Goal: Task Accomplishment & Management: Use online tool/utility

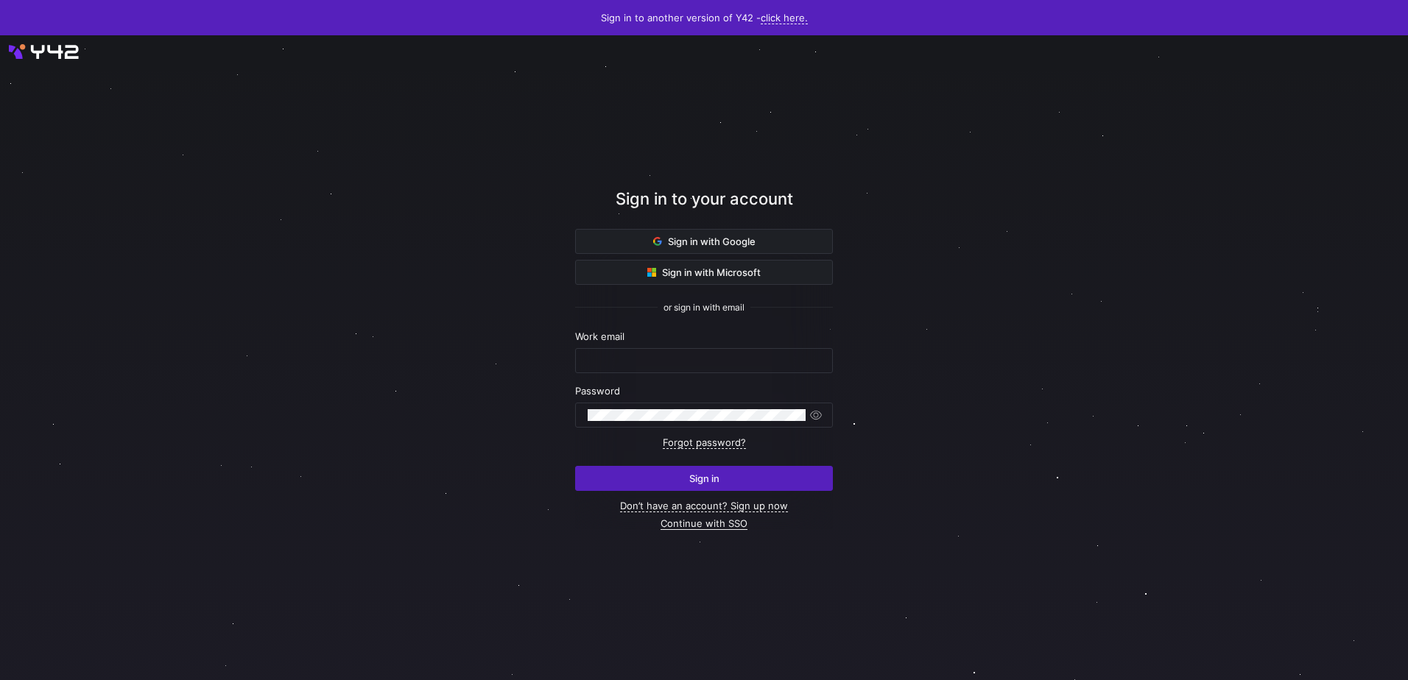
click at [688, 524] on link "Continue with SSO" at bounding box center [704, 524] width 87 height 13
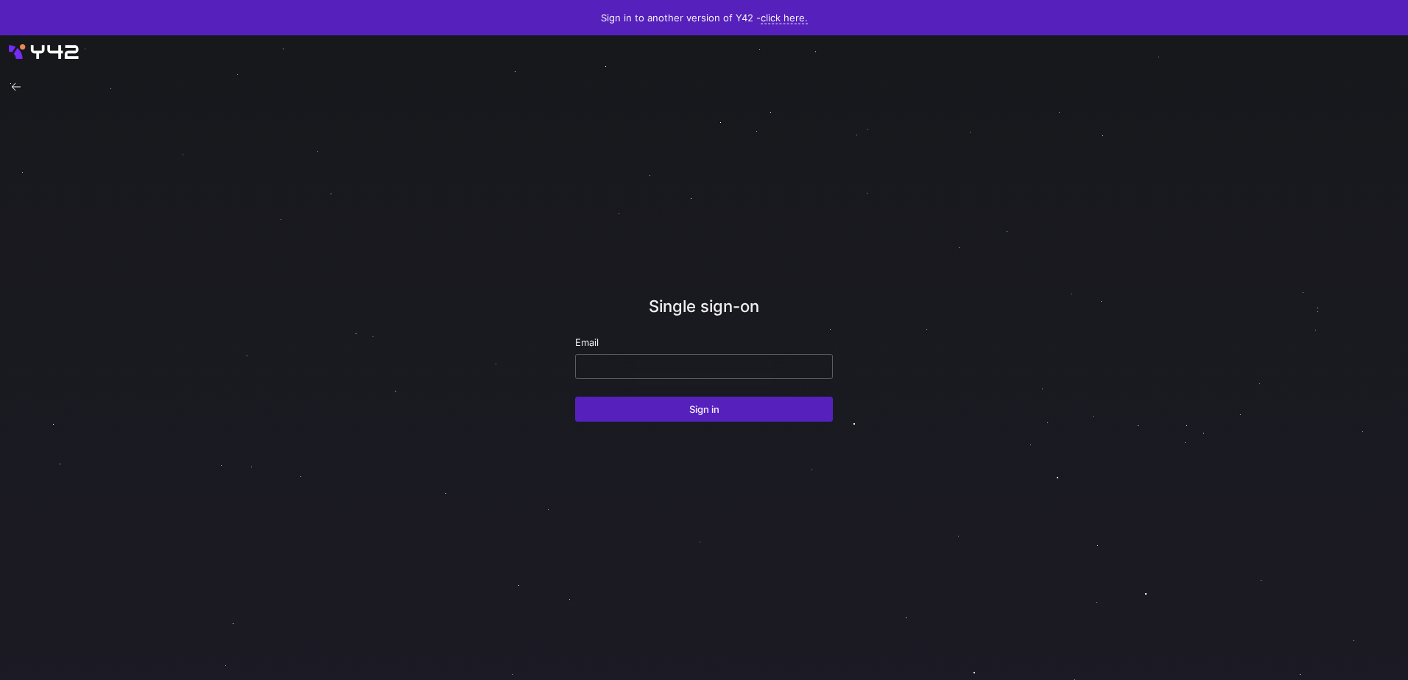
click at [666, 367] on input "email" at bounding box center [704, 367] width 233 height 12
type input "c"
type input "carlos.conde@juvare.com"
click at [575, 397] on button "Sign in" at bounding box center [704, 409] width 258 height 25
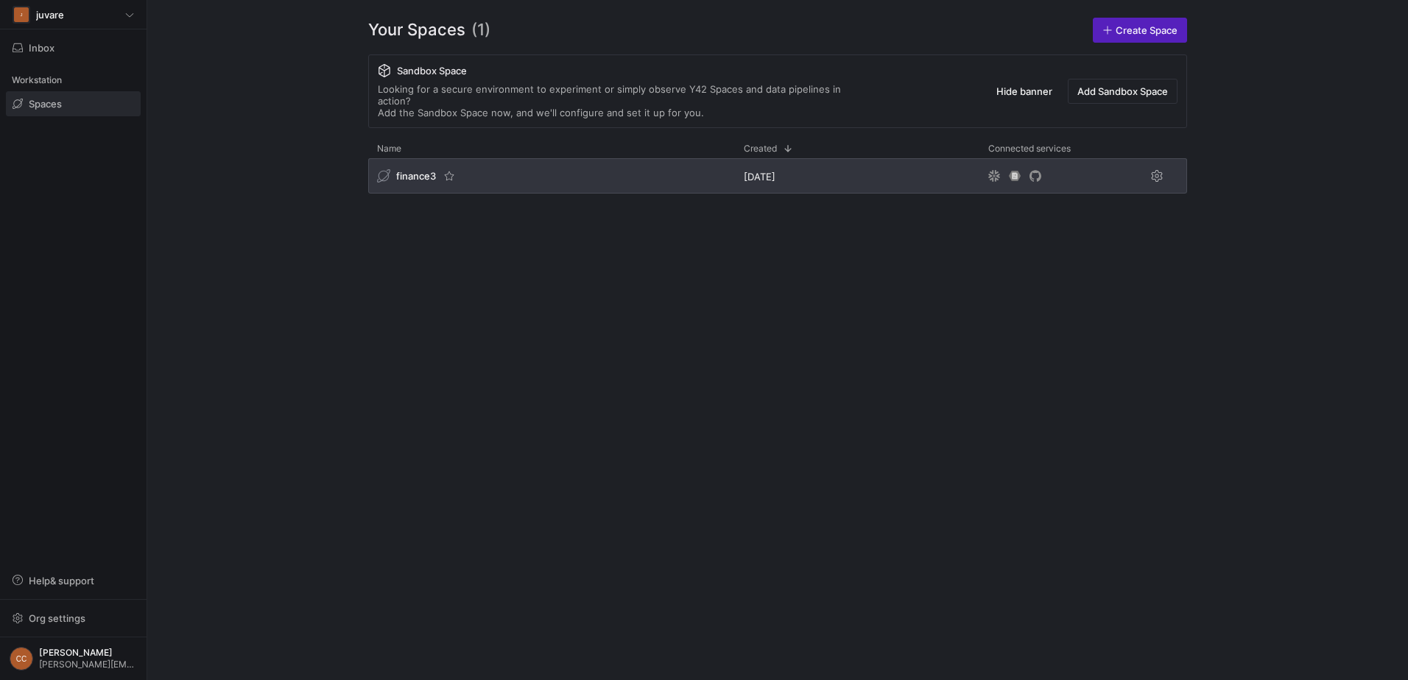
click at [409, 170] on span "finance3" at bounding box center [416, 176] width 40 height 12
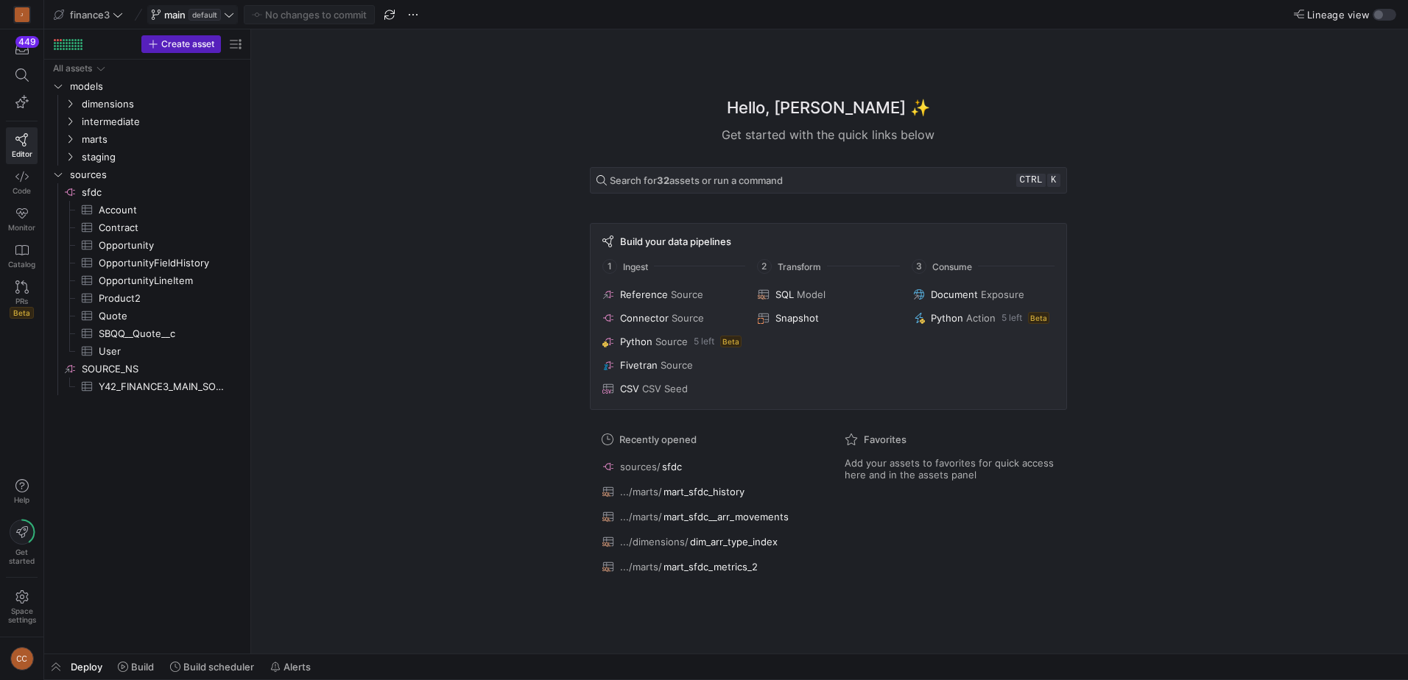
click at [231, 13] on icon at bounding box center [229, 15] width 10 height 10
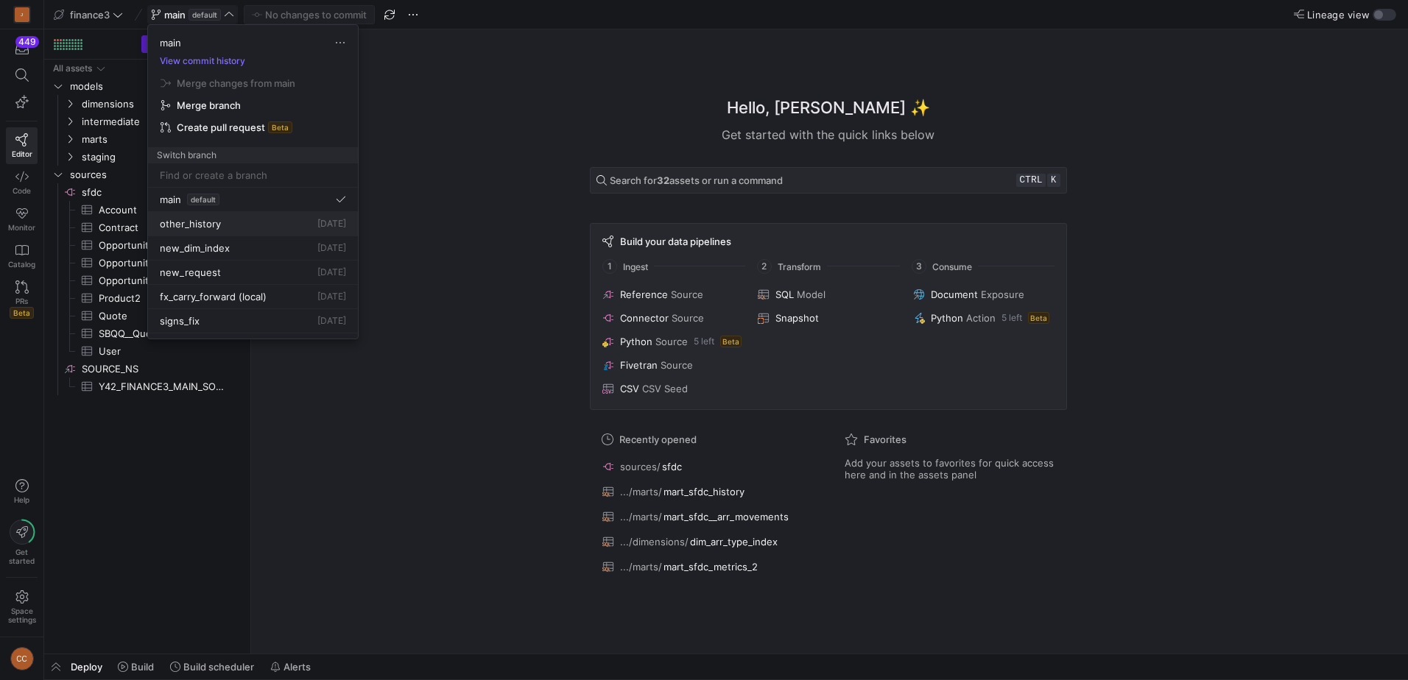
click at [211, 221] on span "other_history" at bounding box center [190, 224] width 61 height 12
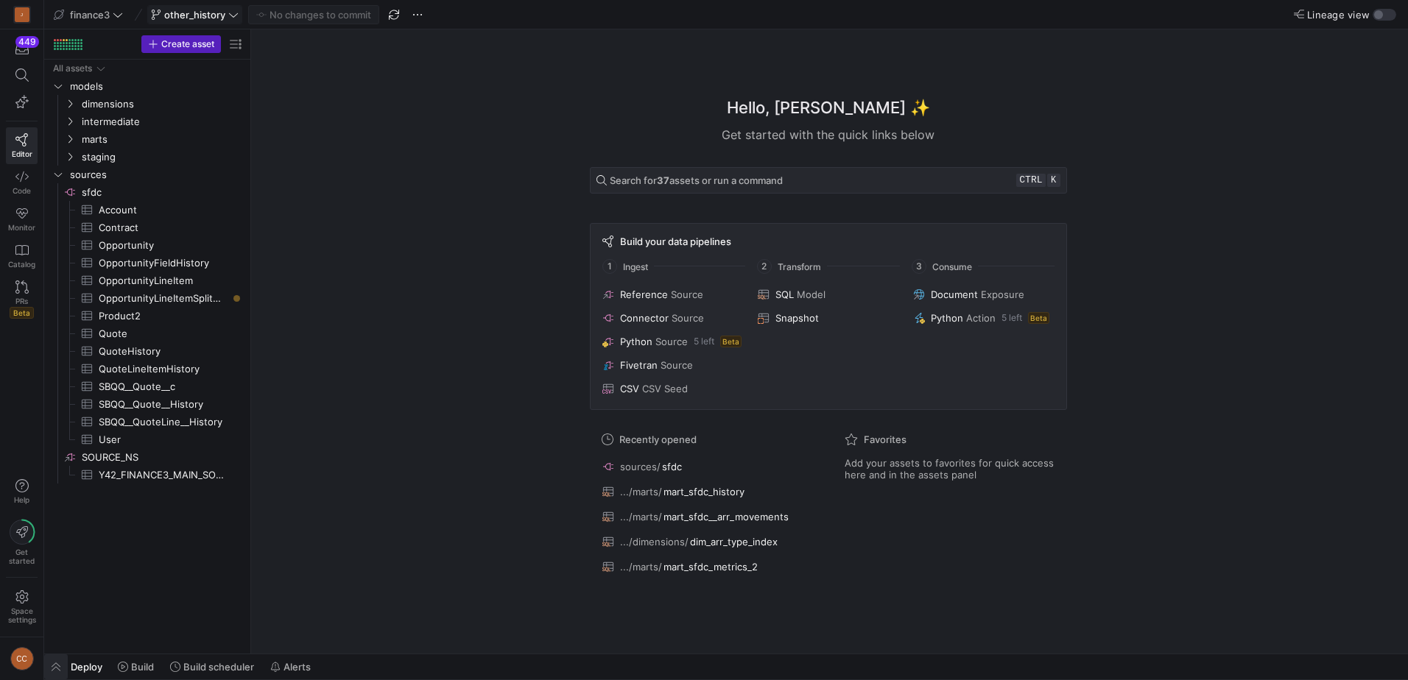
click at [58, 665] on span "button" at bounding box center [56, 667] width 24 height 25
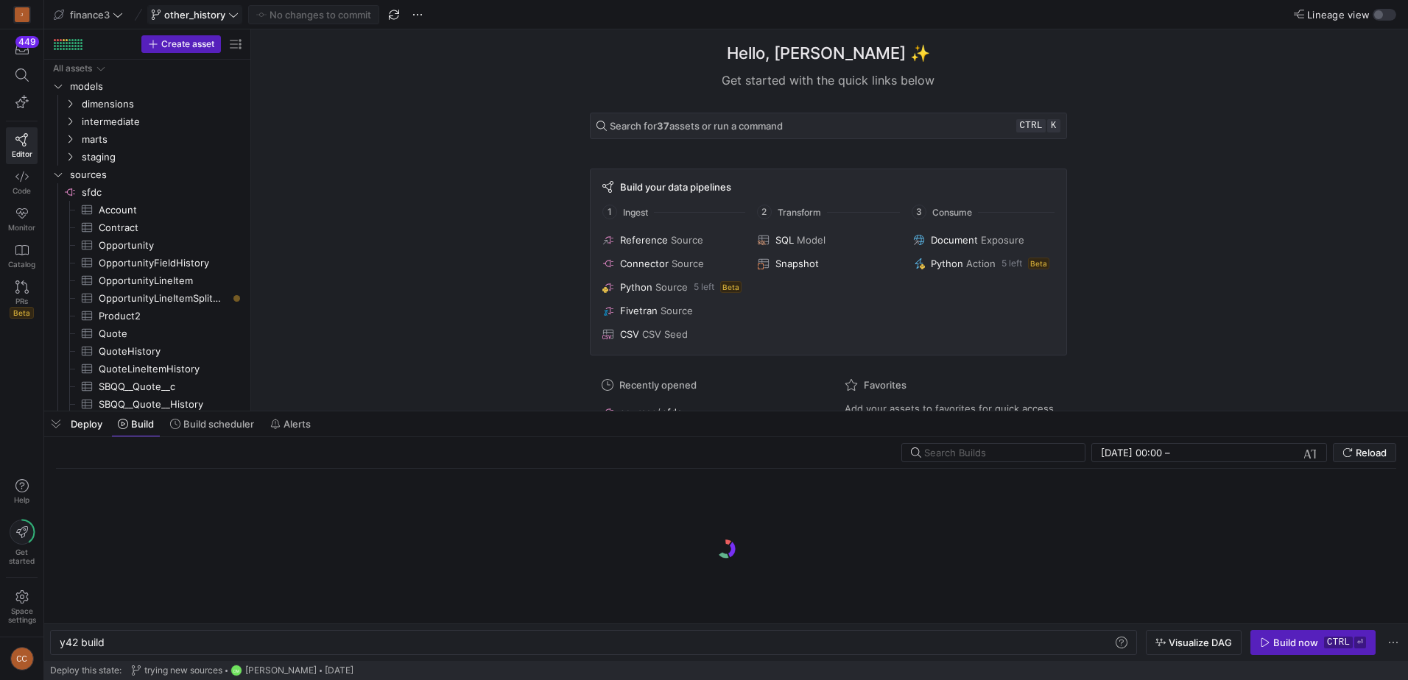
scroll to position [0, 44]
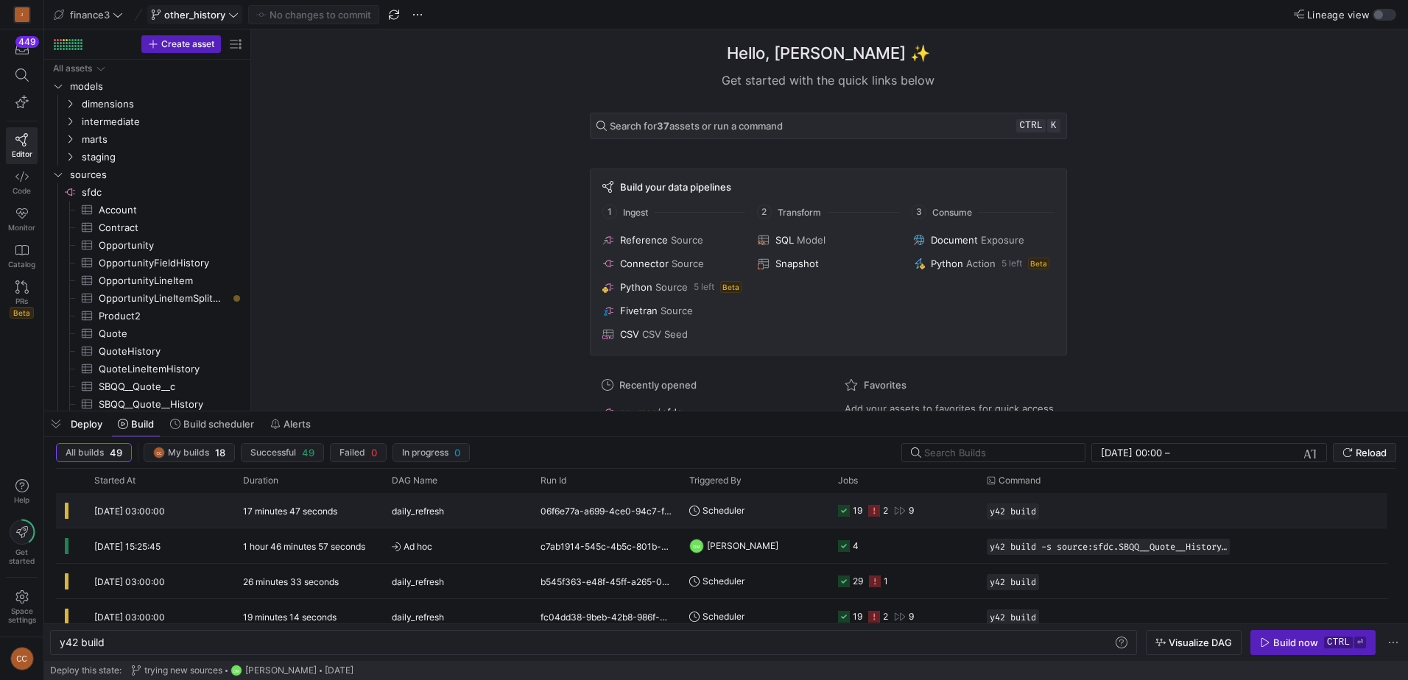
click at [818, 505] on y42-orchestration-triggered-by "Scheduler" at bounding box center [754, 510] width 131 height 33
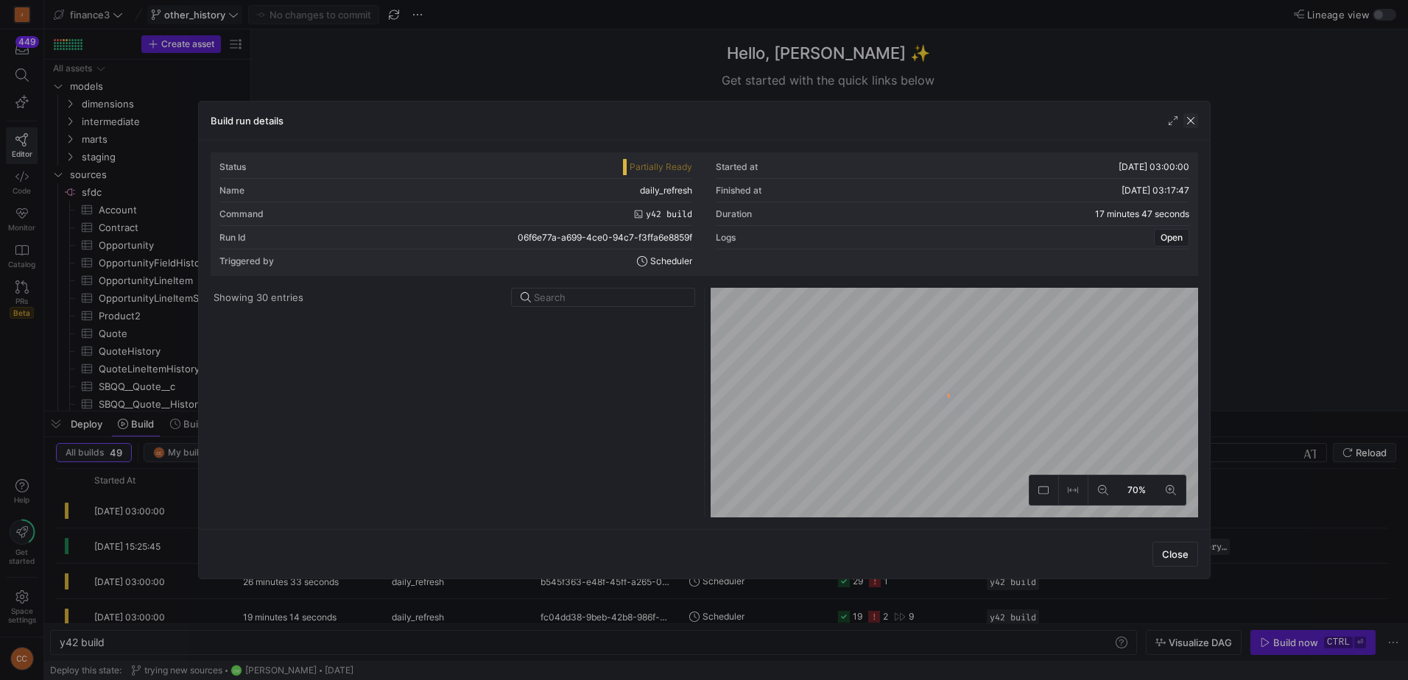
click at [1194, 119] on span "button" at bounding box center [1190, 120] width 15 height 15
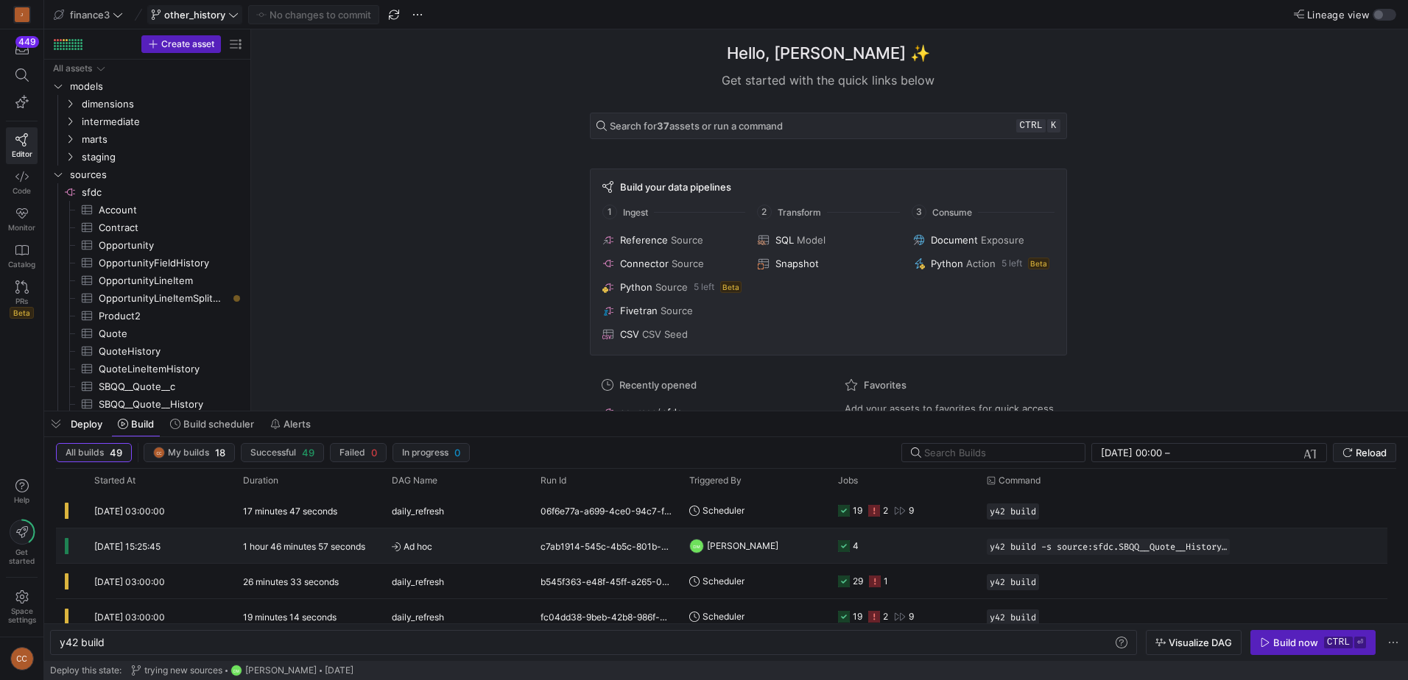
click at [846, 541] on icon "Press SPACE to select this row." at bounding box center [844, 546] width 12 height 12
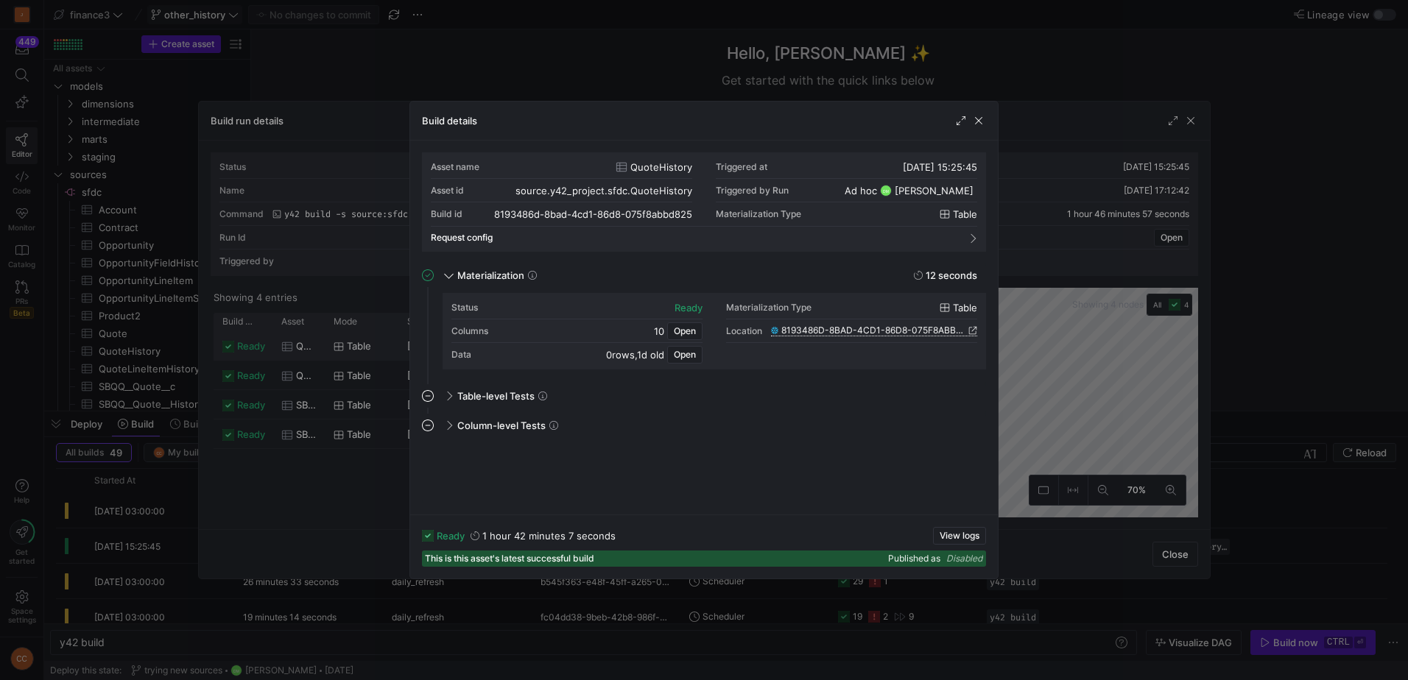
click at [835, 325] on span "8193486D-8BAD-4CD1-86D8-075F8ABBD825" at bounding box center [873, 330] width 184 height 10
click at [982, 117] on span "button" at bounding box center [978, 120] width 15 height 15
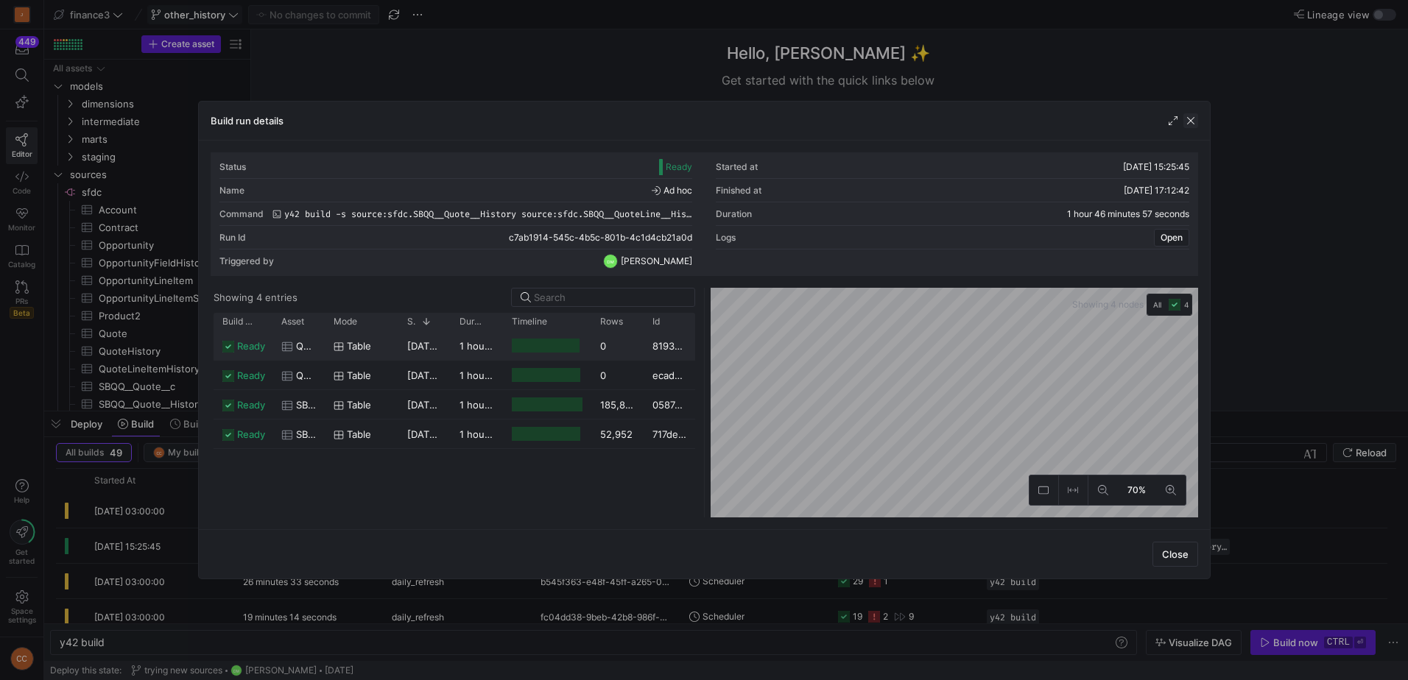
click at [1196, 121] on span "button" at bounding box center [1190, 120] width 15 height 15
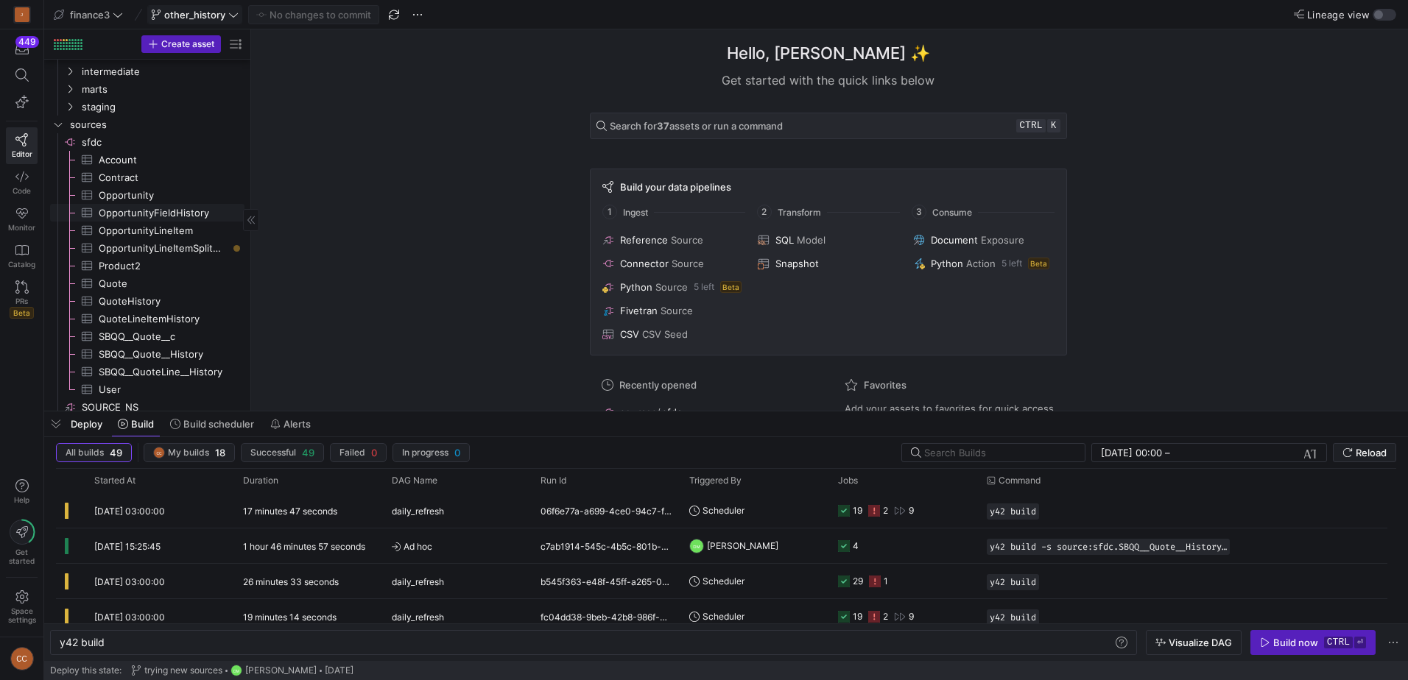
scroll to position [73, 0]
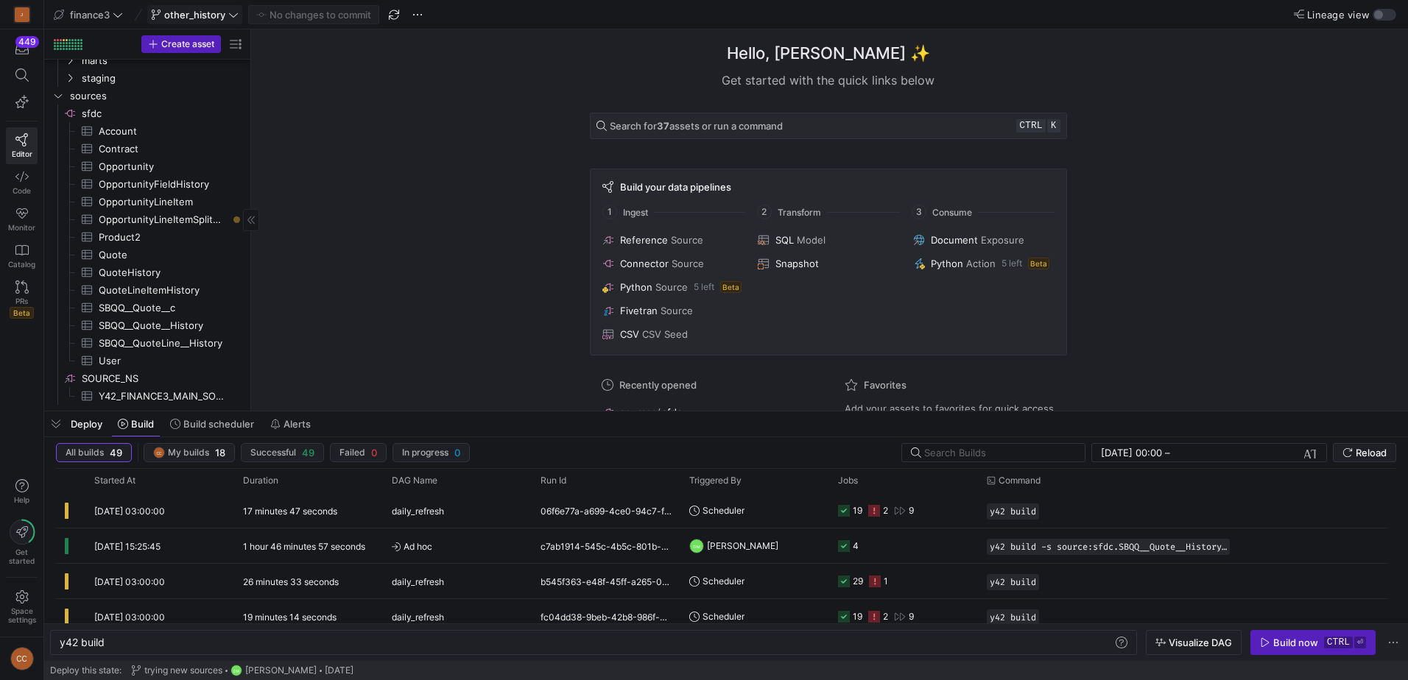
drag, startPoint x: 51, startPoint y: 423, endPoint x: 59, endPoint y: 412, distance: 13.7
click at [51, 423] on span "button" at bounding box center [56, 424] width 24 height 25
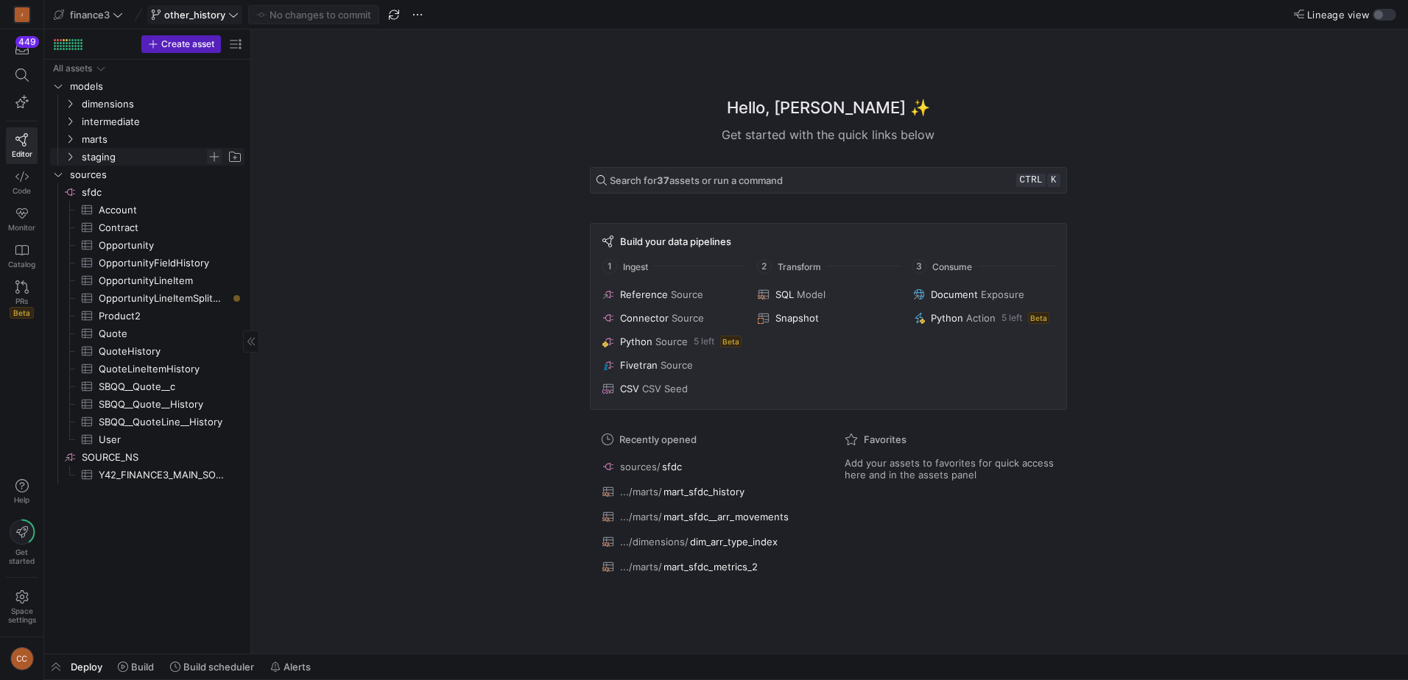
click at [214, 155] on span "Press SPACE to select this row." at bounding box center [214, 156] width 15 height 15
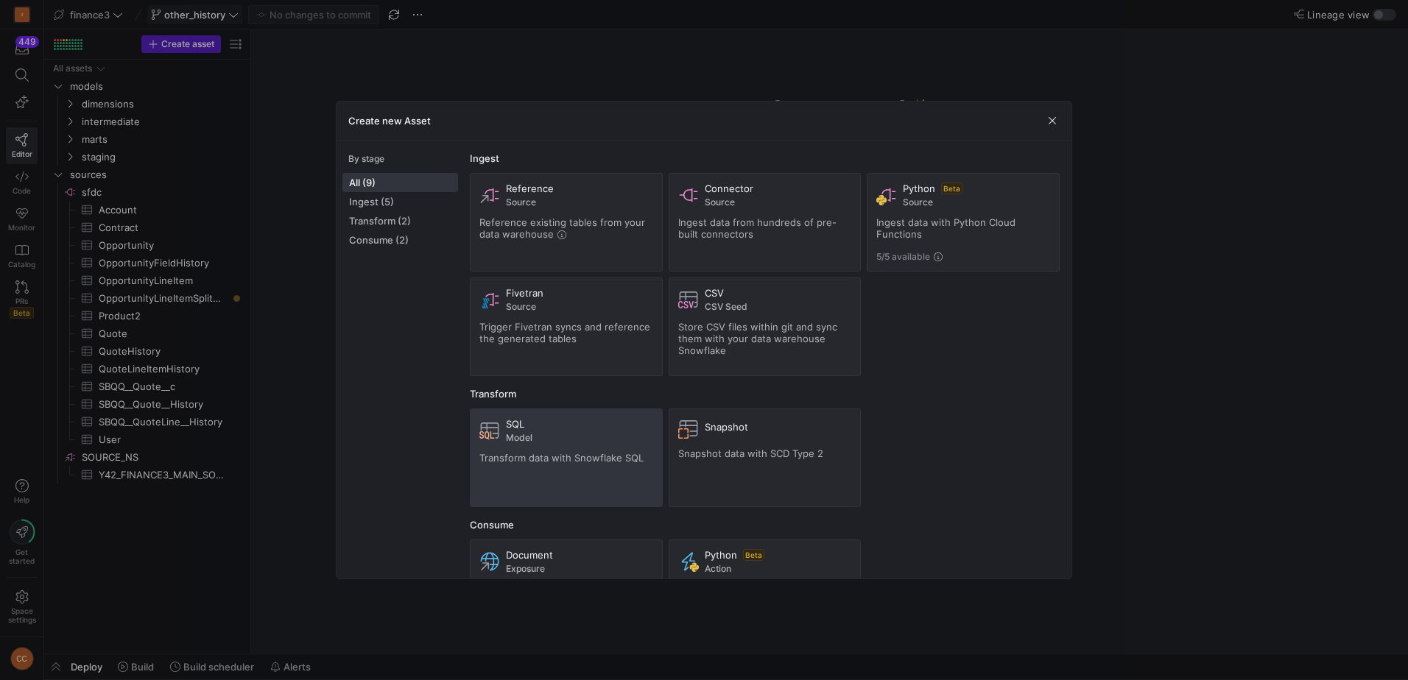
click at [544, 433] on span "Model" at bounding box center [579, 438] width 147 height 10
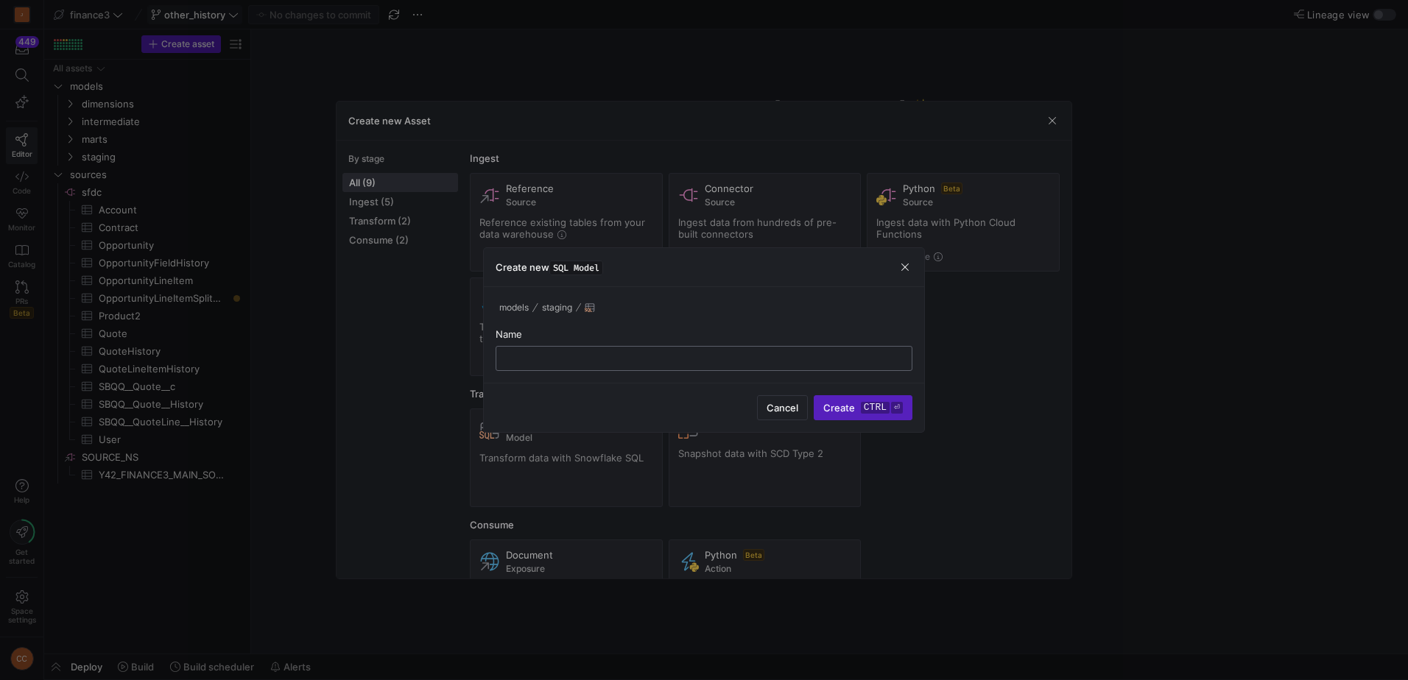
click at [614, 353] on div at bounding box center [704, 359] width 392 height 24
type input "H"
type input "history_test"
click at [814, 395] on button "Create ctrl ⏎" at bounding box center [863, 407] width 99 height 25
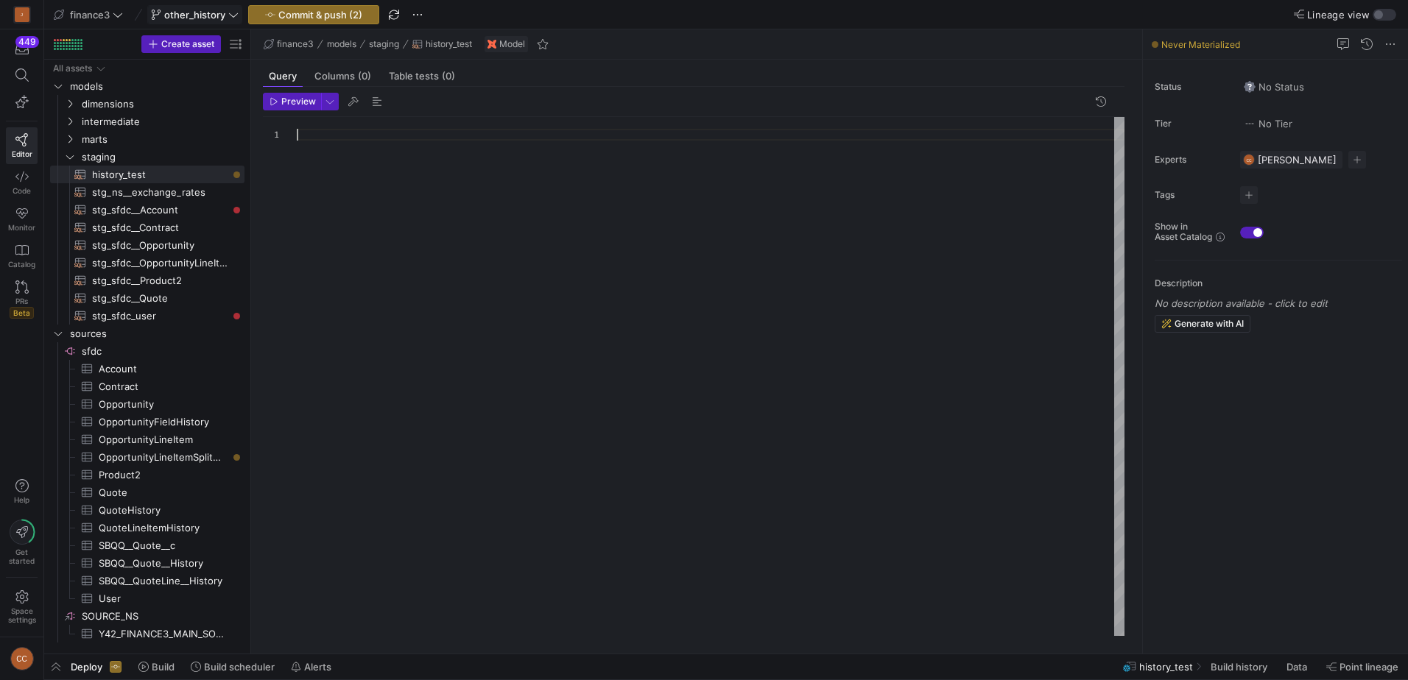
click at [329, 139] on div at bounding box center [711, 376] width 828 height 519
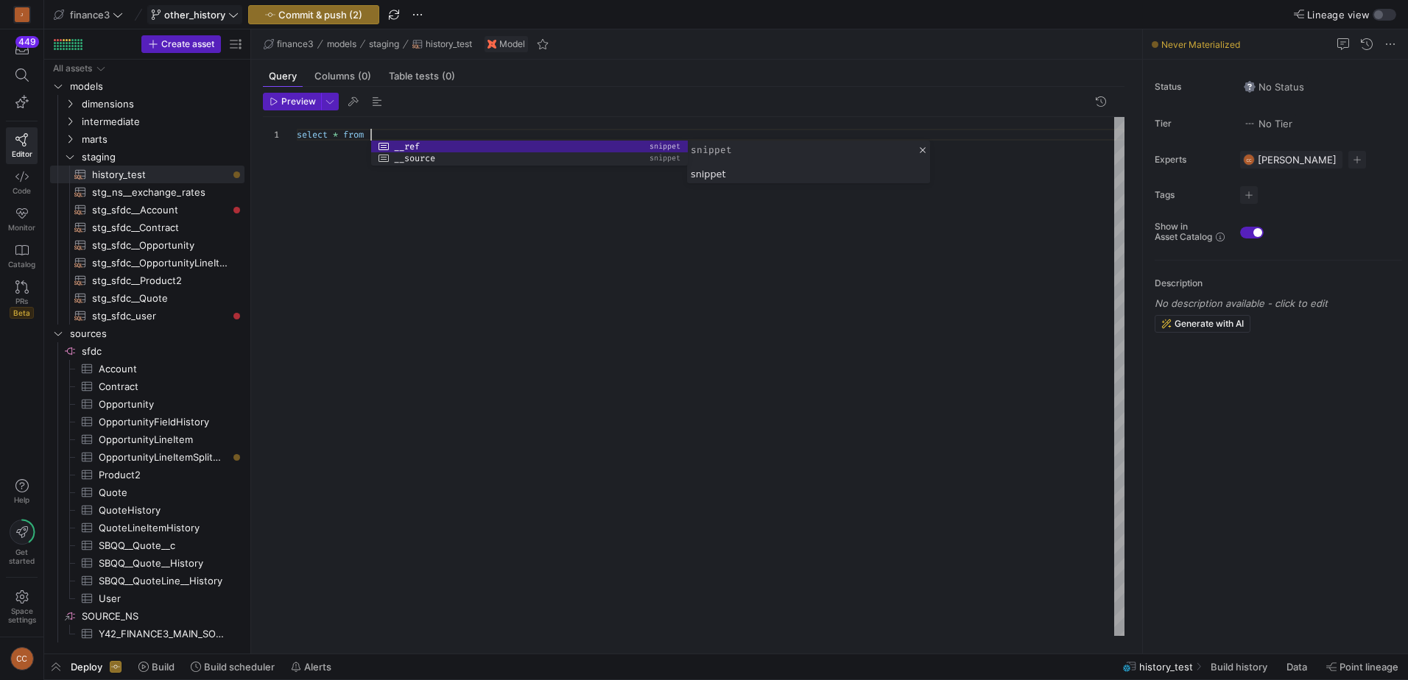
scroll to position [0, 73]
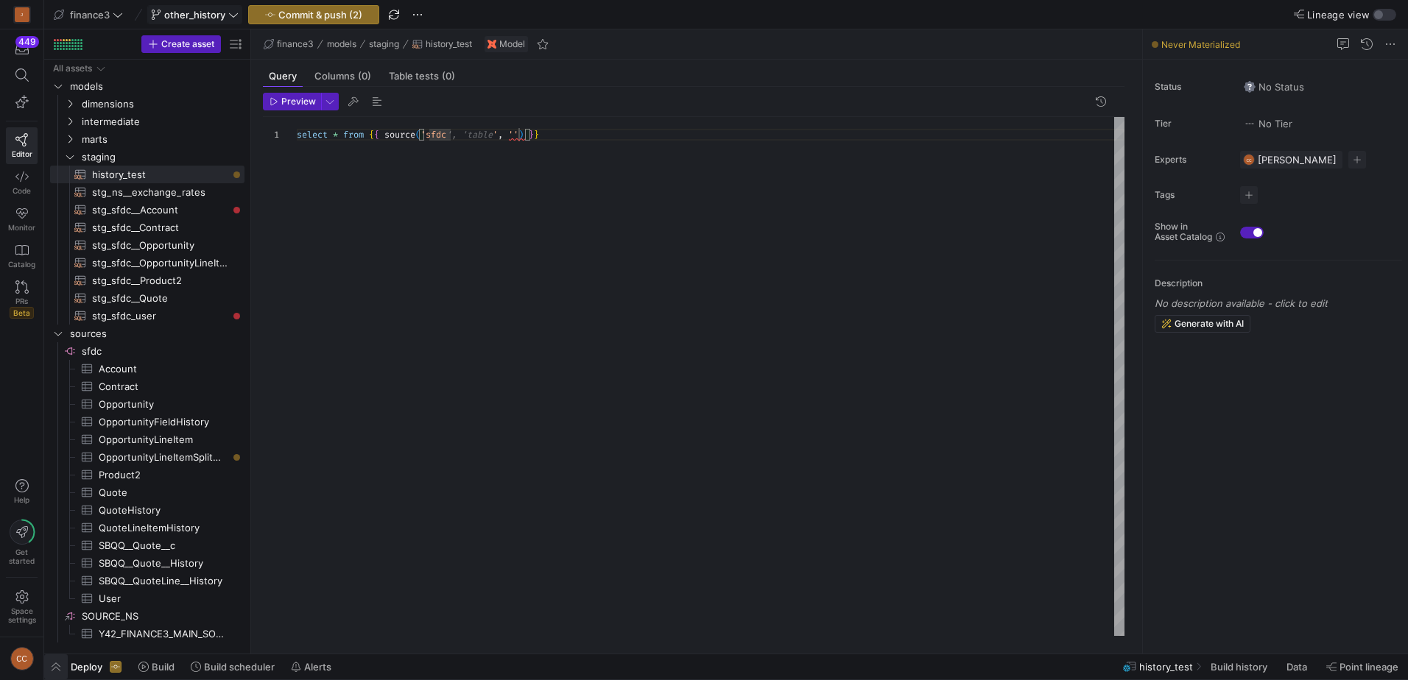
type textarea "select * from {{ source('sfdc', '') }}"
click at [59, 663] on span "button" at bounding box center [56, 667] width 24 height 25
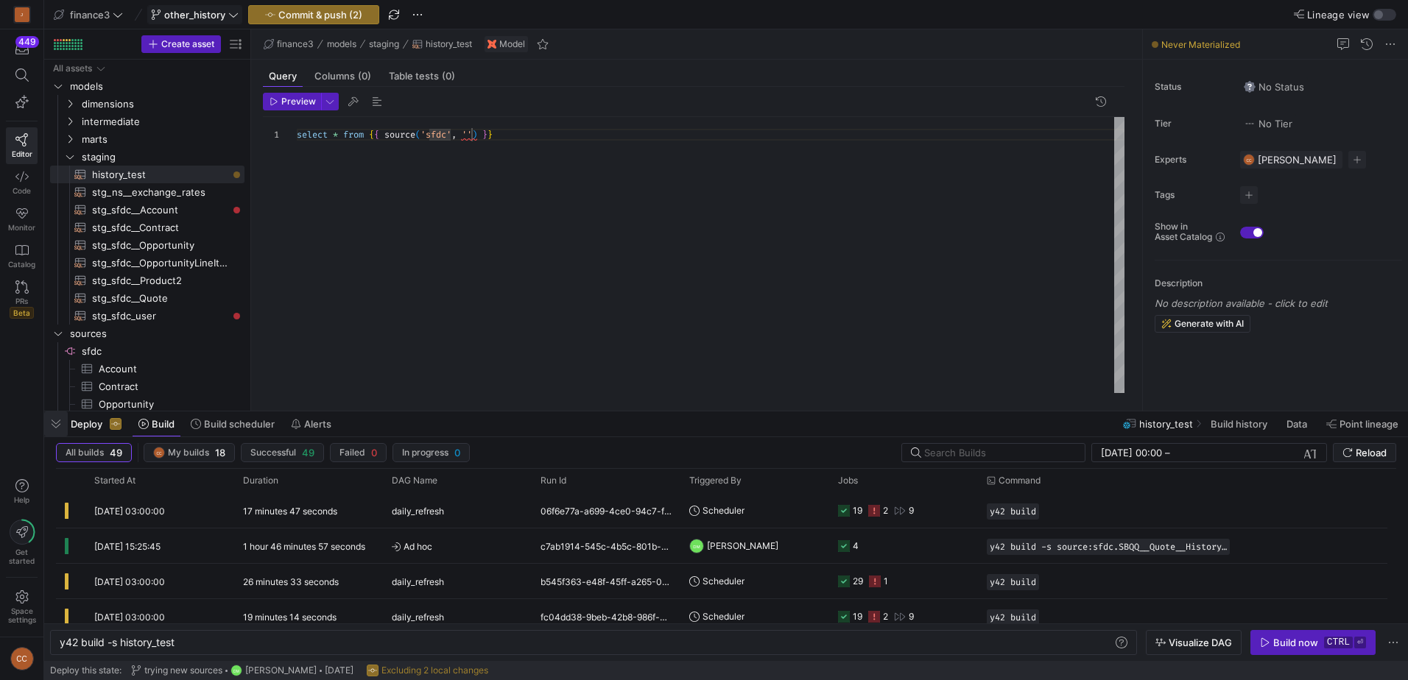
click at [54, 417] on span "button" at bounding box center [56, 424] width 24 height 25
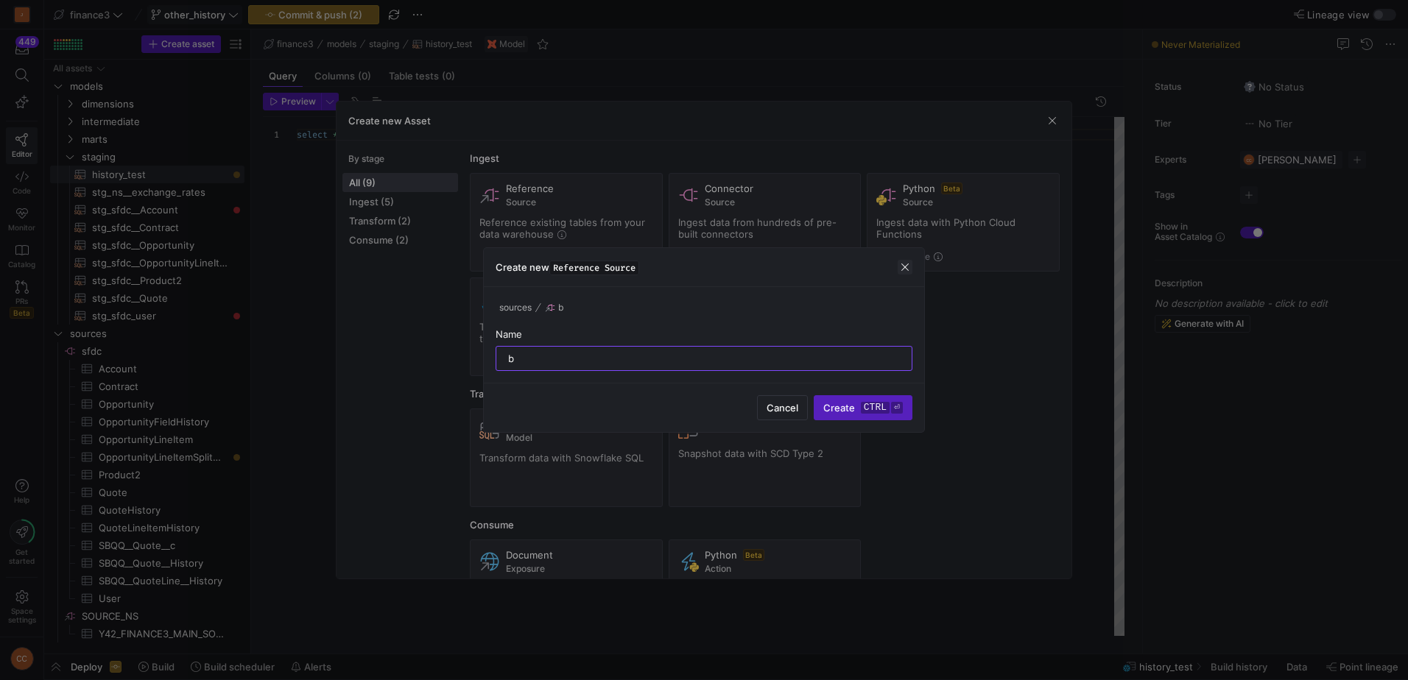
type input "b"
click at [903, 265] on span "button" at bounding box center [905, 267] width 15 height 15
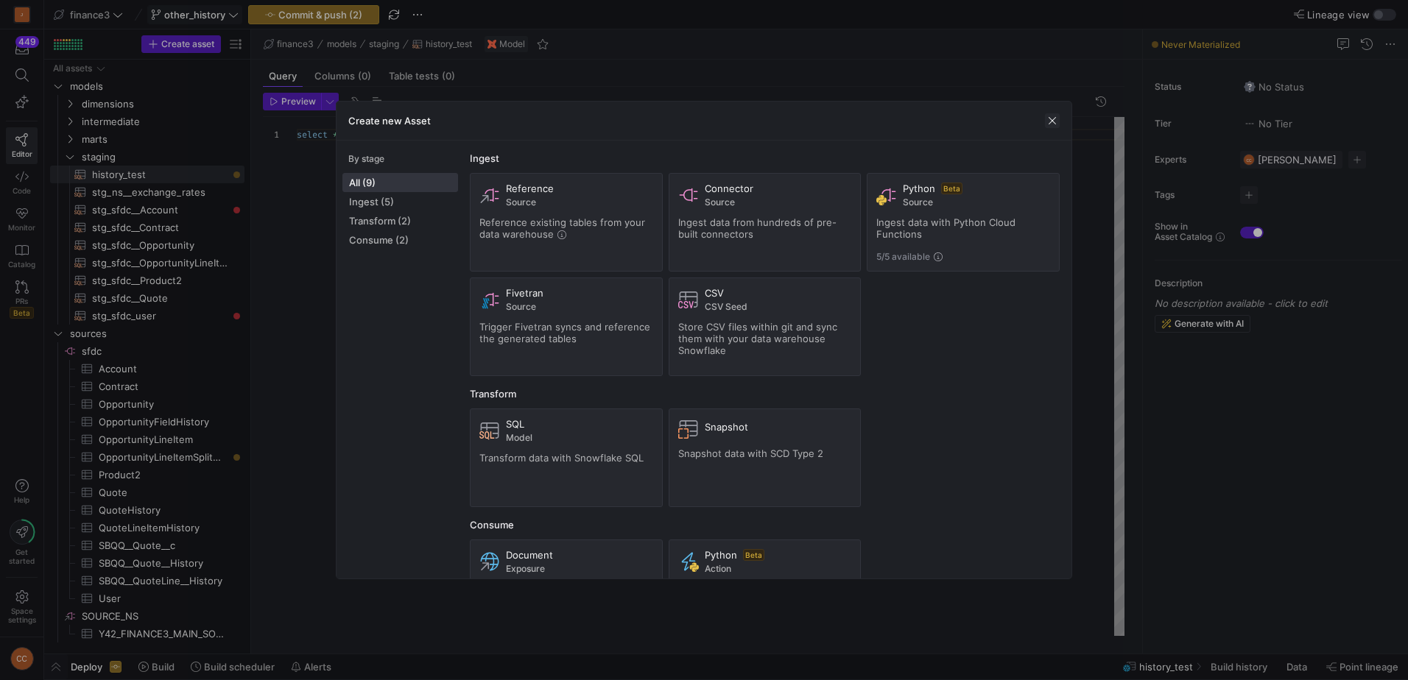
click at [1050, 116] on span "button" at bounding box center [1052, 120] width 15 height 15
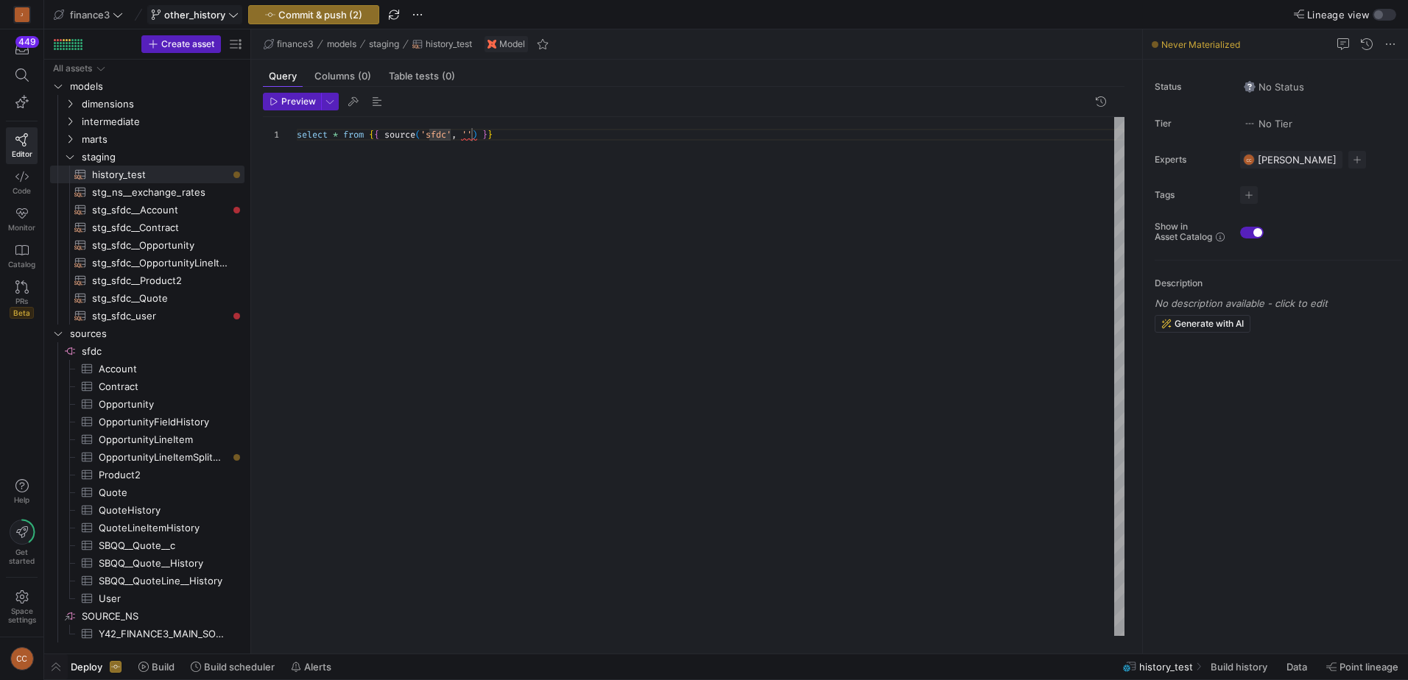
scroll to position [0, 153]
click at [473, 132] on div "select * from { { source ( 'sfdc' , '' ) } }" at bounding box center [711, 376] width 828 height 519
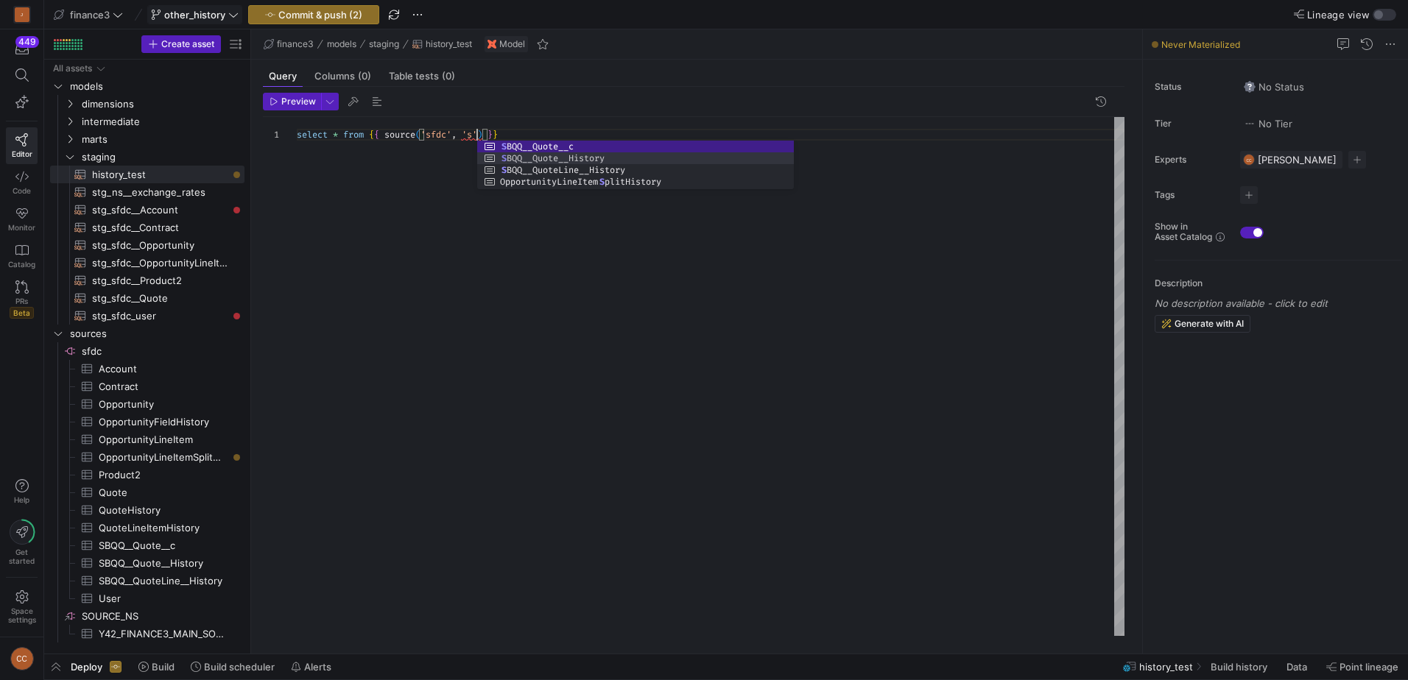
scroll to position [0, 186]
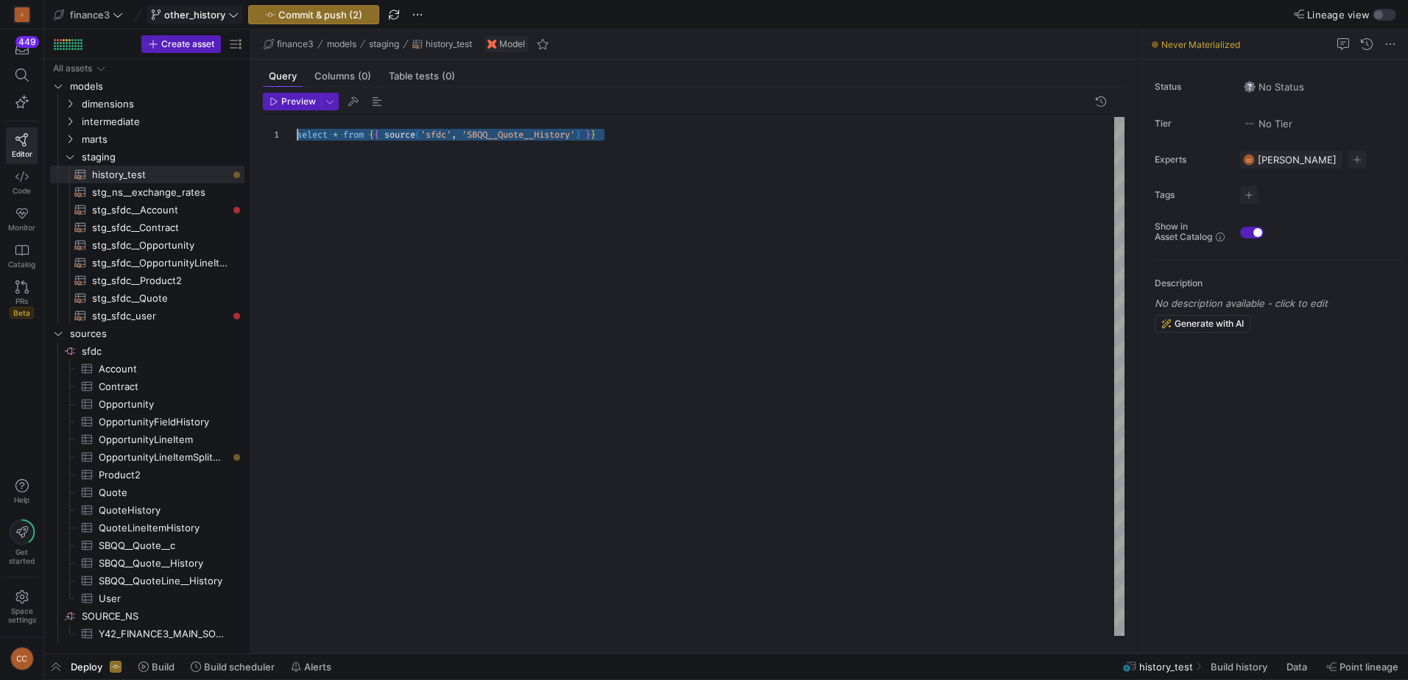
drag, startPoint x: 633, startPoint y: 137, endPoint x: 249, endPoint y: 131, distance: 383.7
click at [287, 105] on span "Preview" at bounding box center [298, 101] width 35 height 10
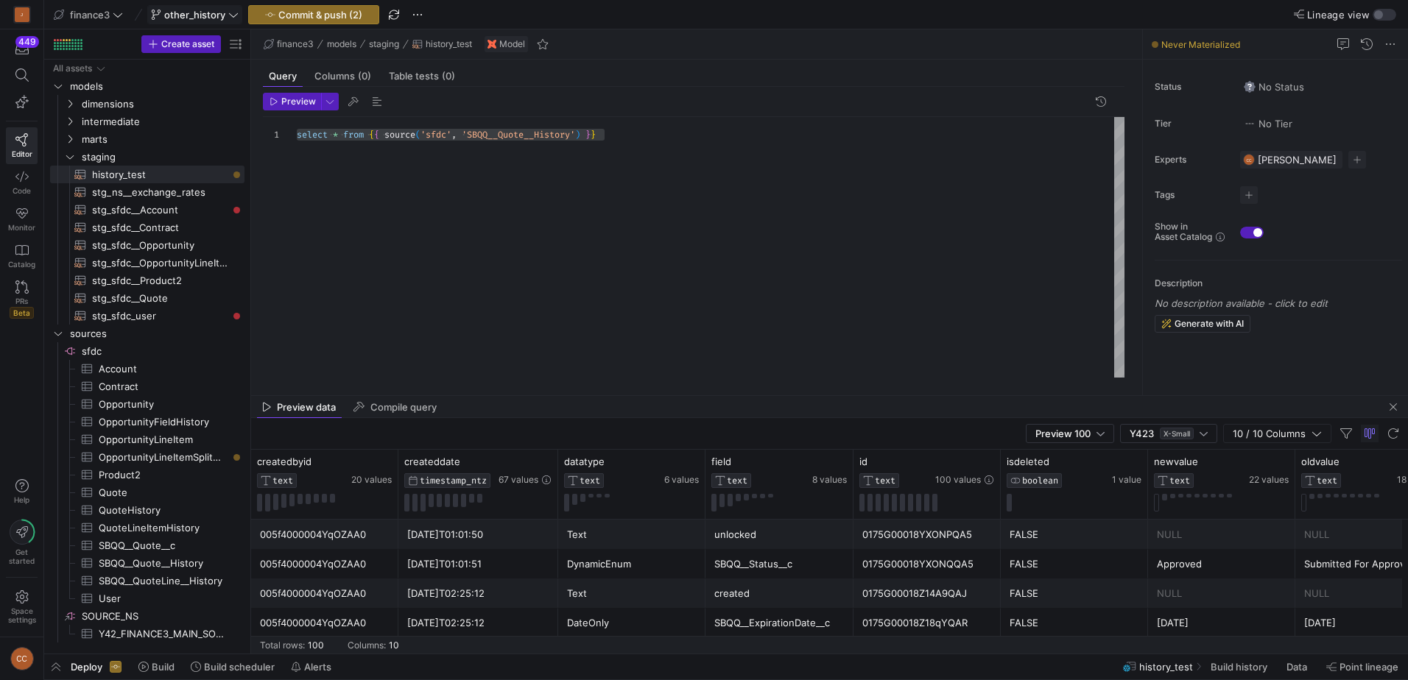
click at [335, 138] on div "select * from { { source ( 'sfdc' , 'SBQQ__Quote__History' ) } }" at bounding box center [711, 247] width 828 height 261
drag, startPoint x: 631, startPoint y: 135, endPoint x: 267, endPoint y: 128, distance: 363.8
click at [297, 128] on div "select * from { { source ( 'sfdc' , 'SBQQ__Quote__History' ) } }" at bounding box center [711, 247] width 828 height 261
type textarea "select * from {{ source('sfdc', 'SBQQ__Quote__History') }} select * from {{ sou…"
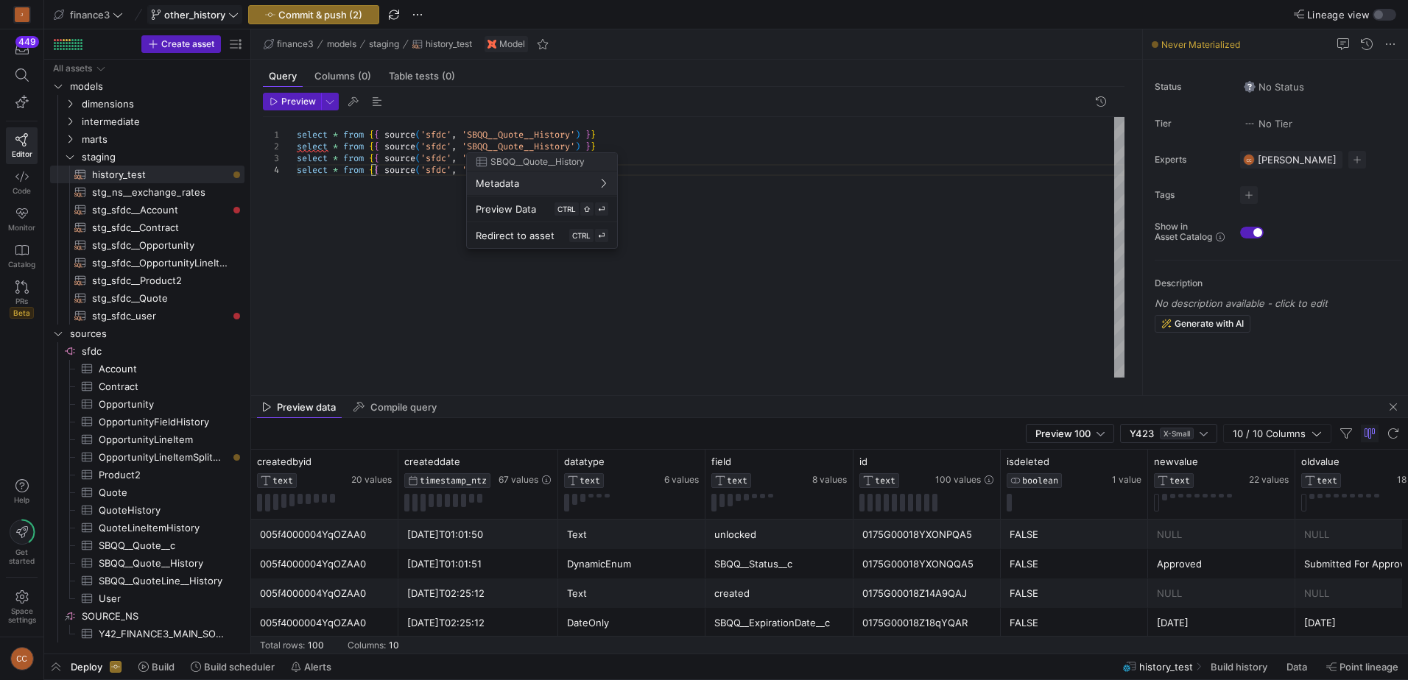
click at [495, 144] on div at bounding box center [704, 340] width 1408 height 680
click at [495, 144] on div "select * from { { source ( 'sfdc' , 'SBQQ__Quote__History' ) } } select * from …" at bounding box center [711, 247] width 828 height 261
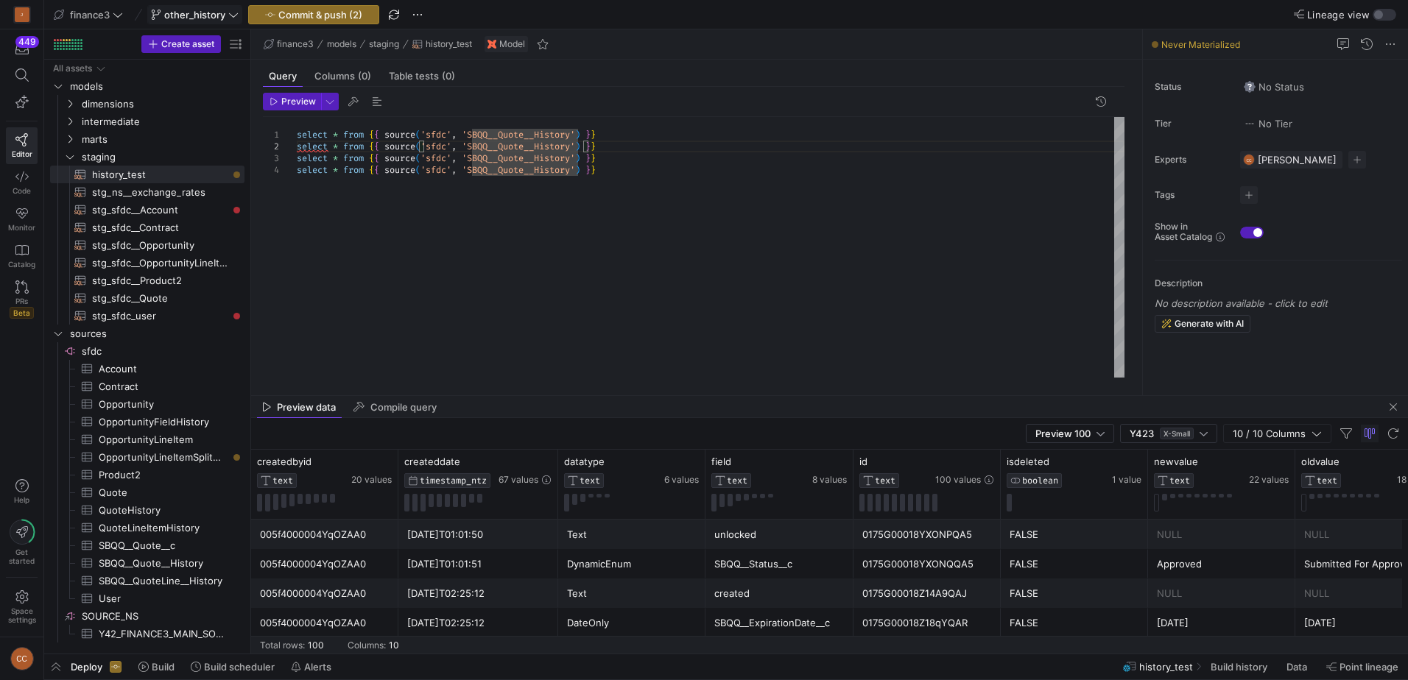
click at [495, 144] on div "select * from { { source ( 'sfdc' , 'SBQQ__Quote__History' ) } } select * from …" at bounding box center [711, 247] width 828 height 261
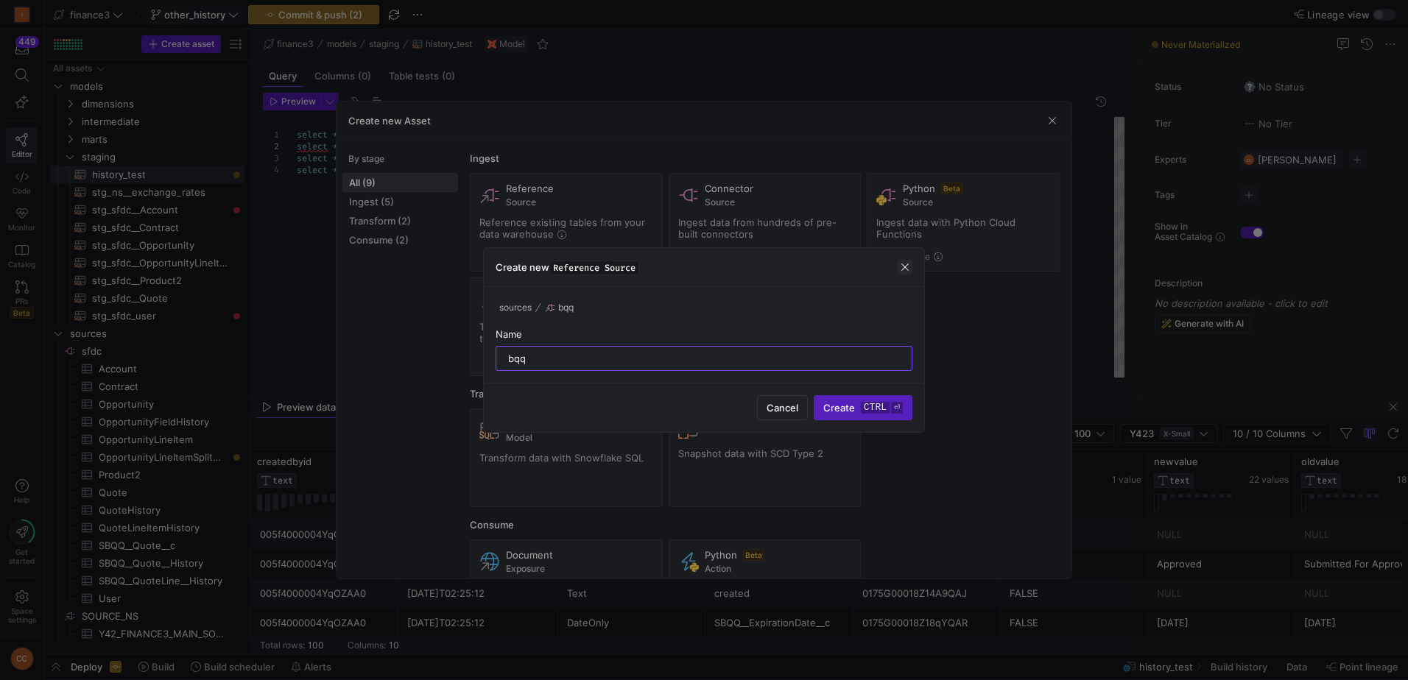
type input "bqq"
click at [902, 267] on span "button" at bounding box center [905, 267] width 15 height 15
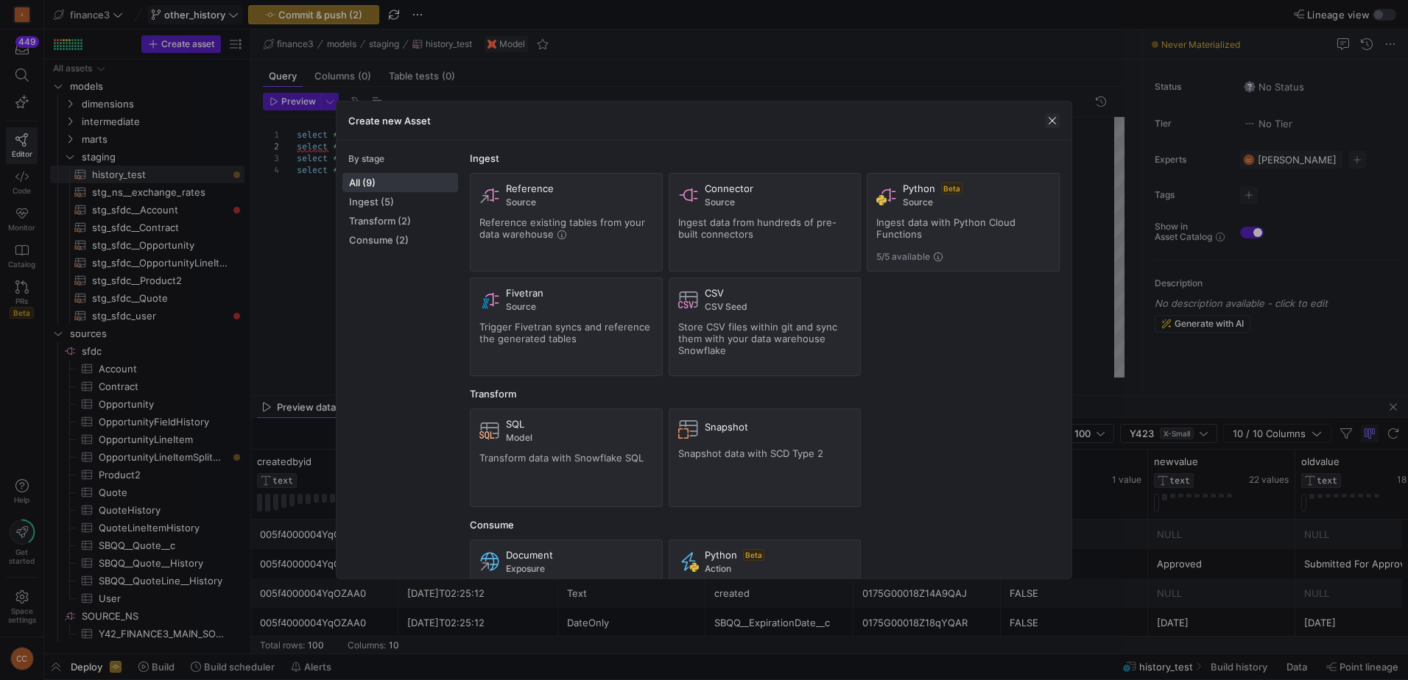
click at [1049, 121] on span "button" at bounding box center [1052, 120] width 15 height 15
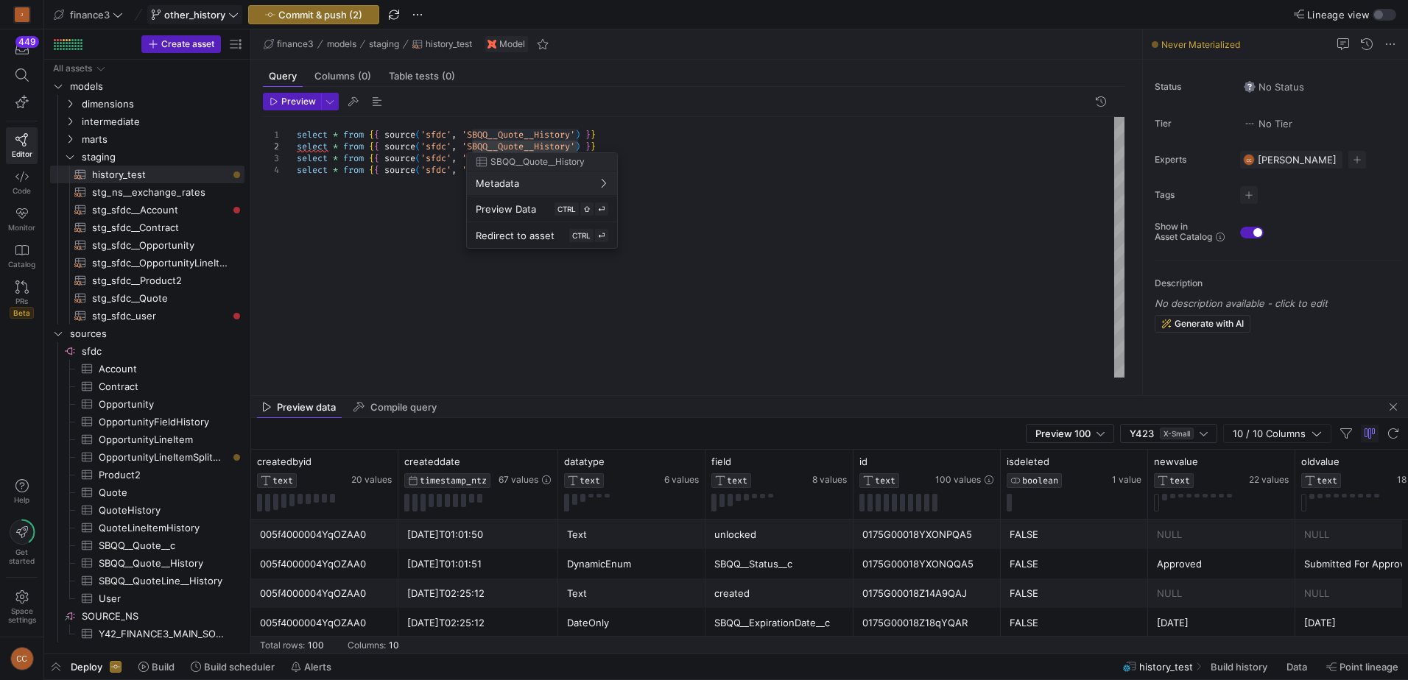
click at [506, 143] on div at bounding box center [704, 340] width 1408 height 680
click at [506, 142] on div "select * from { { source ( 'sfdc' , 'SBQQ__Quote__History' ) } } select * from …" at bounding box center [711, 247] width 828 height 261
click at [506, 142] on div at bounding box center [704, 340] width 1408 height 680
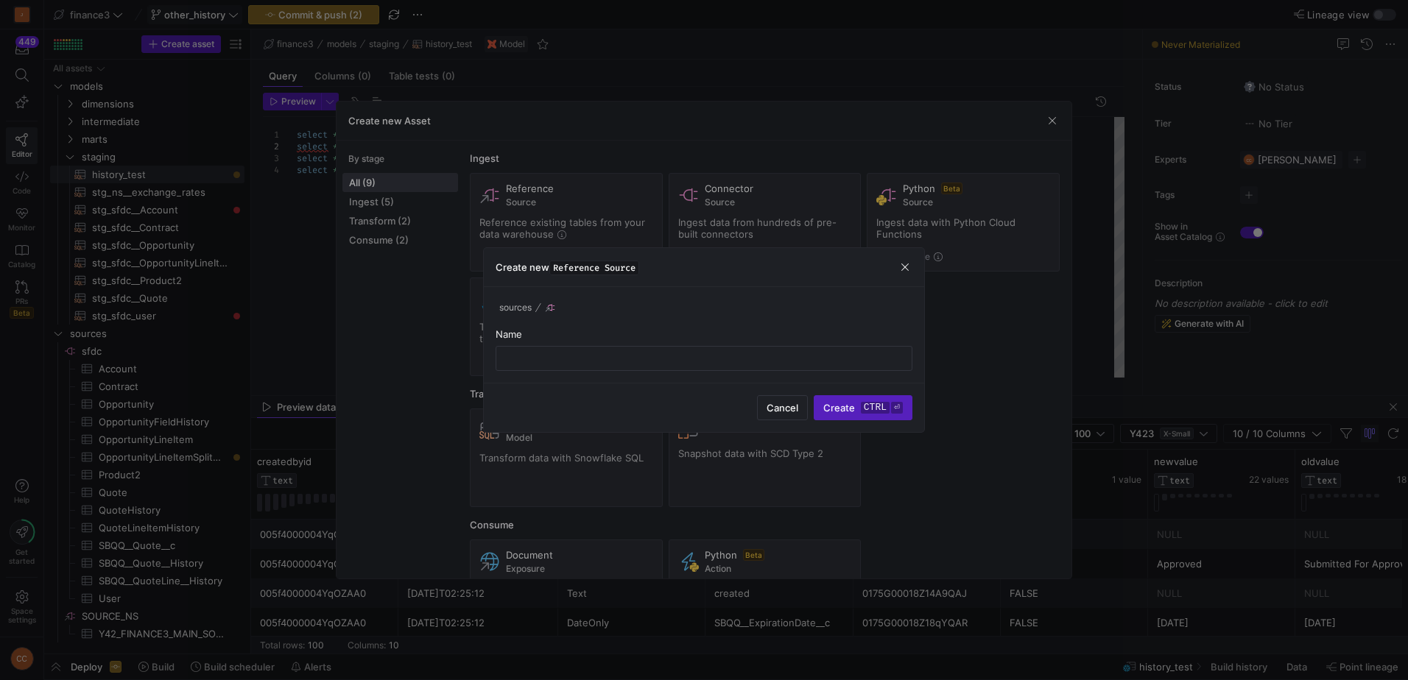
click at [1049, 116] on div at bounding box center [704, 340] width 1408 height 680
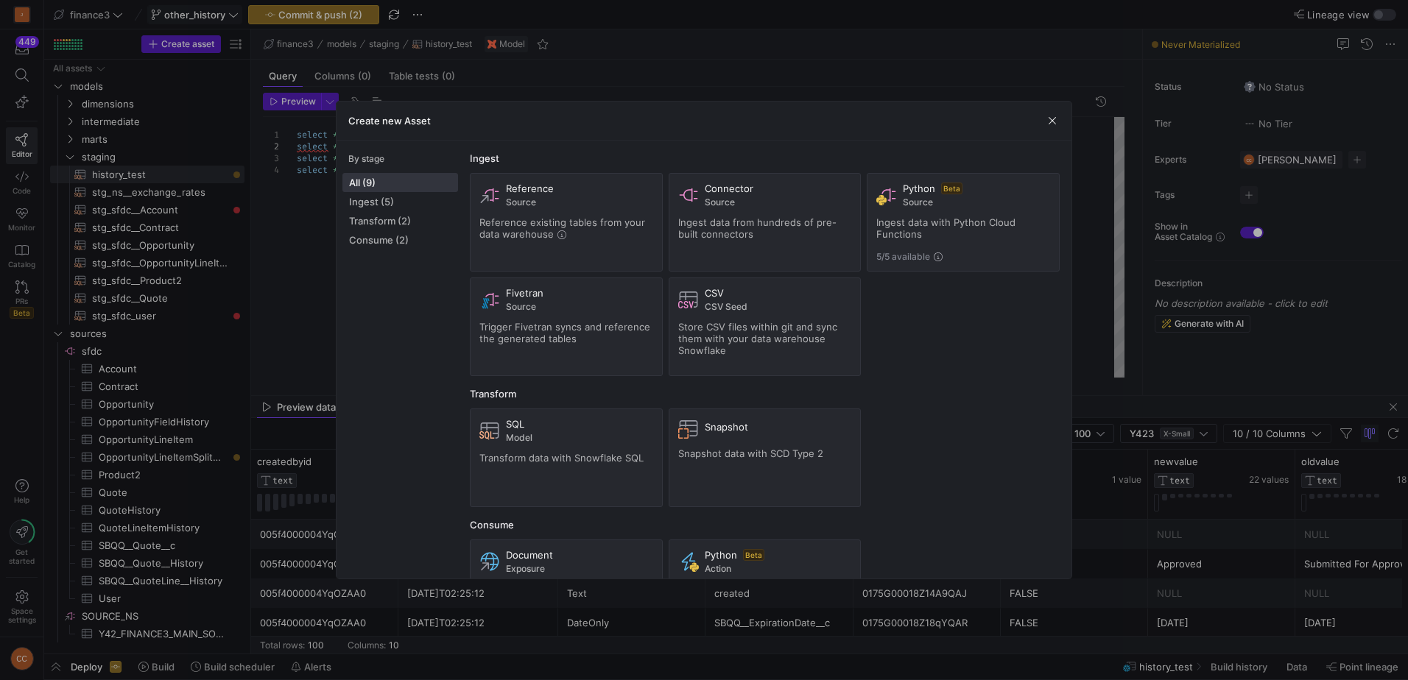
click at [881, 145] on mat-sidenav-content "Ingest Reference Source Reference existing tables from your data warehouse Conn…" at bounding box center [764, 360] width 613 height 438
click at [1047, 123] on span "button" at bounding box center [1052, 120] width 15 height 15
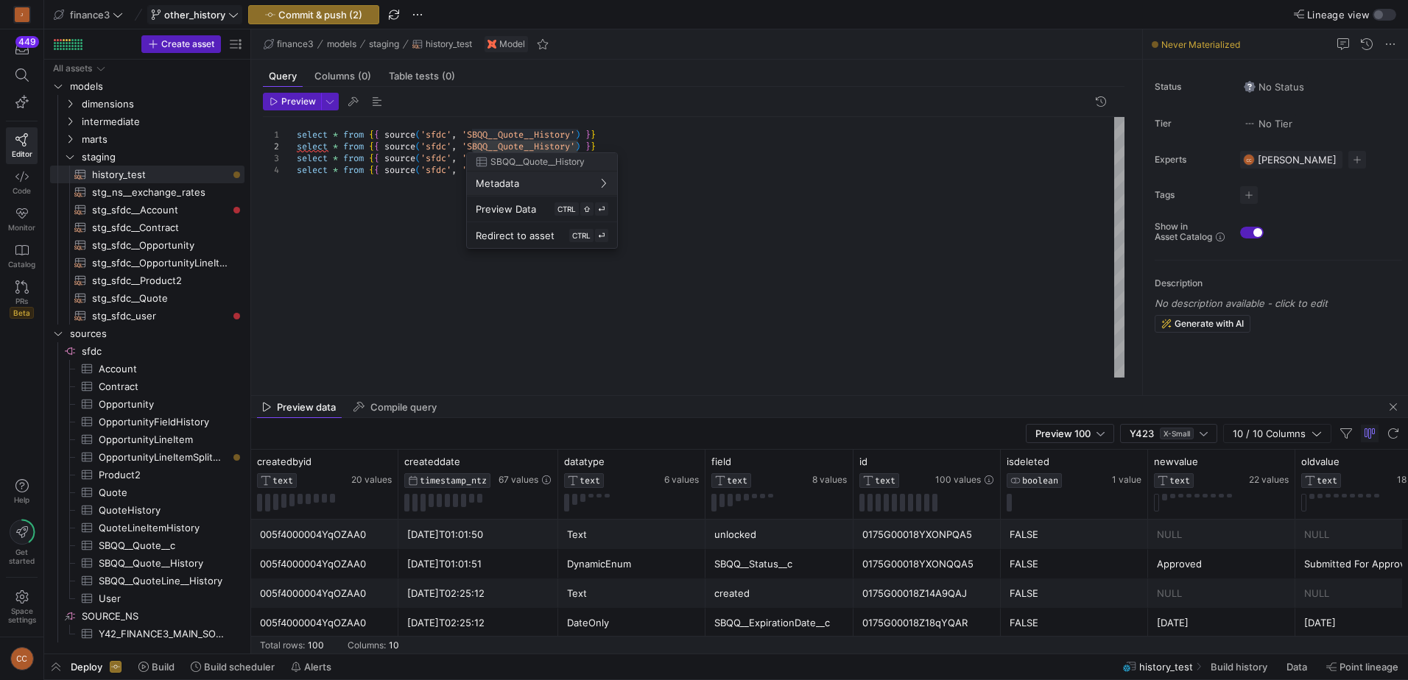
drag, startPoint x: 856, startPoint y: 161, endPoint x: 661, endPoint y: 175, distance: 195.7
click at [847, 163] on div at bounding box center [704, 340] width 1408 height 680
drag, startPoint x: 577, startPoint y: 150, endPoint x: 534, endPoint y: 149, distance: 42.7
click at [534, 149] on div at bounding box center [704, 340] width 1408 height 680
click at [580, 145] on div at bounding box center [704, 340] width 1408 height 680
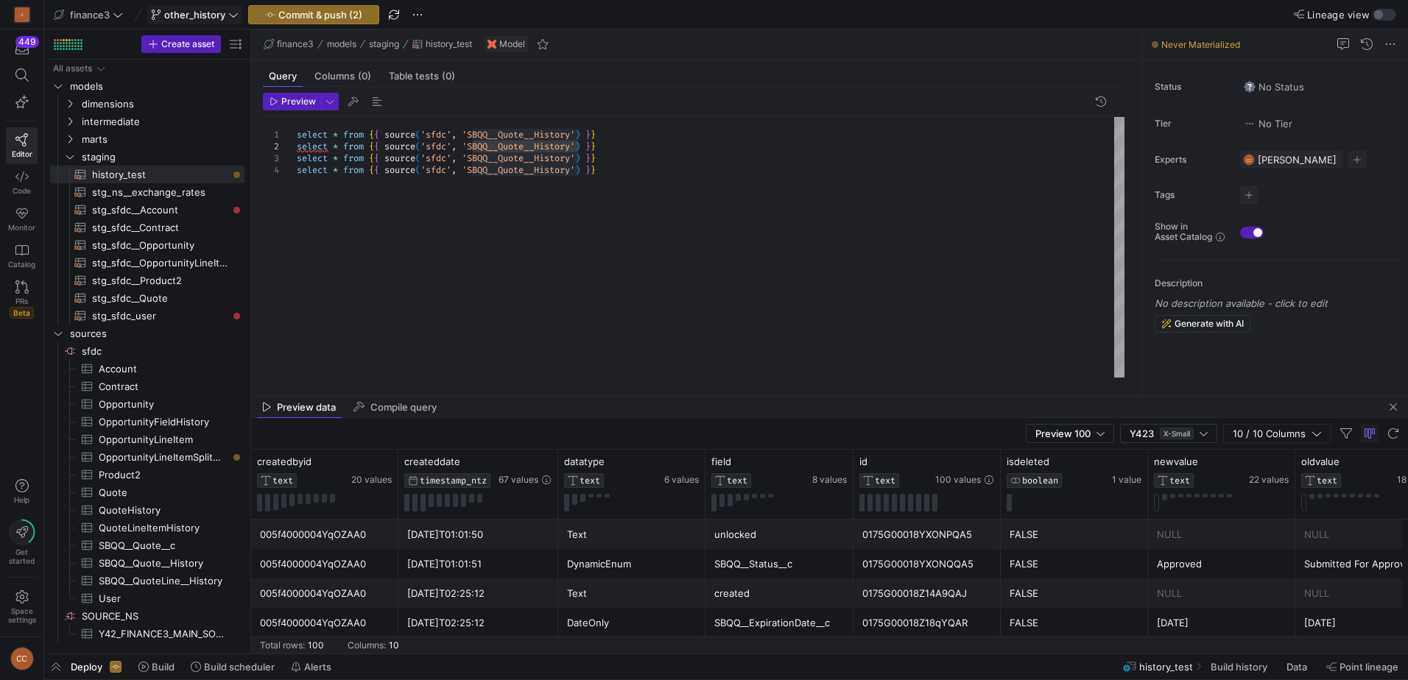
click at [588, 142] on div "select * from { { source ( 'sfdc' , 'SBQQ__Quote__History' ) } } select * from …" at bounding box center [711, 247] width 828 height 261
click at [656, 200] on div "select * from { { source ( 'sfdc' , 'SBQQ__Quote__History' ) } } select * from …" at bounding box center [711, 247] width 828 height 261
click at [578, 154] on div at bounding box center [704, 340] width 1408 height 680
click at [577, 160] on div at bounding box center [704, 340] width 1408 height 680
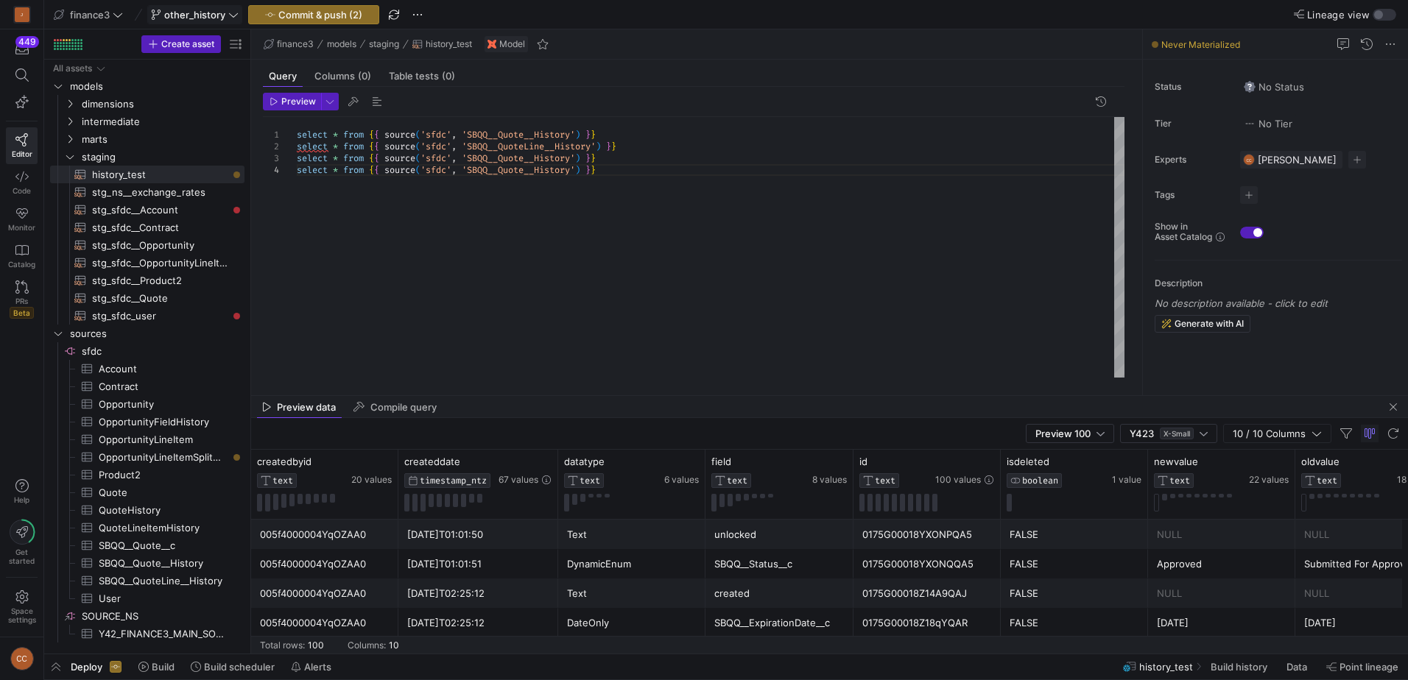
scroll to position [23, 306]
drag, startPoint x: 577, startPoint y: 160, endPoint x: 473, endPoint y: 157, distance: 104.6
click at [473, 157] on div "select * from { { source ( 'sfdc' , 'SBQQ__Quote__History' ) } } select * from …" at bounding box center [711, 247] width 828 height 261
click at [76, 138] on div at bounding box center [704, 340] width 1408 height 680
click at [71, 138] on icon "Press SPACE to select this row." at bounding box center [70, 139] width 4 height 8
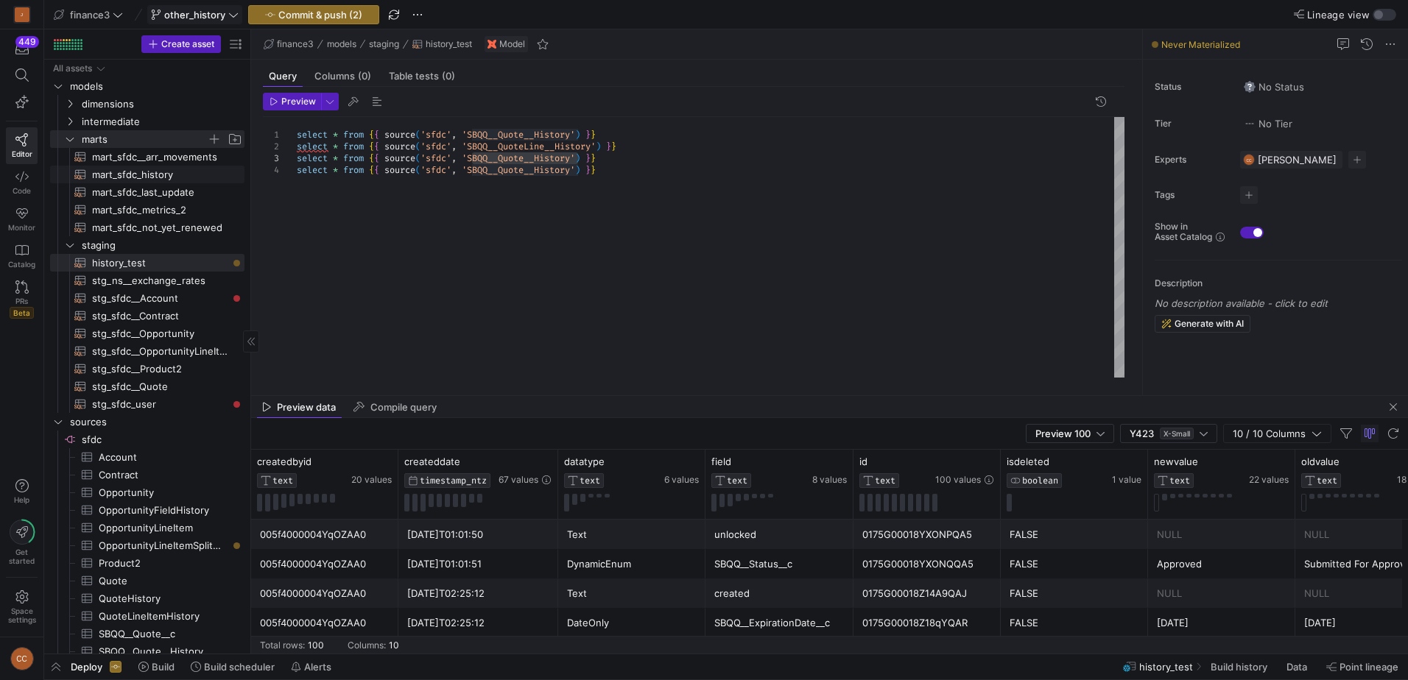
click at [136, 177] on span "mart_sfdc_history​​​​​​​​​​" at bounding box center [159, 174] width 135 height 17
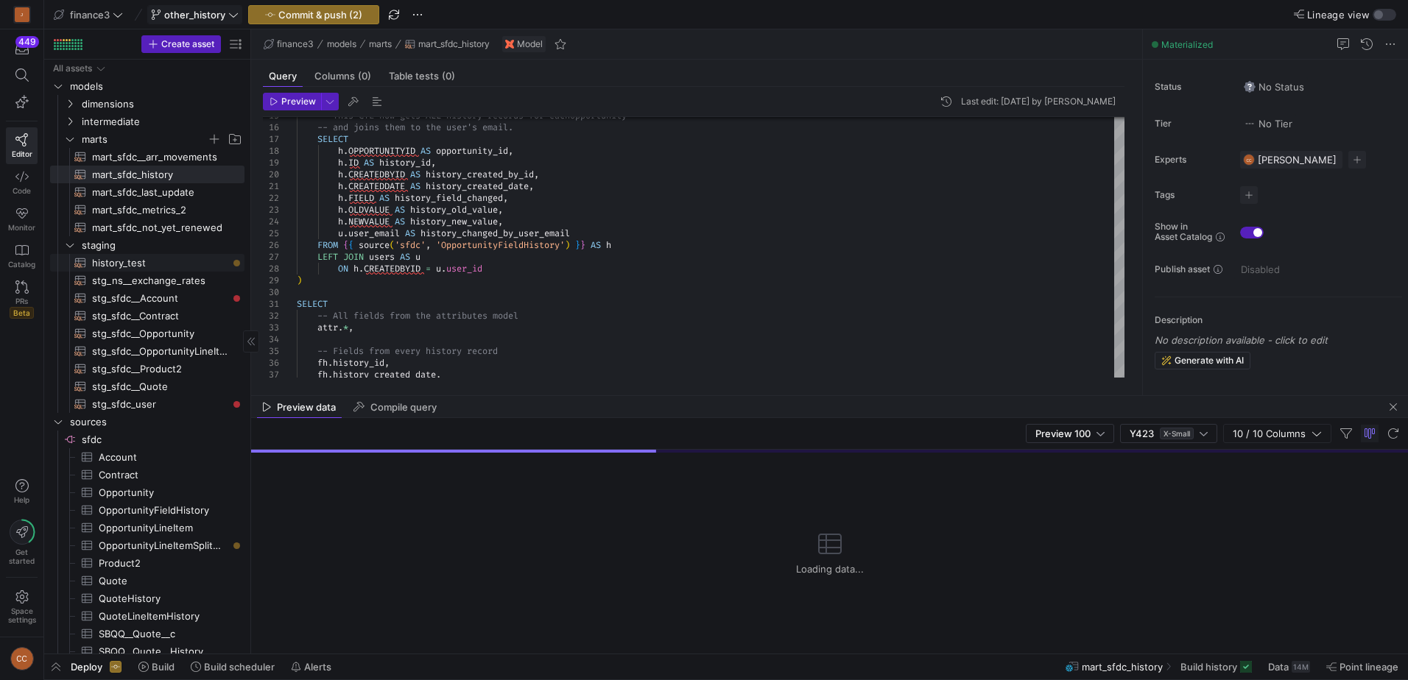
click at [138, 261] on span "history_test​​​​​​​​​​" at bounding box center [159, 263] width 135 height 17
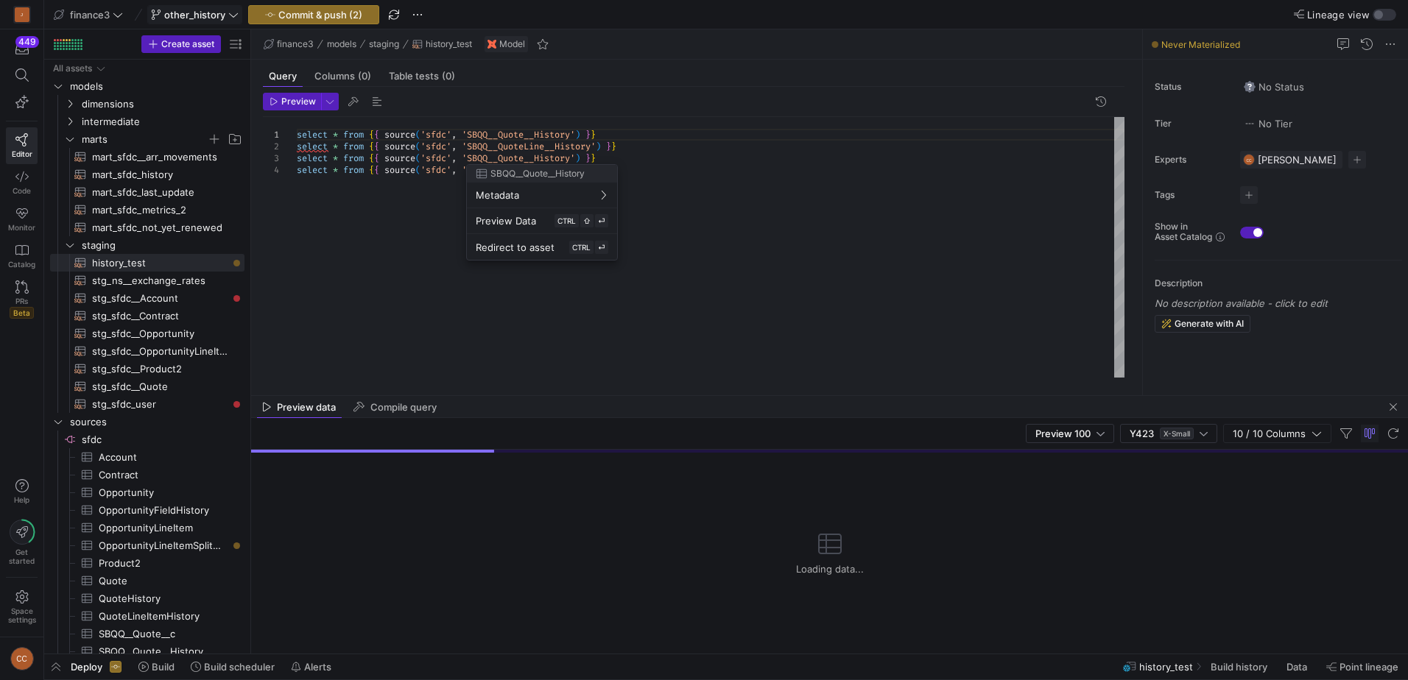
click at [571, 161] on div at bounding box center [704, 340] width 1408 height 680
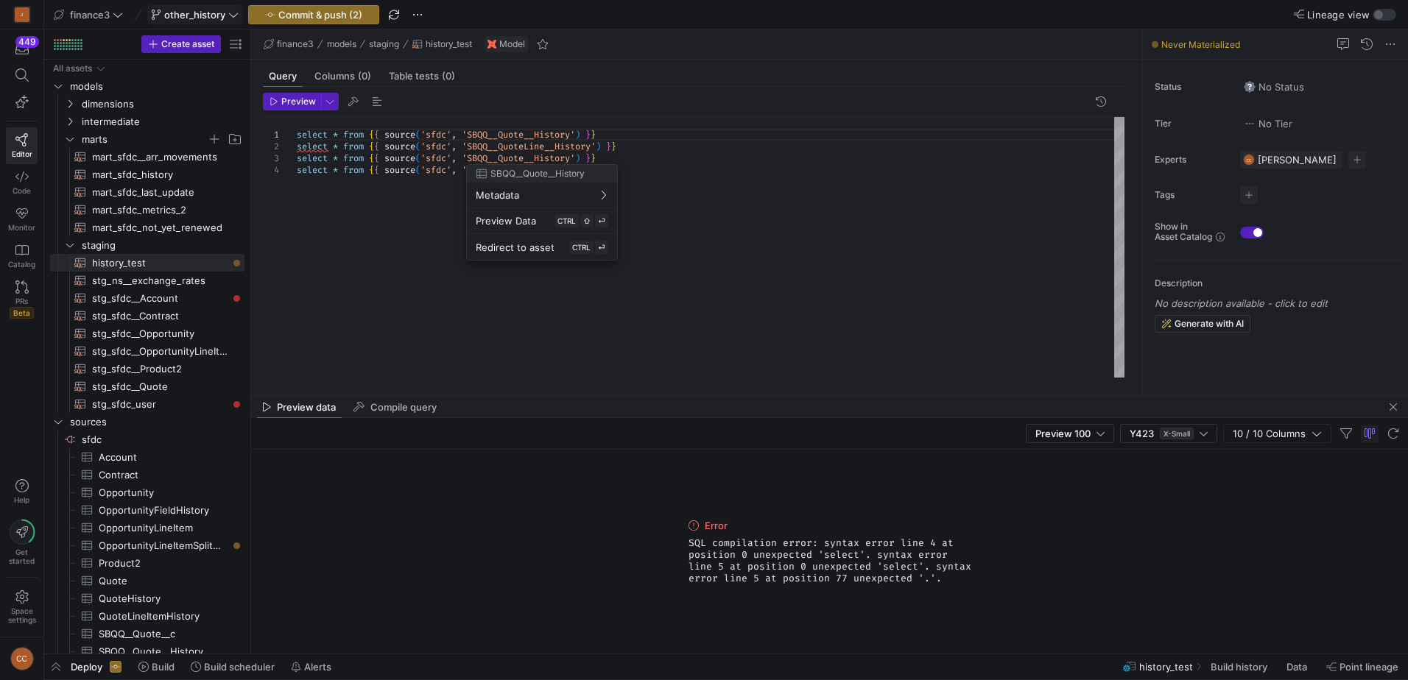
drag, startPoint x: 576, startPoint y: 159, endPoint x: 487, endPoint y: 159, distance: 89.1
click at [487, 159] on div at bounding box center [704, 340] width 1408 height 680
click at [579, 158] on div "select * from { { source ( 'sfdc' , 'SBQQ__Quote__History' ) } } select * from …" at bounding box center [711, 247] width 828 height 261
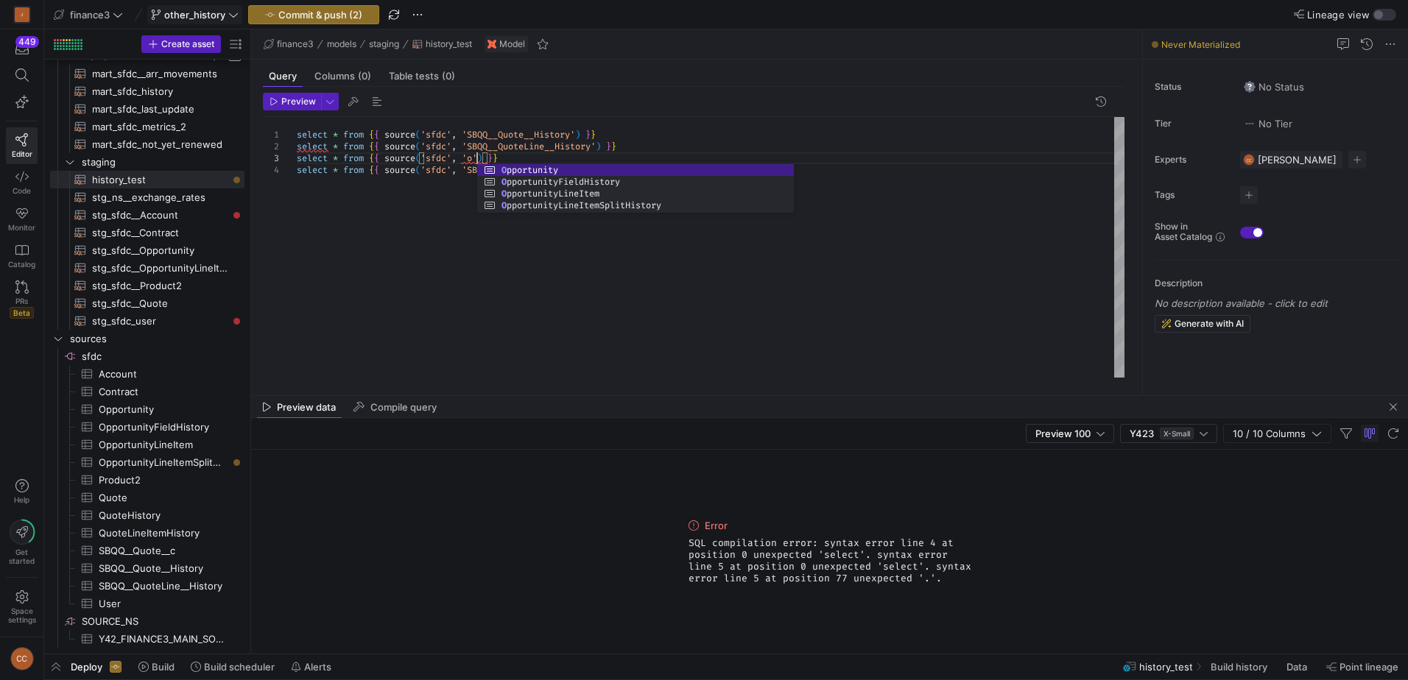
scroll to position [24, 186]
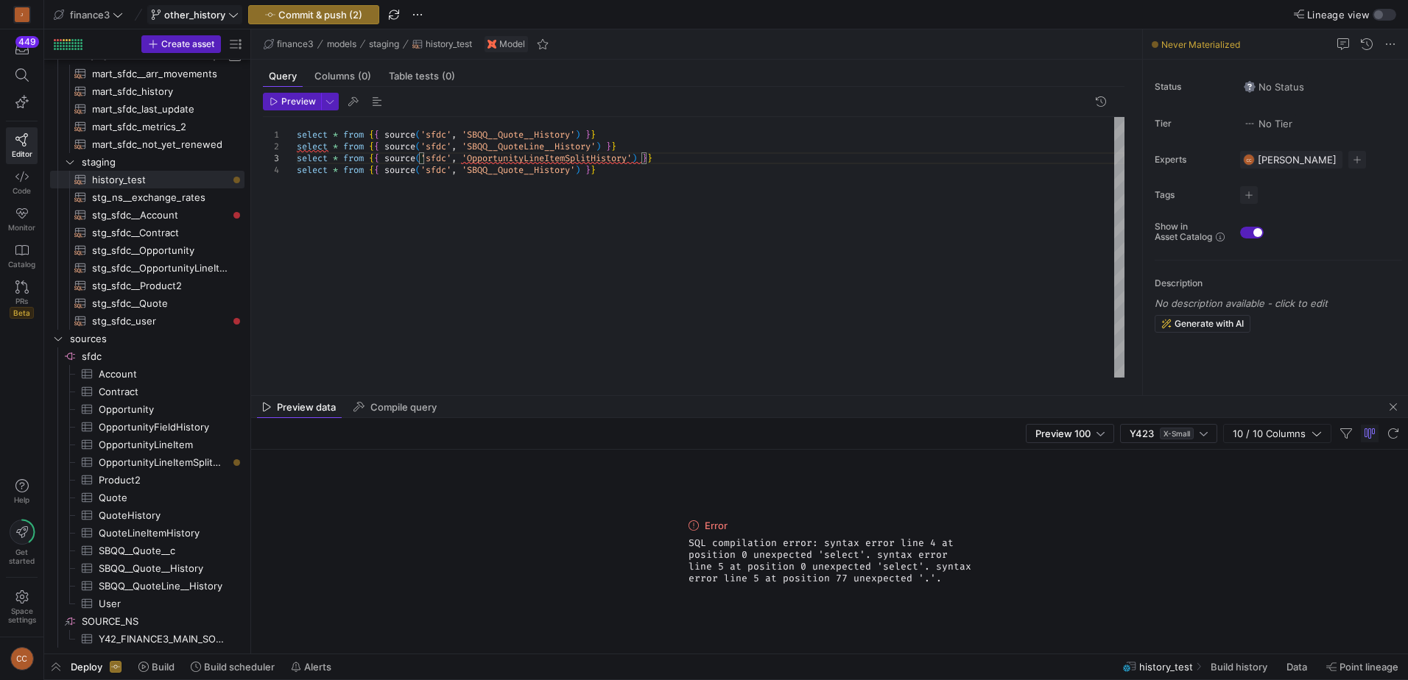
type textarea "select * from {{ source('sfdc', 'SBQQ__Quote__History') }} select * from {{ sou…"
click at [577, 170] on div at bounding box center [704, 340] width 1408 height 680
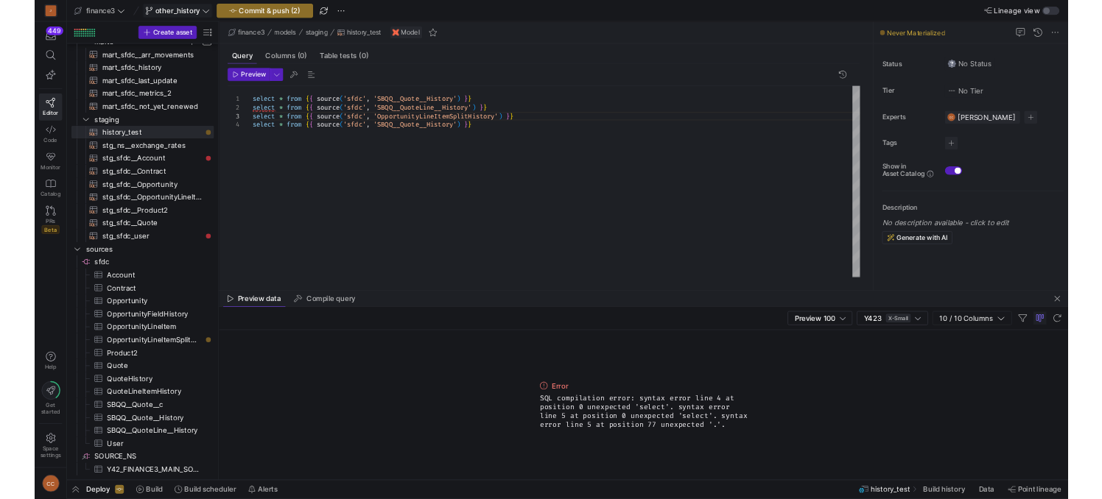
scroll to position [24, 339]
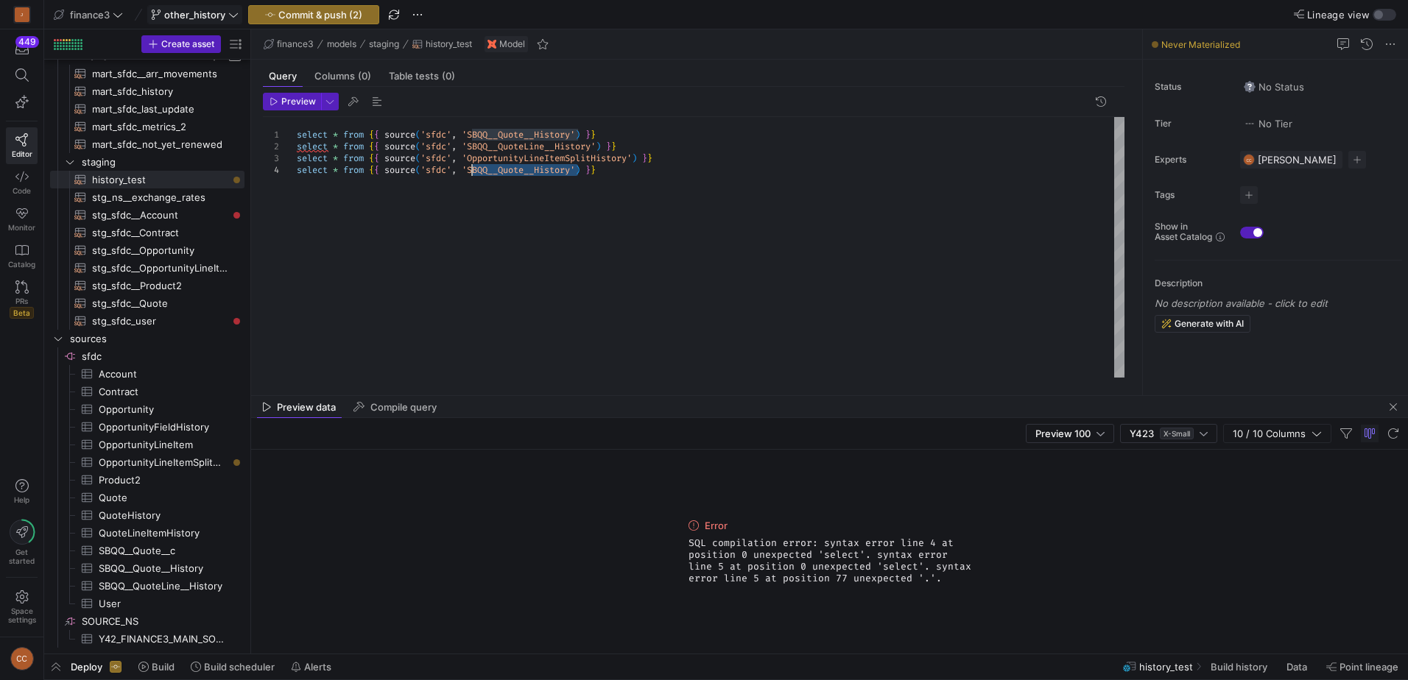
drag, startPoint x: 577, startPoint y: 170, endPoint x: 473, endPoint y: 172, distance: 103.8
click at [473, 172] on div "select * from { { source ( 'sfdc' , 'SBQQ__Quote__History' ) } } select * from …" at bounding box center [711, 247] width 828 height 261
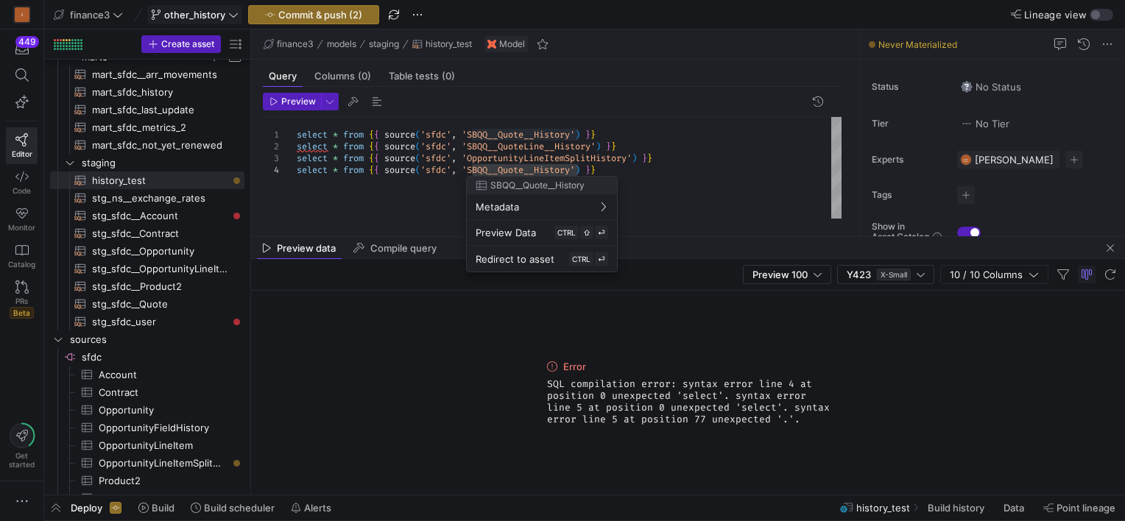
click at [669, 183] on div at bounding box center [562, 260] width 1125 height 521
click at [465, 189] on div "select * from { { source ( 'sfdc' , 'SBQQ__Quote__History' ) } } select * from …" at bounding box center [569, 168] width 545 height 102
click at [577, 169] on div at bounding box center [562, 260] width 1125 height 521
drag, startPoint x: 577, startPoint y: 169, endPoint x: 533, endPoint y: 167, distance: 44.2
click at [533, 167] on div at bounding box center [562, 260] width 1125 height 521
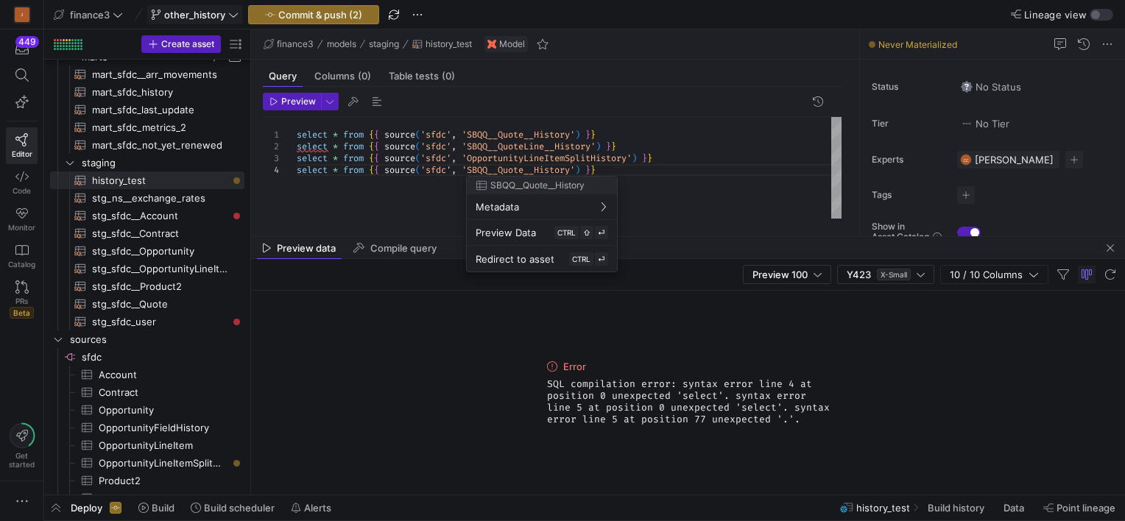
click at [595, 166] on div at bounding box center [562, 260] width 1125 height 521
click at [591, 167] on div "select * from { { source ( 'sfdc' , 'SBQQ__Quote__History' ) } } select * from …" at bounding box center [569, 168] width 545 height 102
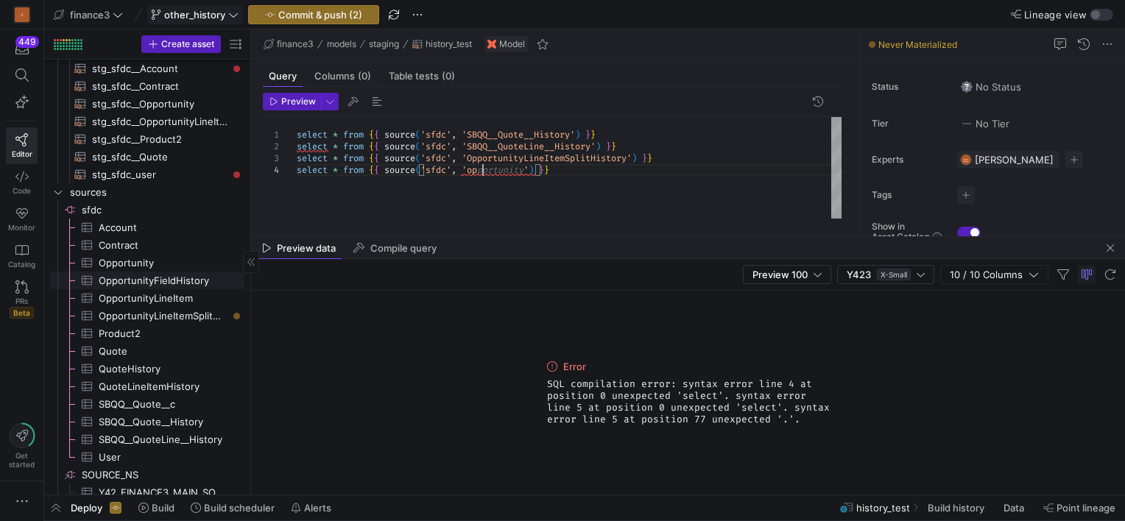
scroll to position [236, 0]
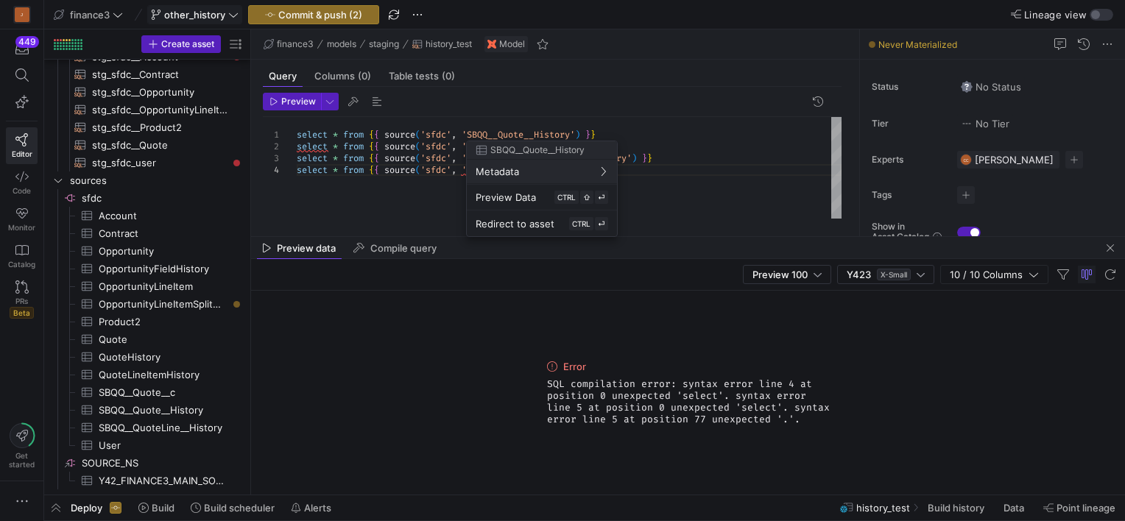
click at [698, 186] on div at bounding box center [562, 260] width 1125 height 521
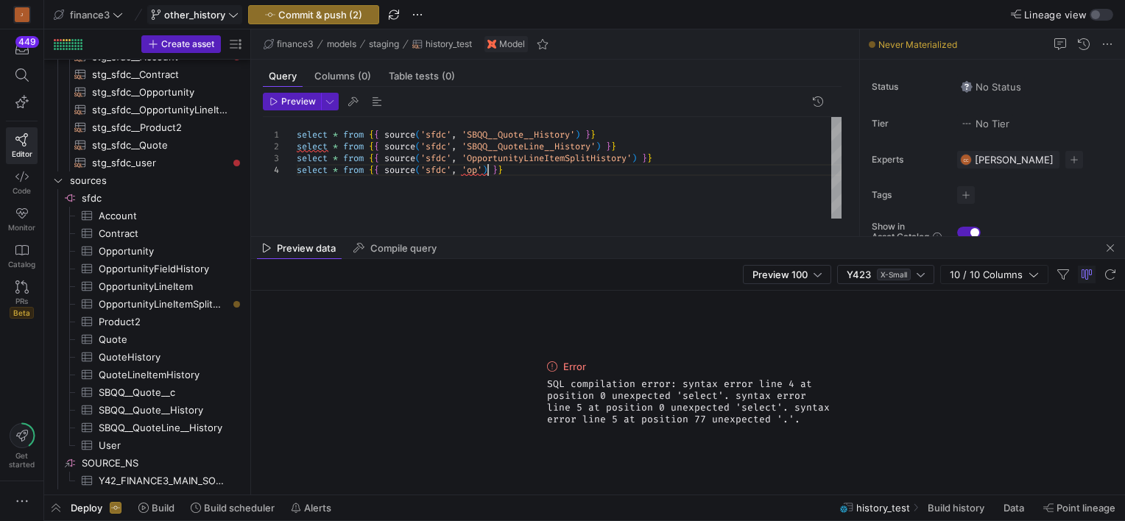
click at [485, 172] on div "select * from { { source ( 'sfdc' , 'SBQQ__Quote__History' ) } } select * from …" at bounding box center [569, 168] width 545 height 102
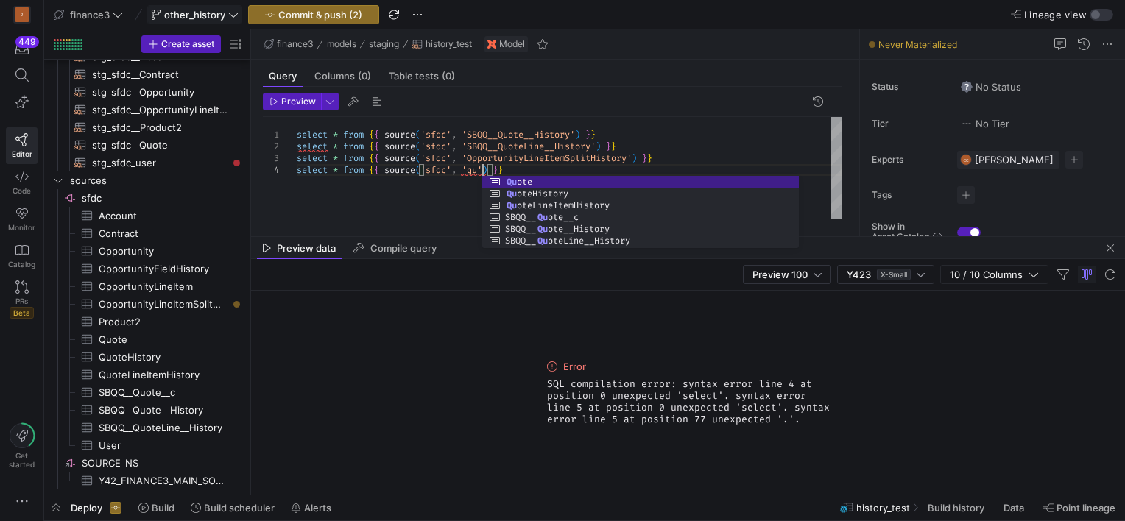
scroll to position [35, 189]
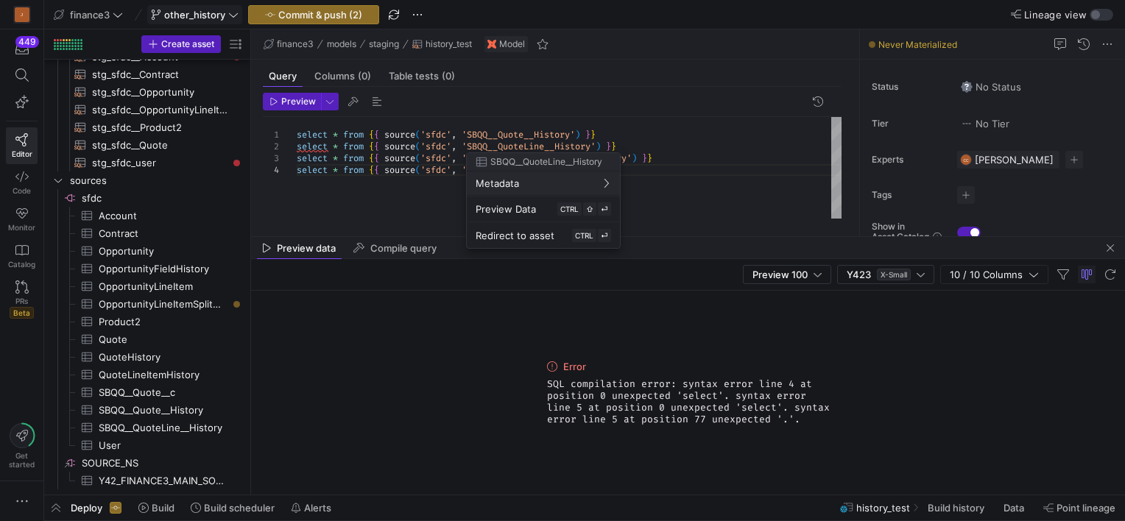
click at [636, 147] on div at bounding box center [562, 260] width 1125 height 521
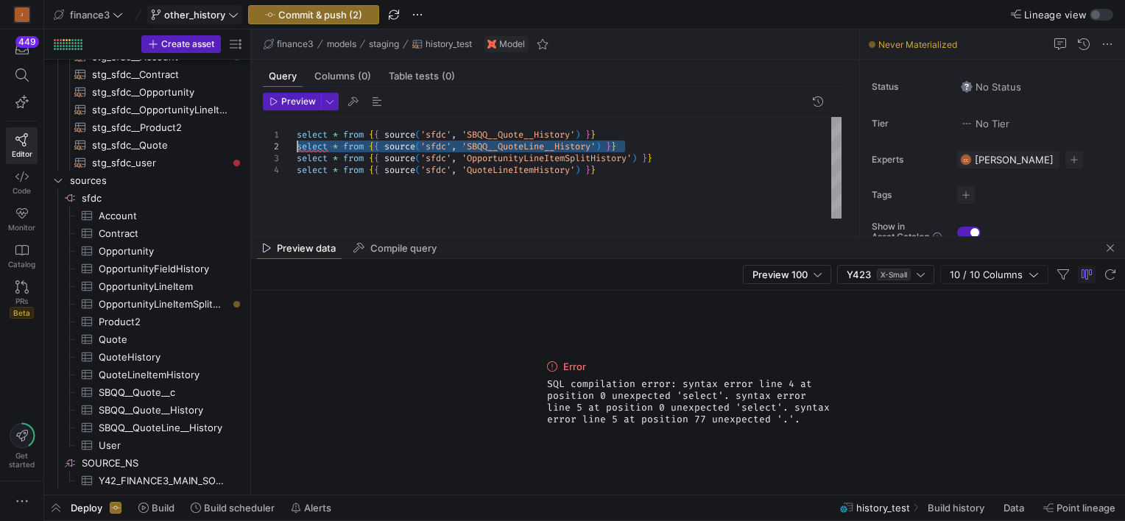
drag, startPoint x: 631, startPoint y: 147, endPoint x: 292, endPoint y: 147, distance: 338.7
click at [297, 147] on div "select * from { { source ( 'sfdc' , 'SBQQ__Quote__History' ) } } select * from …" at bounding box center [569, 168] width 545 height 102
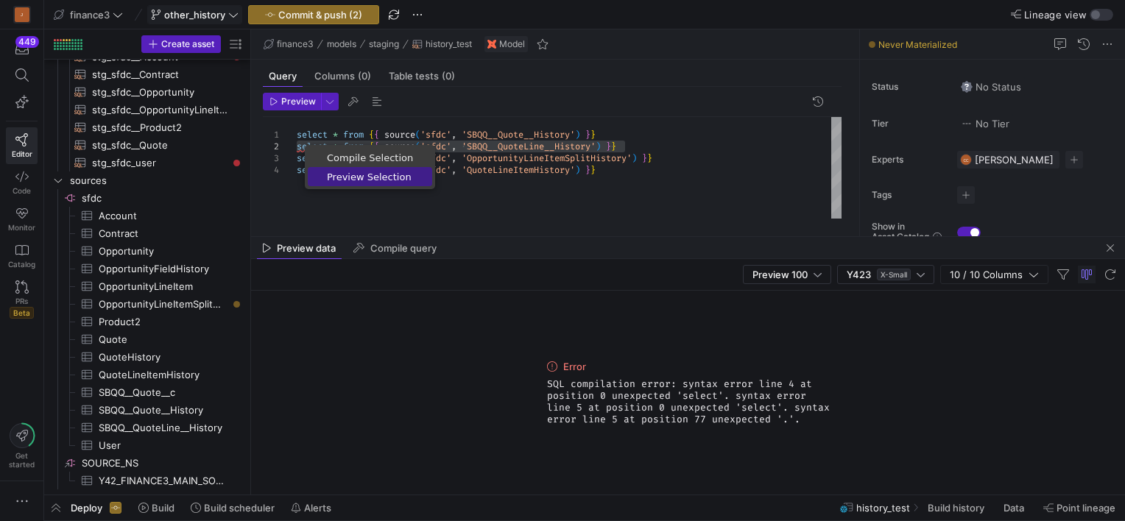
click at [341, 175] on span "Preview Selection" at bounding box center [370, 177] width 124 height 10
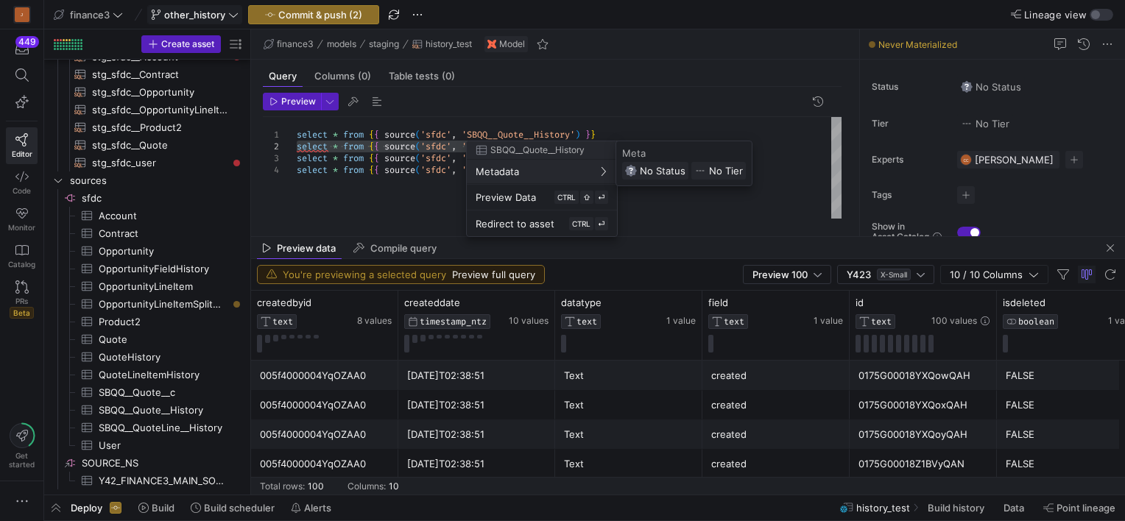
click at [666, 107] on div at bounding box center [562, 260] width 1125 height 521
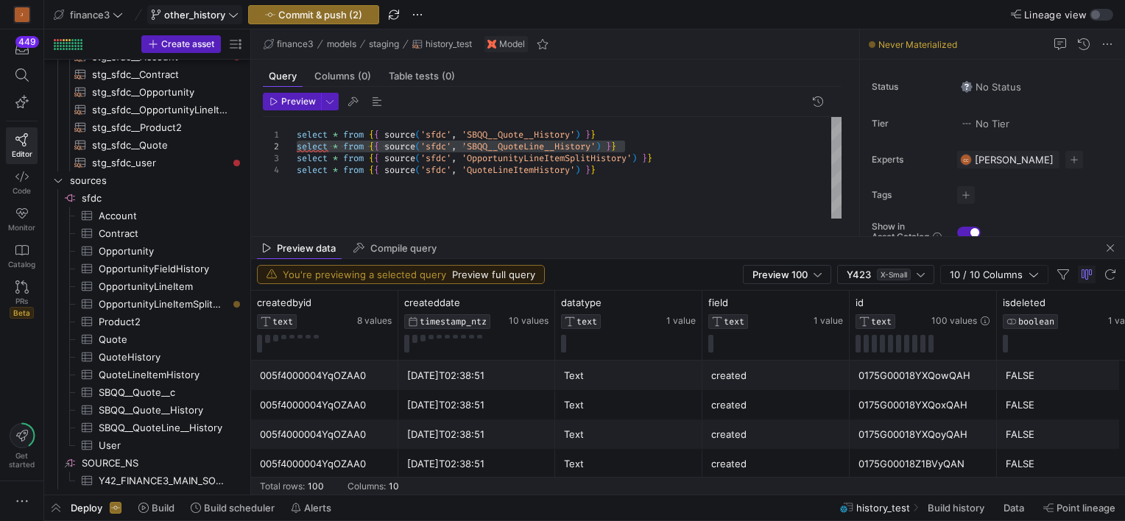
click at [845, 409] on div "created" at bounding box center [775, 404] width 147 height 29
click at [583, 423] on div "Text" at bounding box center [629, 434] width 130 height 29
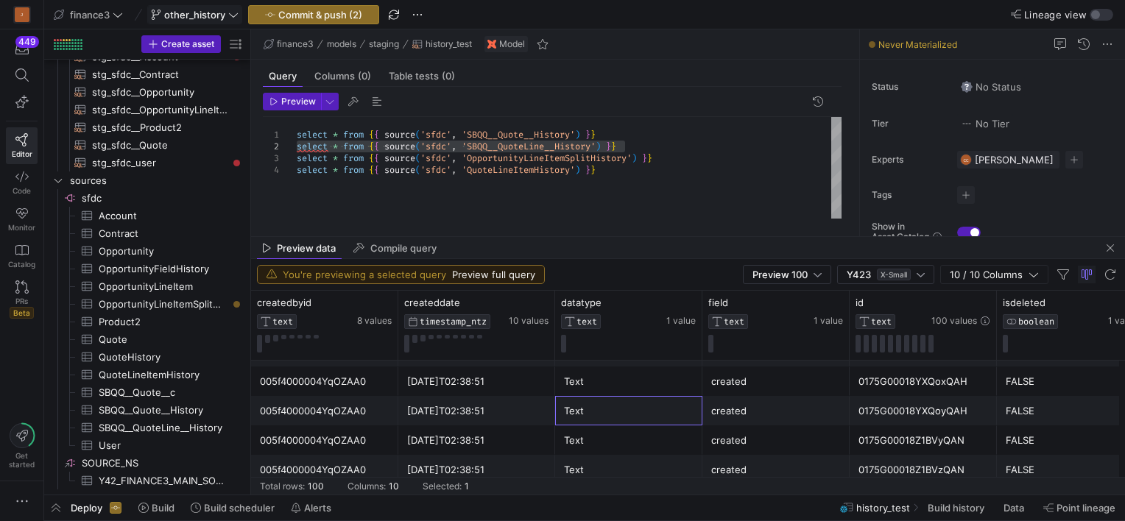
scroll to position [0, 0]
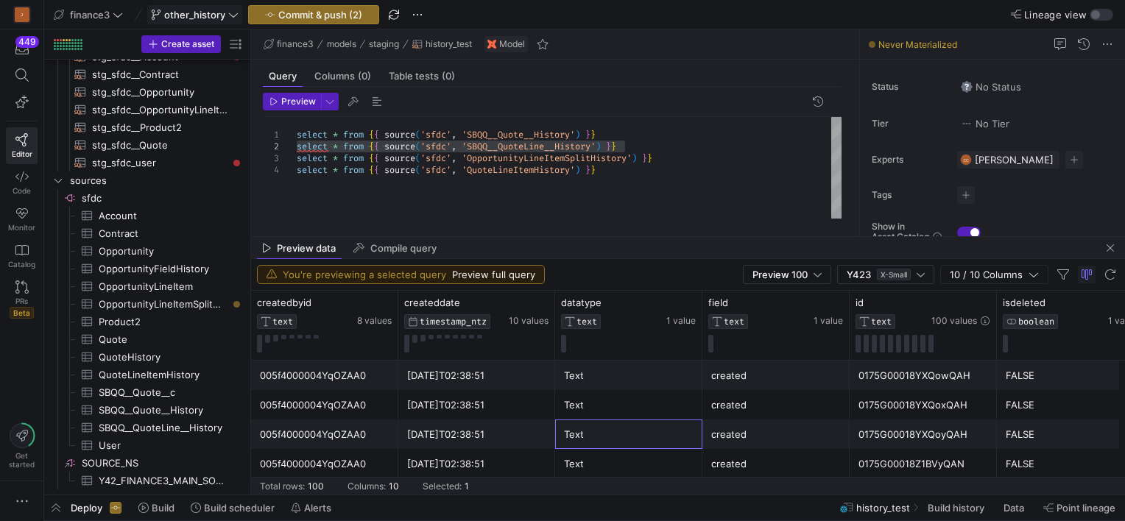
click at [760, 395] on div "created" at bounding box center [776, 405] width 130 height 29
click at [666, 150] on div "select * from { { source ( 'sfdc' , 'SBQQ__Quote__History' ) } } select * from …" at bounding box center [569, 168] width 545 height 102
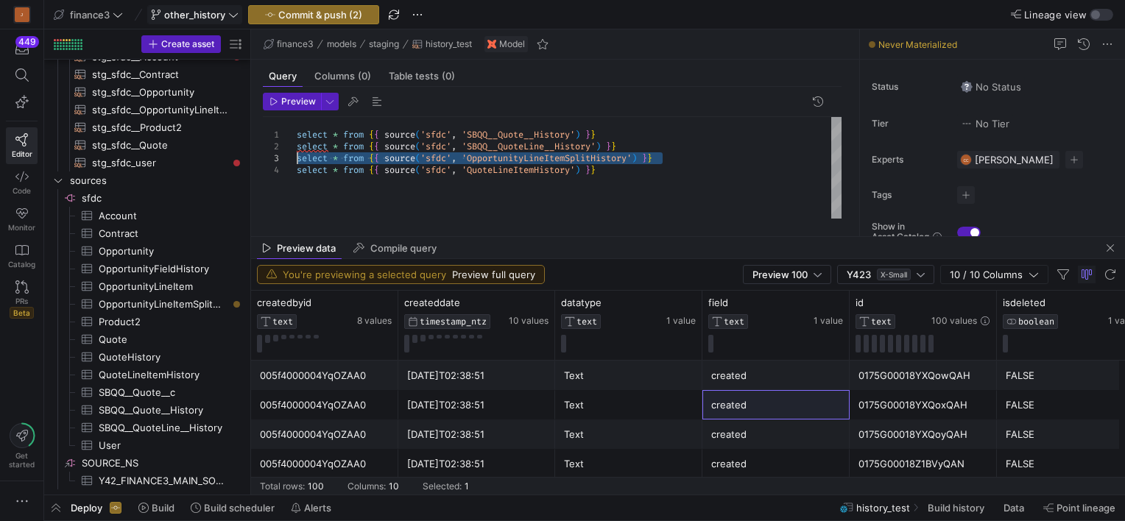
drag, startPoint x: 669, startPoint y: 158, endPoint x: 288, endPoint y: 158, distance: 380.7
click at [297, 158] on div "select * from { { source ( 'sfdc' , 'SBQQ__Quote__History' ) } } select * from …" at bounding box center [569, 168] width 545 height 102
click at [297, 100] on span "Preview" at bounding box center [298, 101] width 35 height 10
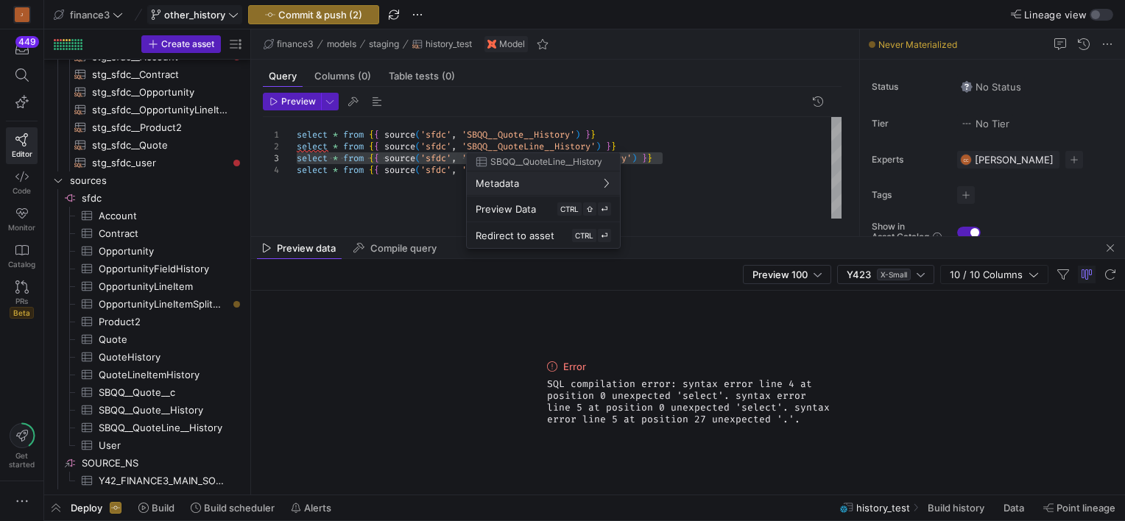
click at [697, 126] on div at bounding box center [562, 260] width 1125 height 521
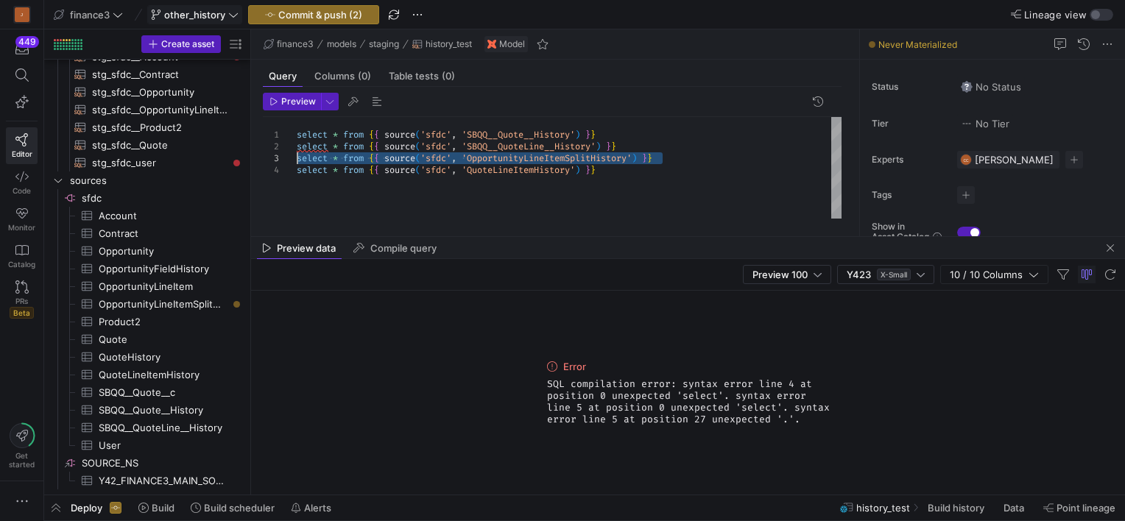
drag, startPoint x: 671, startPoint y: 159, endPoint x: 286, endPoint y: 159, distance: 384.4
click at [297, 159] on div "select * from { { source ( 'sfdc' , 'SBQQ__Quote__History' ) } } select * from …" at bounding box center [569, 168] width 545 height 102
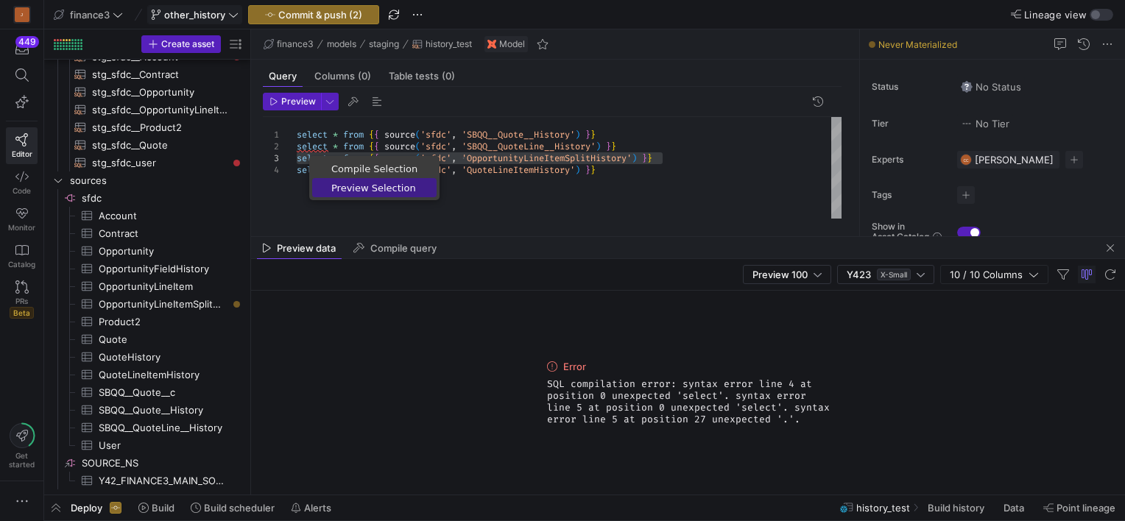
click at [346, 187] on span "Preview Selection" at bounding box center [374, 188] width 124 height 10
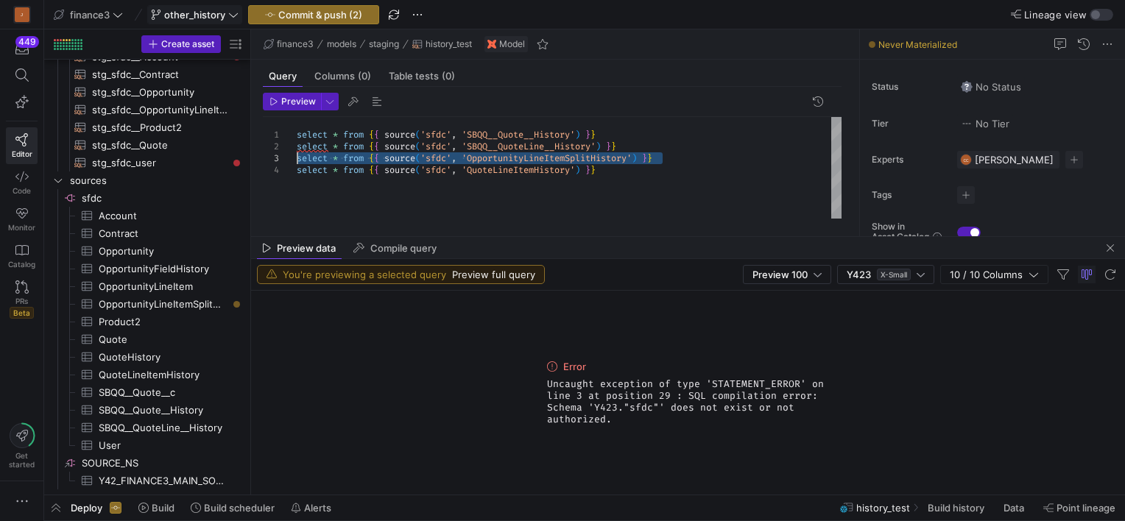
click at [627, 180] on div "select * from { { source ( 'sfdc' , 'SBQQ__Quote__History' ) } } select * from …" at bounding box center [569, 168] width 545 height 102
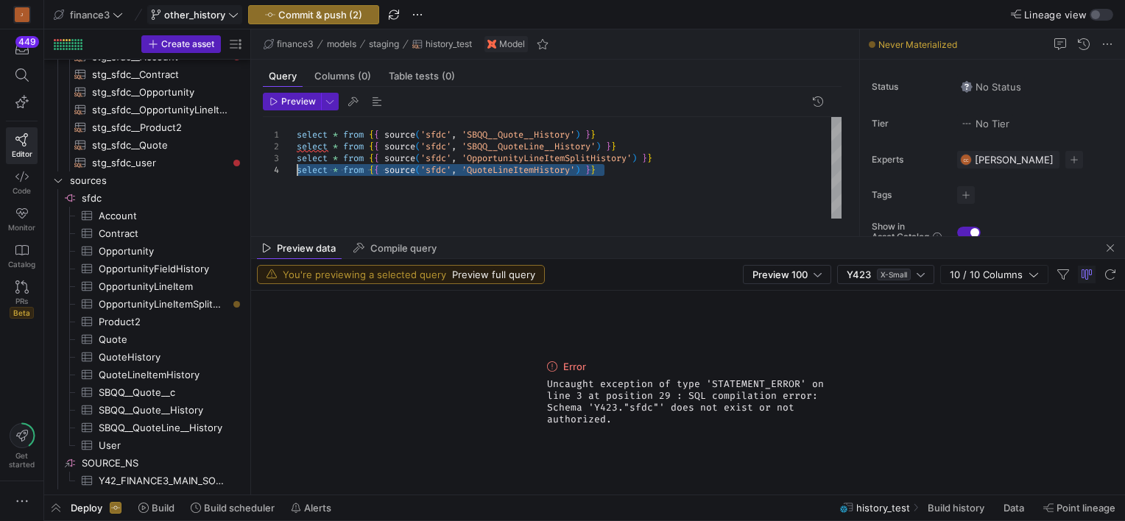
drag, startPoint x: 600, startPoint y: 170, endPoint x: 289, endPoint y: 167, distance: 311.5
click at [297, 167] on div "select * from { { source ( 'sfdc' , 'SBQQ__Quote__History' ) } } select * from …" at bounding box center [569, 168] width 545 height 102
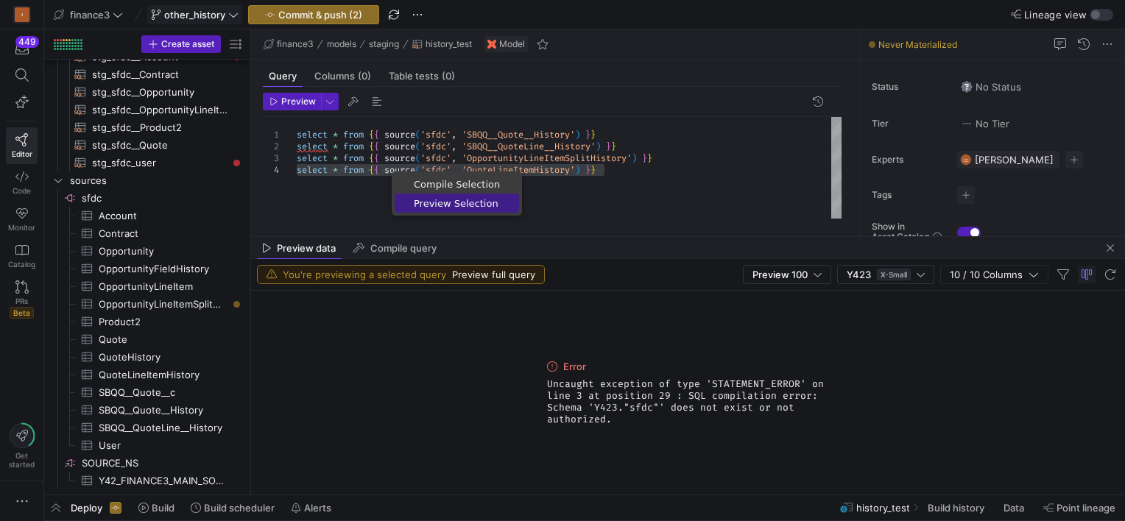
click at [436, 203] on span "Preview Selection" at bounding box center [457, 204] width 124 height 10
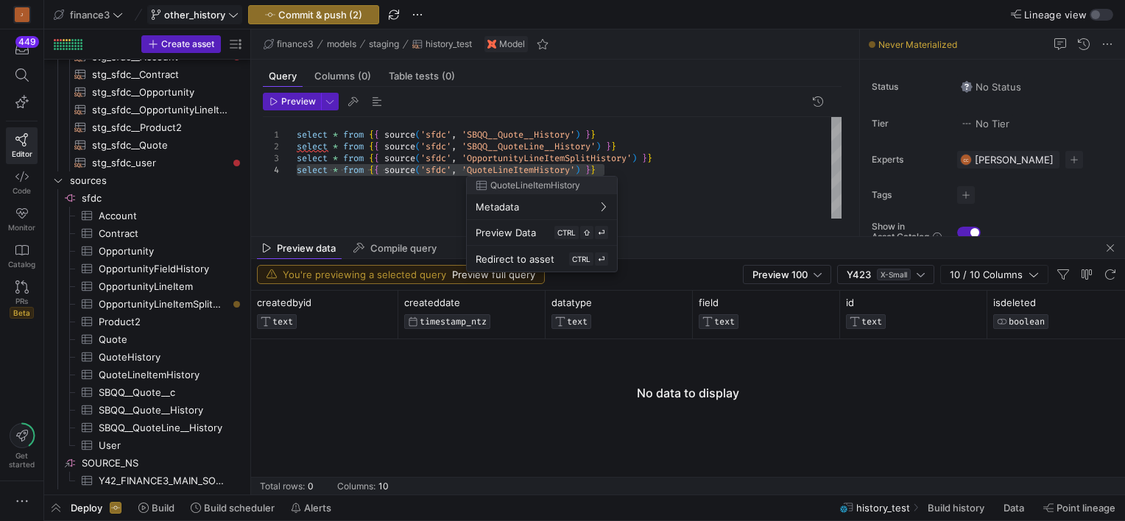
drag, startPoint x: 521, startPoint y: 168, endPoint x: 374, endPoint y: 186, distance: 148.4
click at [374, 186] on div at bounding box center [562, 260] width 1125 height 521
click at [392, 244] on span "Compile query" at bounding box center [403, 249] width 66 height 10
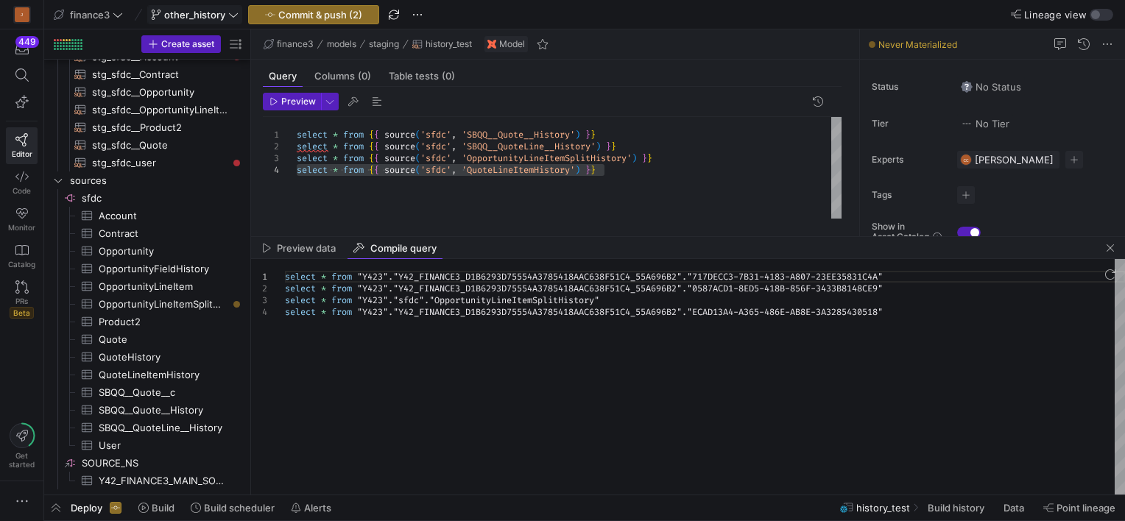
click at [610, 177] on div "select * from { { source ( 'sfdc' , 'SBQQ__Quote__History' ) } } select * from …" at bounding box center [569, 168] width 545 height 102
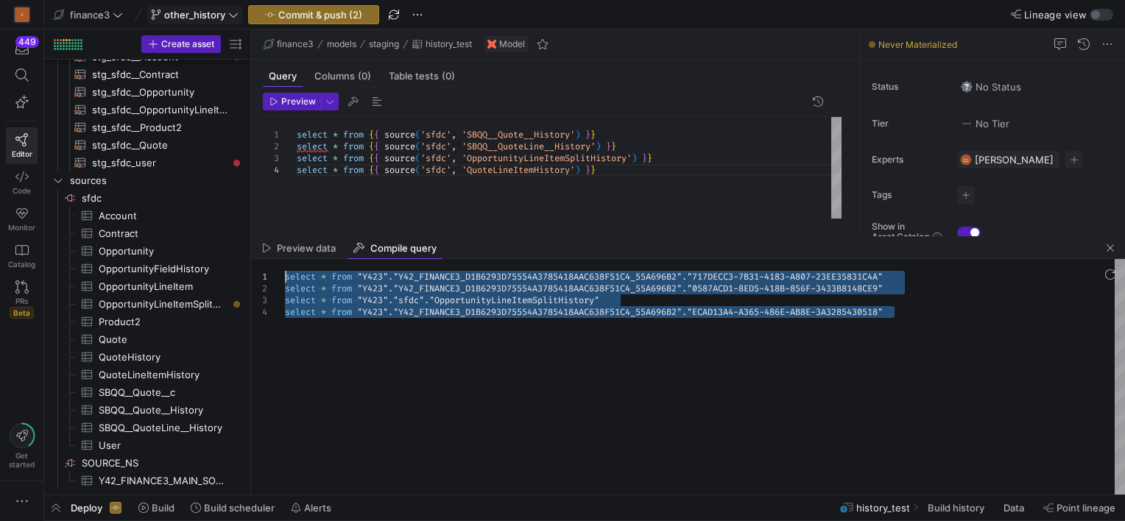
drag, startPoint x: 892, startPoint y: 317, endPoint x: 281, endPoint y: 280, distance: 612.3
click at [285, 280] on div "select * from "Y423" . "Y42_FINANCE3_D1B6293D75554A3785418AAC638F51C4_55A 696B2…" at bounding box center [705, 377] width 840 height 236
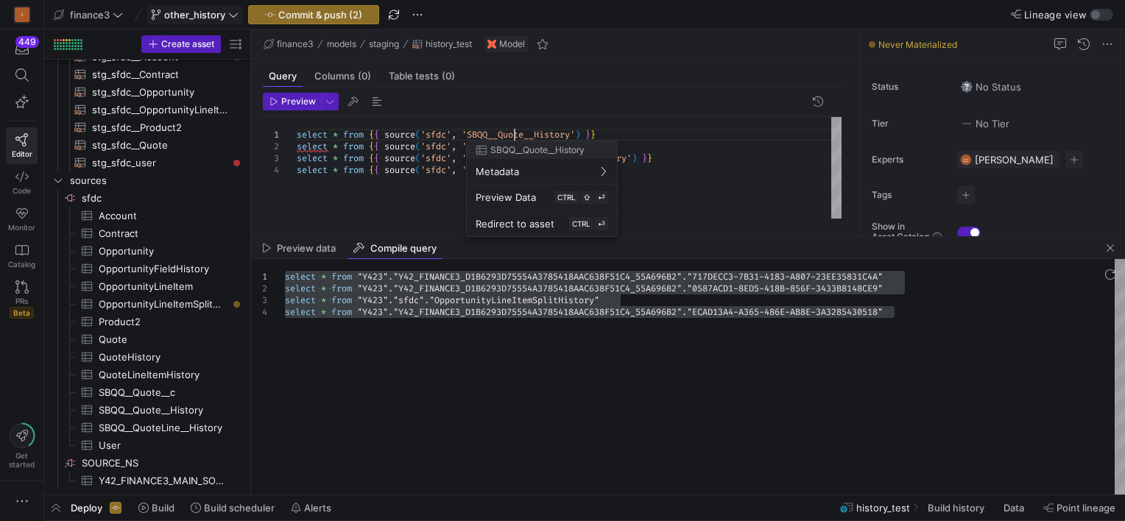
click at [512, 135] on div "select * from { { source ( 'sfdc' , 'SBQQ__Quote__History' ) } } select * from …" at bounding box center [569, 168] width 545 height 102
click at [512, 135] on div at bounding box center [562, 260] width 1125 height 521
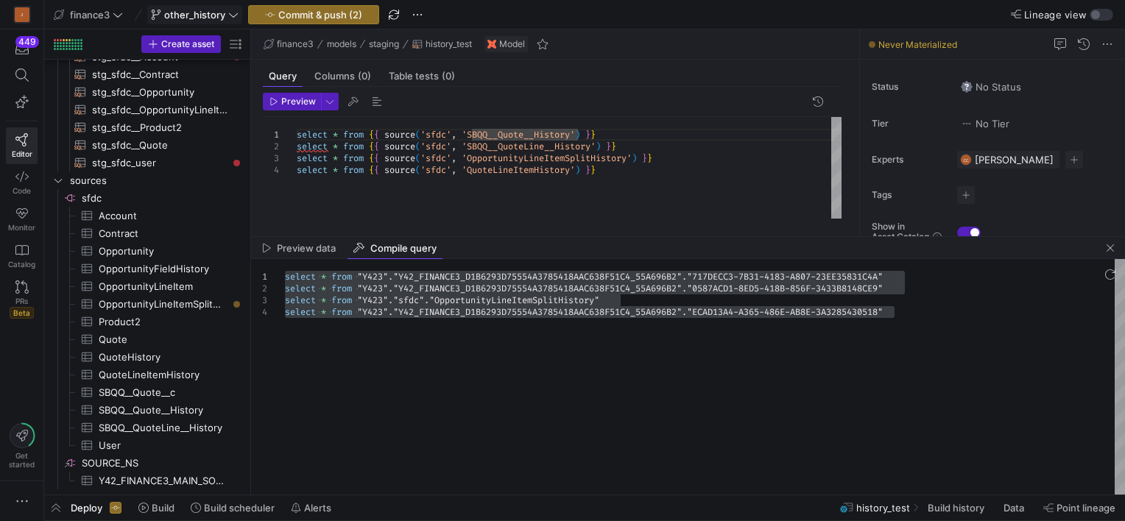
click at [297, 131] on div "select * from { { source ( 'sfdc' , 'SBQQ__Quote__History' ) } } select * from …" at bounding box center [569, 168] width 545 height 102
click at [300, 130] on div "select * from { { source ( 'sfdc' , 'SBQQ__Quote__History' ) } } select * from …" at bounding box center [569, 168] width 545 height 102
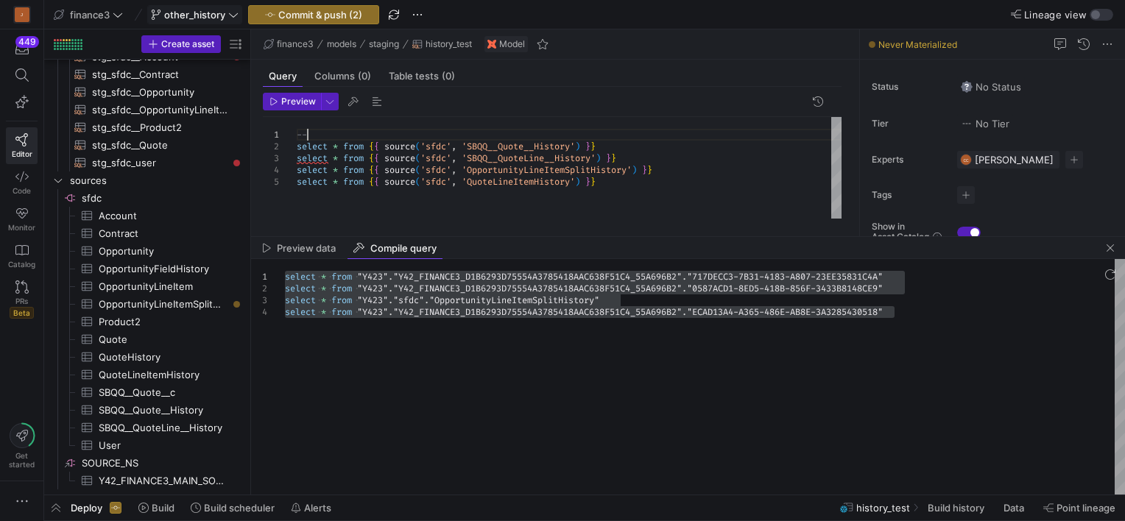
scroll to position [12, 9]
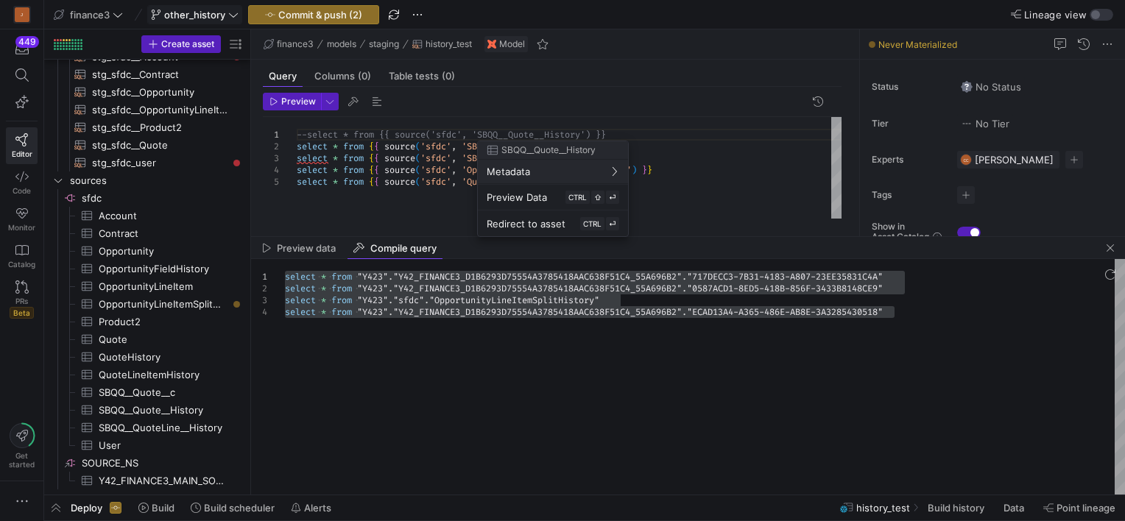
click at [557, 133] on div at bounding box center [562, 260] width 1125 height 521
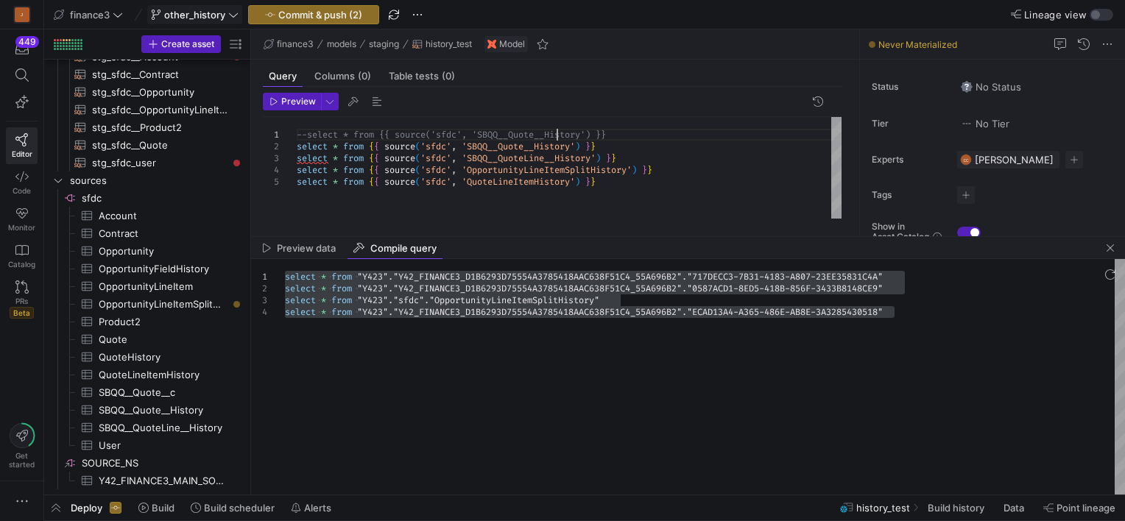
click at [557, 133] on div "--select * from {{ source('sfdc', 'SBQQ__Quote__Hi story') }} select * from { {…" at bounding box center [569, 168] width 545 height 102
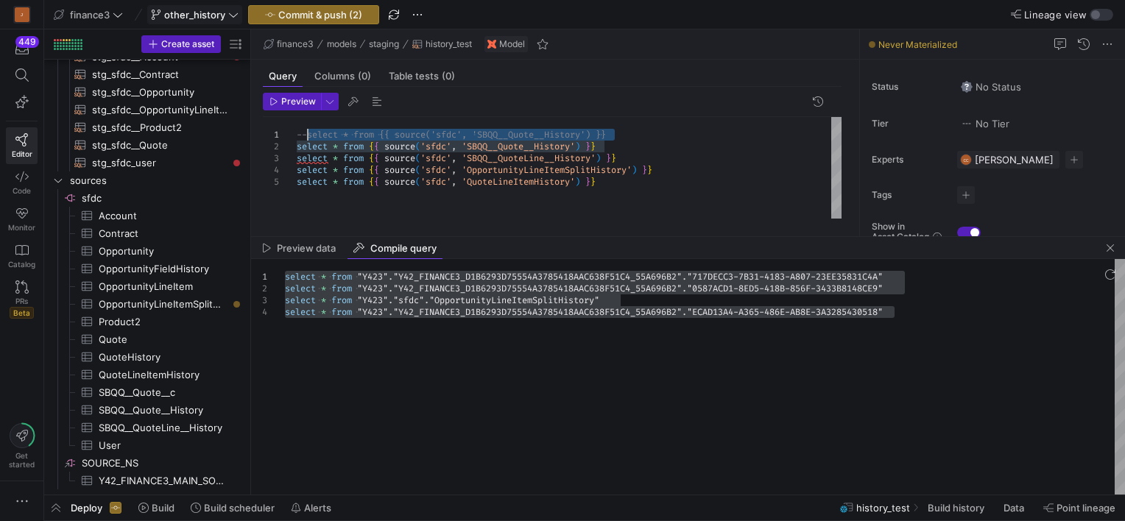
drag, startPoint x: 630, startPoint y: 132, endPoint x: 307, endPoint y: 130, distance: 323.3
click at [307, 130] on div "--select * from {{ source('sfdc', 'SBQQ__Quote__Hi story') }} select * from { {…" at bounding box center [569, 168] width 545 height 102
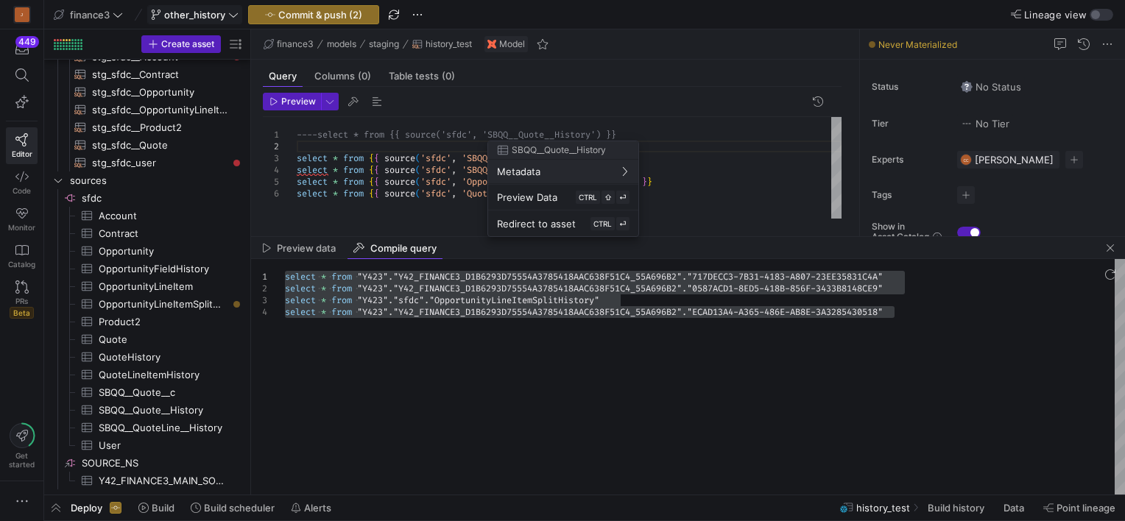
click at [514, 127] on div at bounding box center [562, 260] width 1125 height 521
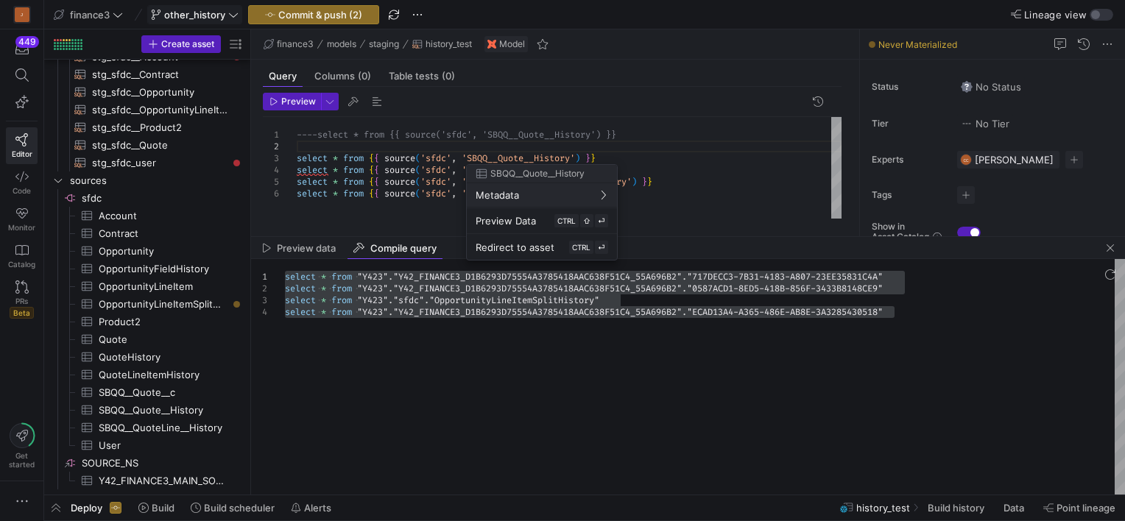
click at [473, 156] on div at bounding box center [562, 260] width 1125 height 521
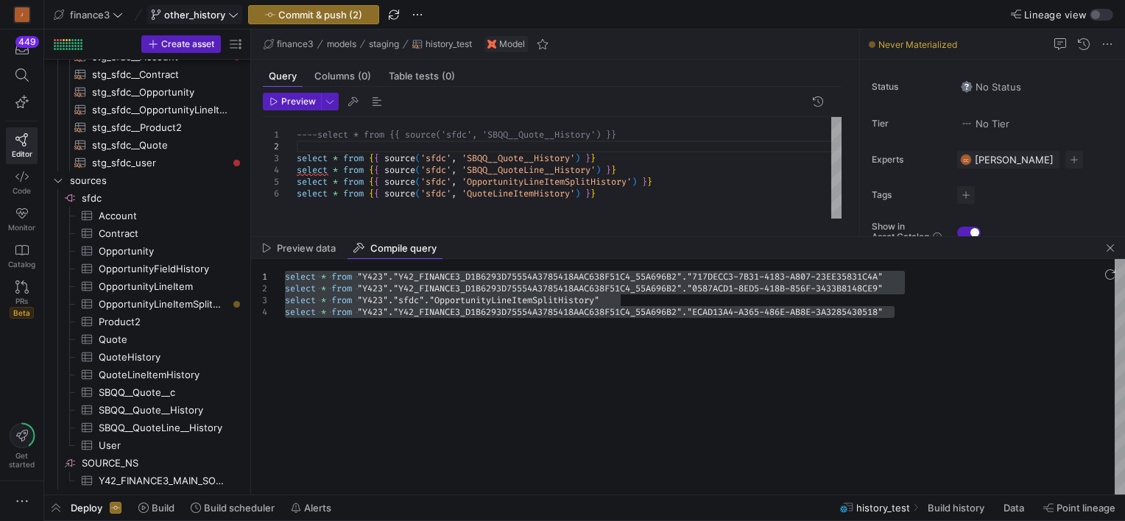
scroll to position [12, 0]
click at [473, 156] on div "----select * from {{ source('sfdc', 'SBQQ__Quote__ History') }} select * from {…" at bounding box center [569, 168] width 545 height 102
click at [651, 136] on div "----select * from {{ source('sfdc', 'SBQQ__Quote__ History') }} select * from {…" at bounding box center [569, 168] width 545 height 102
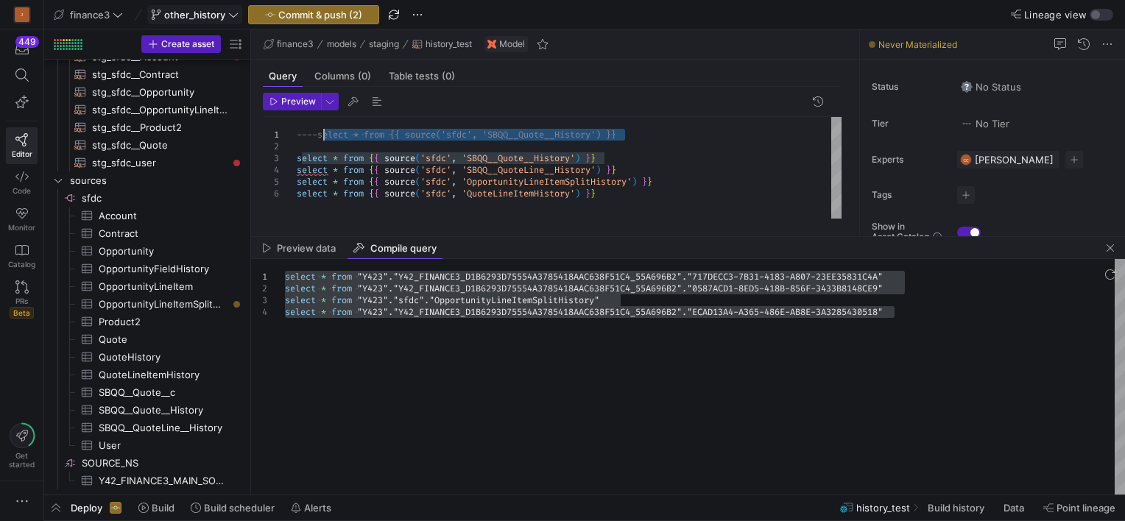
drag, startPoint x: 568, startPoint y: 131, endPoint x: 320, endPoint y: 130, distance: 248.2
click at [320, 130] on div "----select * from {{ source('sfdc', 'SBQQ__Quote__ History') }} select * from {…" at bounding box center [569, 168] width 545 height 102
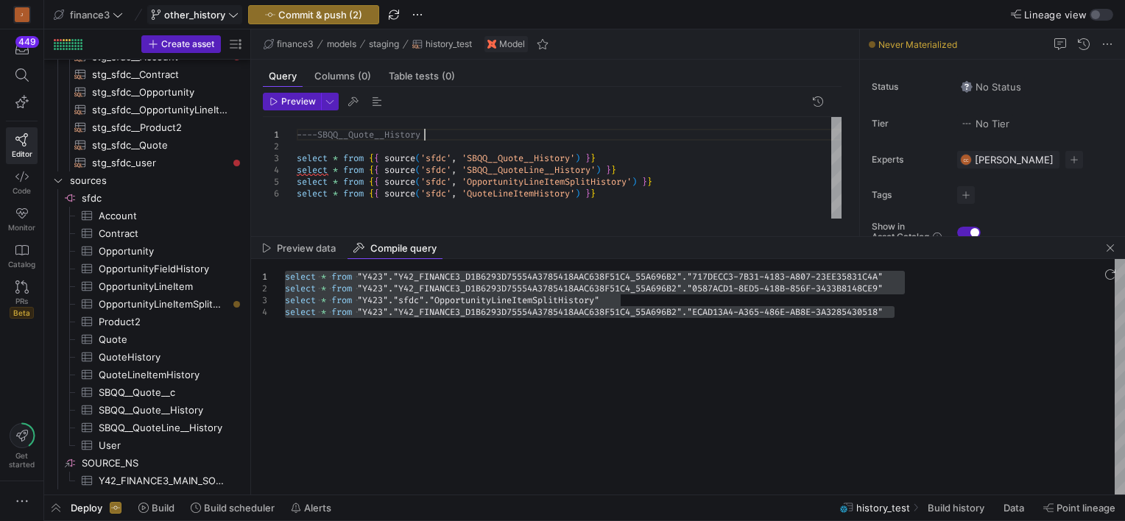
click at [615, 158] on div "----SBQQ__Quote__History select * from { { source ( 'sfdc' , 'SBQQ__QuoteLine__…" at bounding box center [569, 168] width 545 height 102
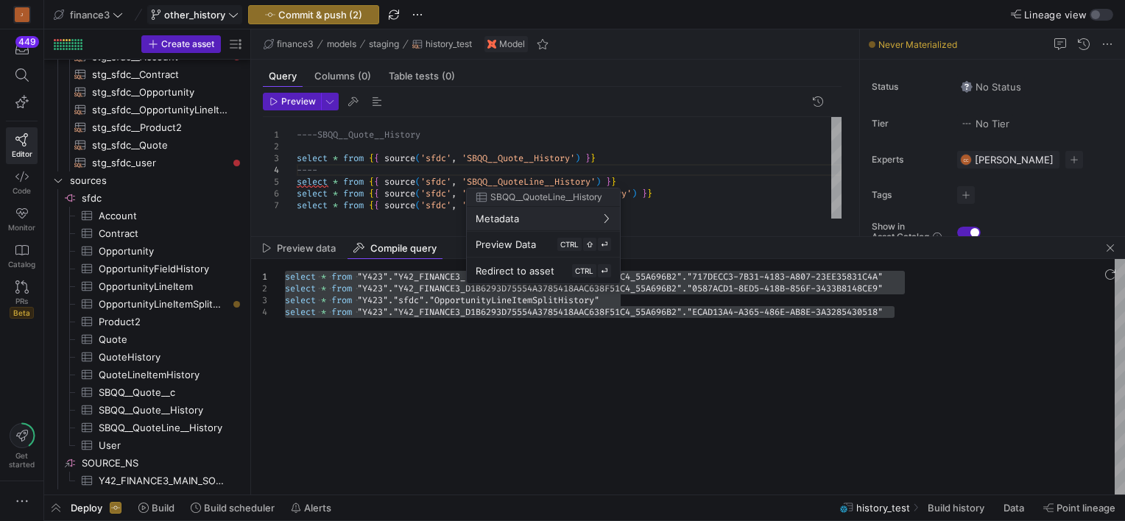
click at [601, 181] on div at bounding box center [562, 260] width 1125 height 521
click at [609, 176] on div at bounding box center [562, 260] width 1125 height 521
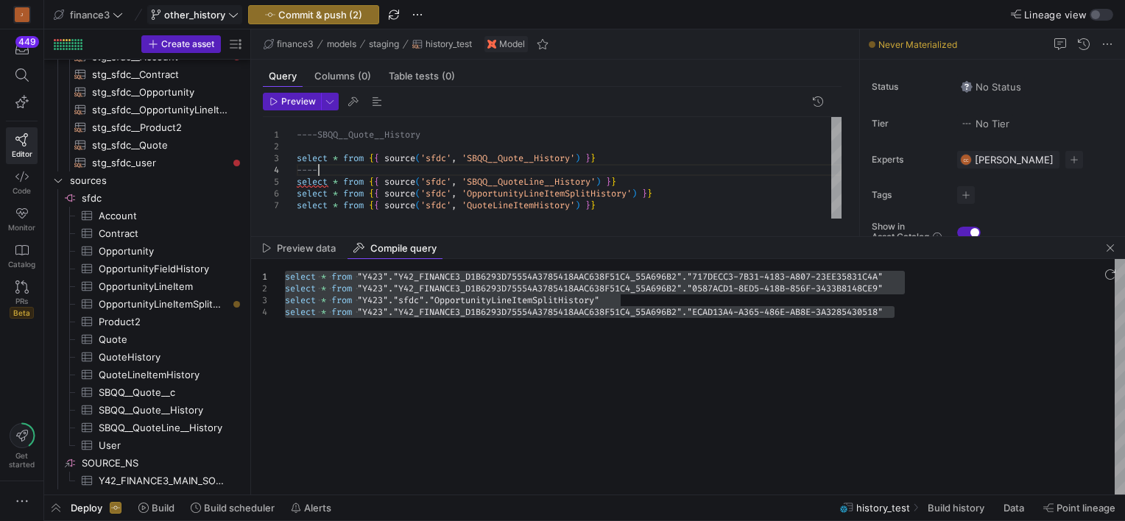
click at [610, 175] on div "----SBQQ__Quote__History select * from { { source ( 'sfdc' , 'SBQQ__QuoteLine__…" at bounding box center [569, 168] width 545 height 102
click at [618, 180] on div "----SBQQ__Quote__History select * from { { source ( 'sfdc' , 'SBQQ__QuoteLine__…" at bounding box center [569, 168] width 545 height 102
click at [640, 181] on div "----SBQQ__Quote__History select * from { { source ( 'sfdc' , 'SBQQ__QuoteLine__…" at bounding box center [569, 168] width 545 height 102
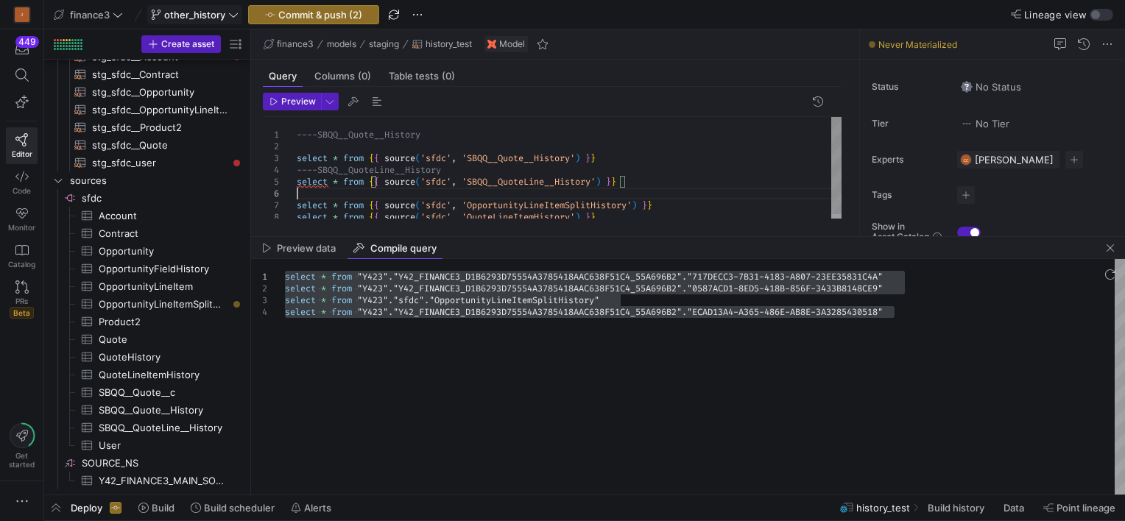
scroll to position [59, 0]
click at [59, 504] on span "button" at bounding box center [56, 508] width 24 height 25
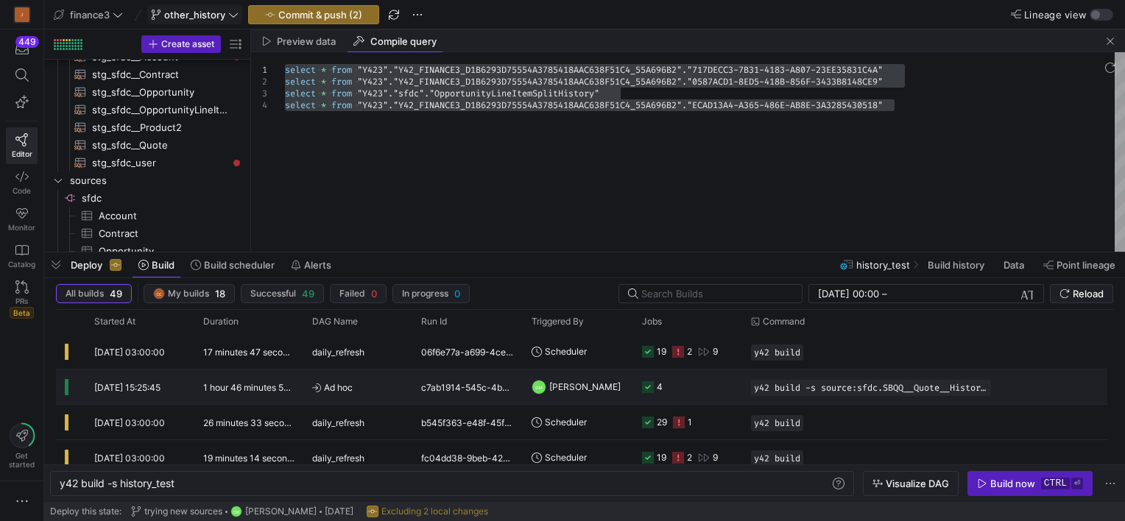
click at [636, 384] on div "4" at bounding box center [687, 387] width 109 height 35
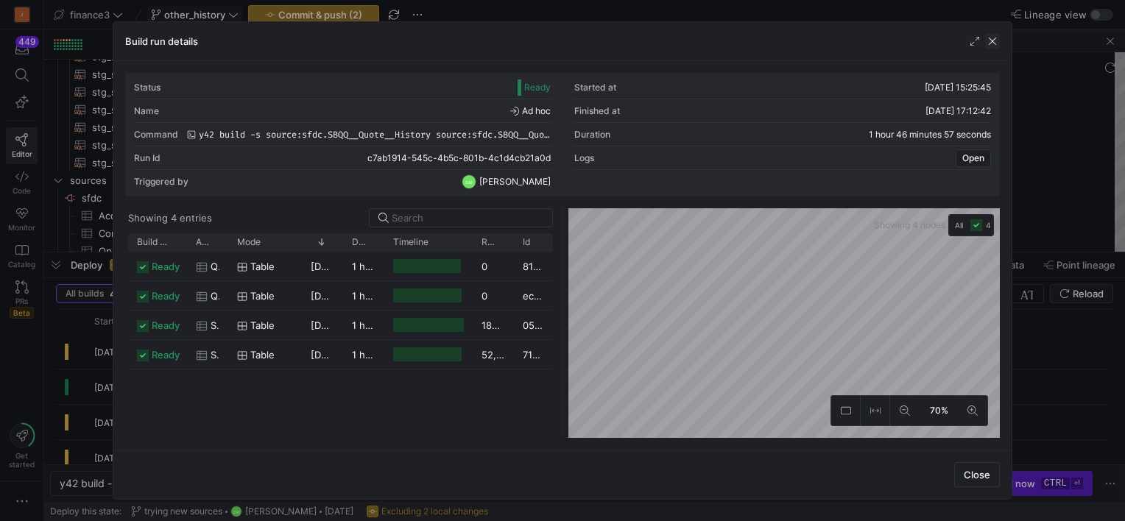
click at [991, 38] on span "button" at bounding box center [992, 41] width 15 height 15
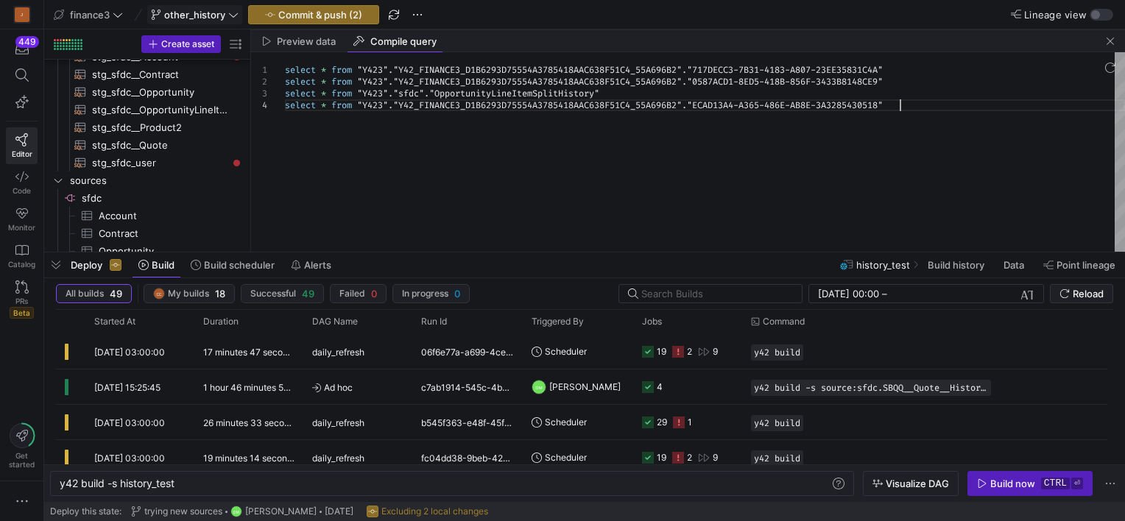
click at [507, 169] on div "select * from "Y423" . "Y42_FINANCE3_D1B6293D75554A3785418AAC638F51C4_55A 696B2…" at bounding box center [705, 170] width 840 height 236
click at [69, 262] on div "Deploy Build Build scheduler Alerts" at bounding box center [191, 265] width 294 height 25
click at [65, 264] on span "button" at bounding box center [56, 265] width 24 height 25
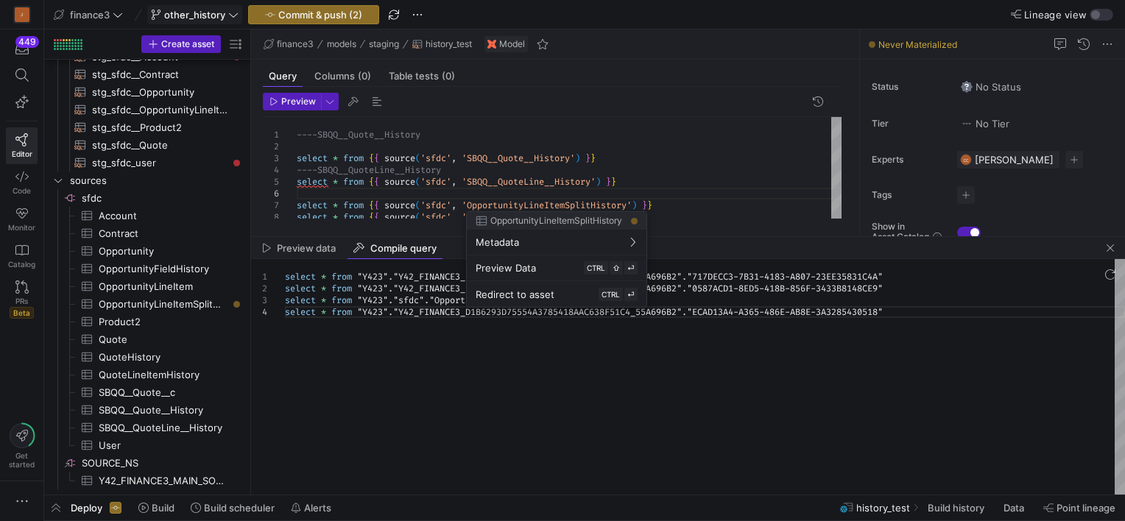
click at [663, 144] on div at bounding box center [562, 260] width 1125 height 521
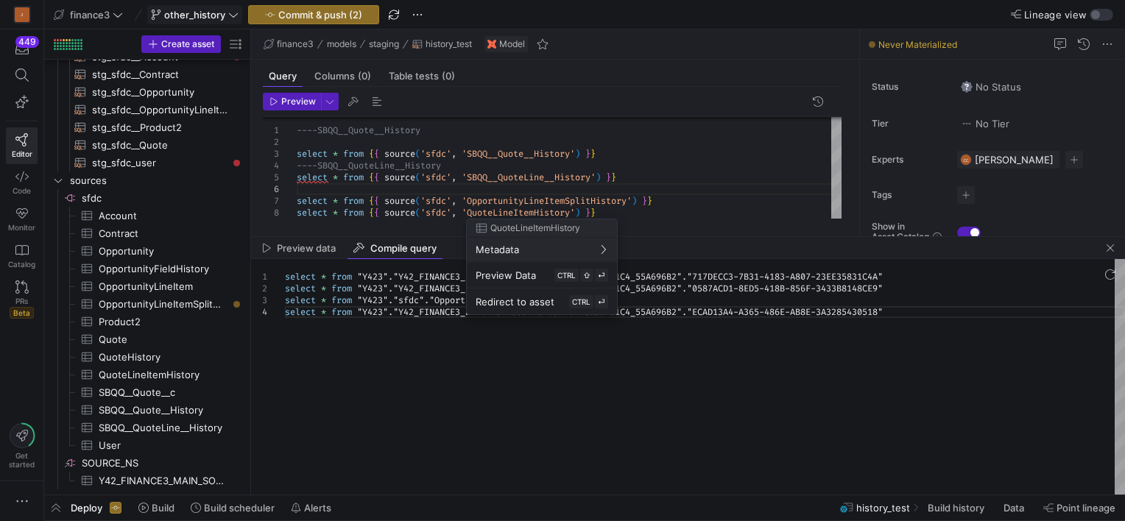
click at [524, 211] on div at bounding box center [562, 260] width 1125 height 521
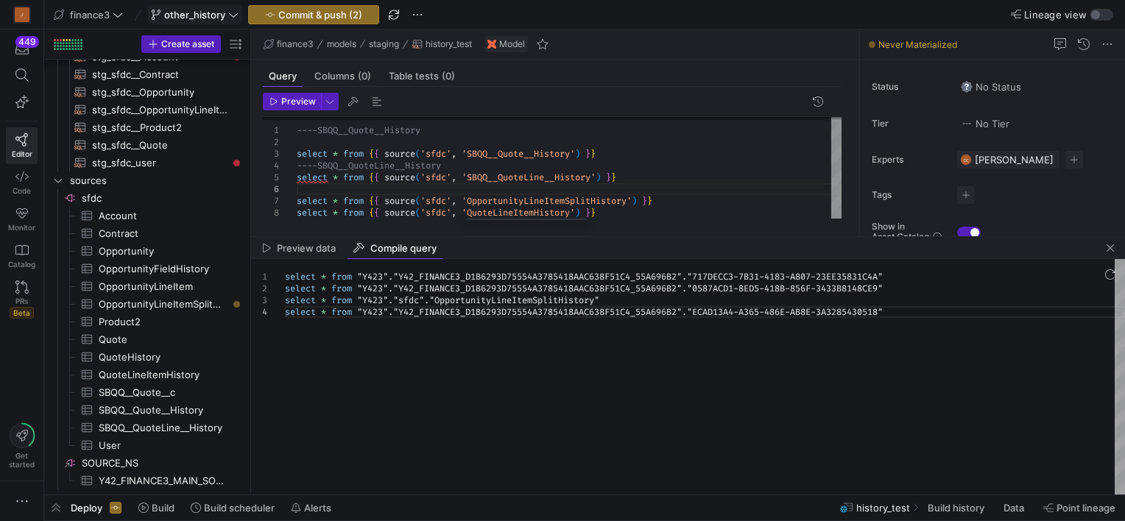
click at [524, 211] on div "----SBQQ__Quote__History select * from { { source ( 'sfdc' , 'SBQQ__QuoteLine__…" at bounding box center [569, 166] width 545 height 106
click at [682, 202] on div "----SBQQ__Quote__History select * from { { source ( 'sfdc' , 'SBQQ__QuoteLine__…" at bounding box center [569, 166] width 545 height 106
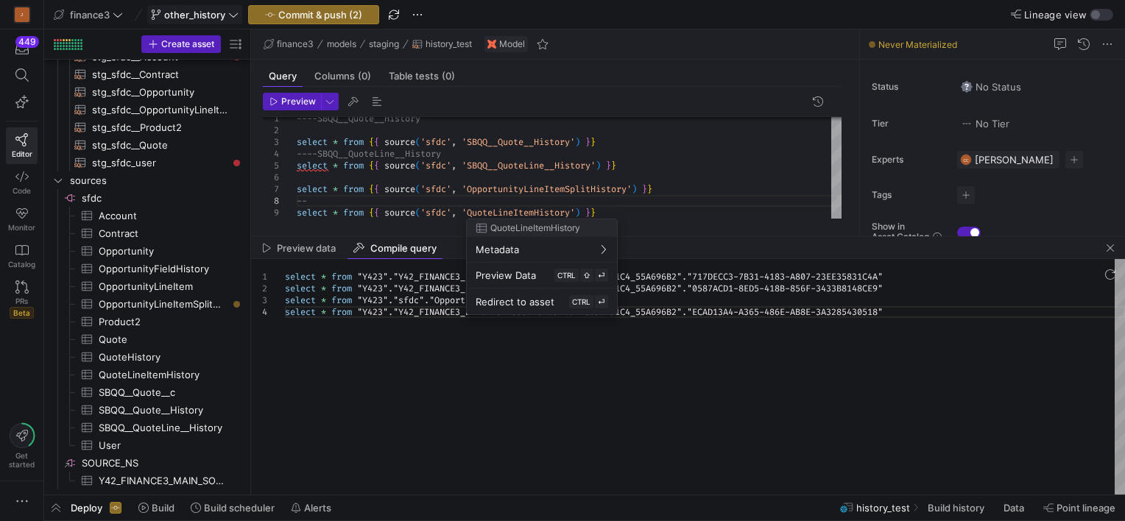
drag, startPoint x: 476, startPoint y: 202, endPoint x: 526, endPoint y: 201, distance: 49.4
click at [476, 202] on div at bounding box center [562, 260] width 1125 height 521
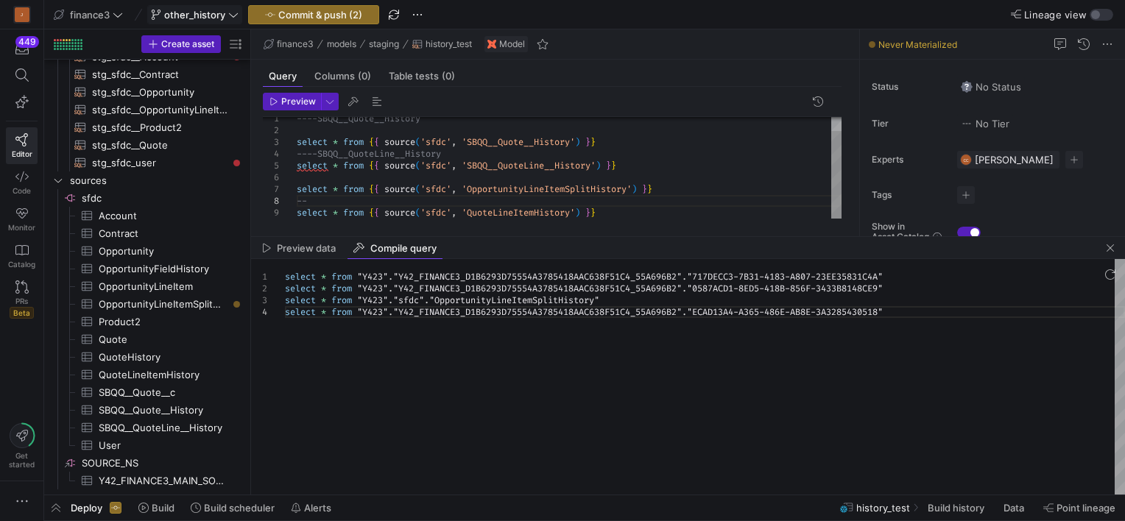
click at [594, 209] on div "select * from { { source ( 'sfdc' , 'SBQQ__QuoteLine__History' ) } } select * f…" at bounding box center [569, 160] width 545 height 118
click at [719, 147] on div "select * from { { source ( 'sfdc' , 'SBQQ__QuoteLine__History' ) } } select * f…" at bounding box center [569, 160] width 545 height 118
click at [644, 202] on div "select * from { { source ( 'sfdc' , 'SBQQ__QuoteLine__History' ) } } select * f…" at bounding box center [569, 160] width 545 height 118
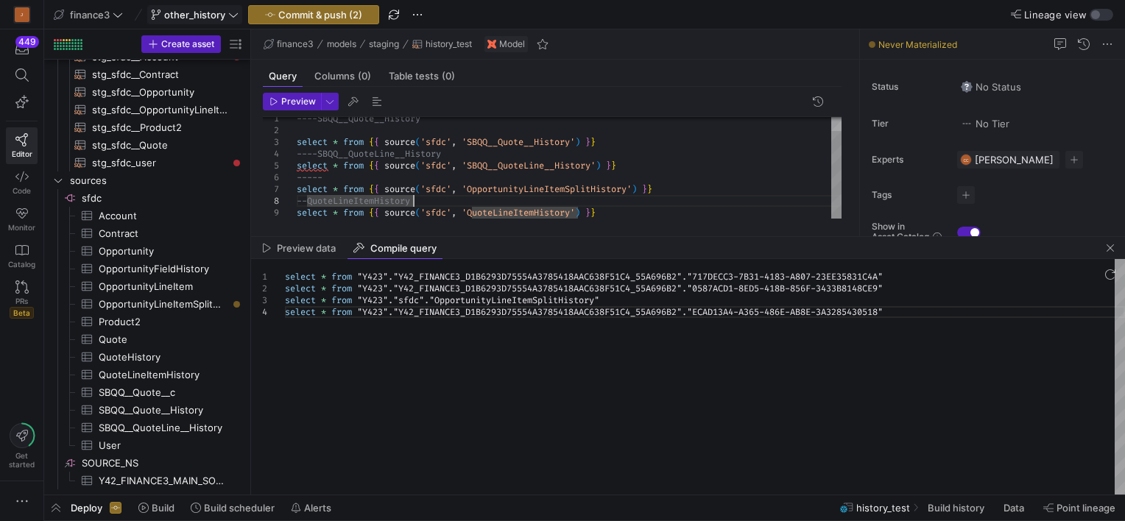
click at [670, 183] on div "select * from { { source ( 'sfdc' , 'SBQQ__QuoteLine__History' ) } } select * f…" at bounding box center [569, 160] width 545 height 118
type textarea "----SBQQ__Quote__History select * from {{ source('sfdc', 'SBQQ__Quote__History'…"
click at [591, 194] on div "select * from { { source ( 'sfdc' , 'SBQQ__QuoteLine__History' ) } } select * f…" at bounding box center [569, 160] width 545 height 118
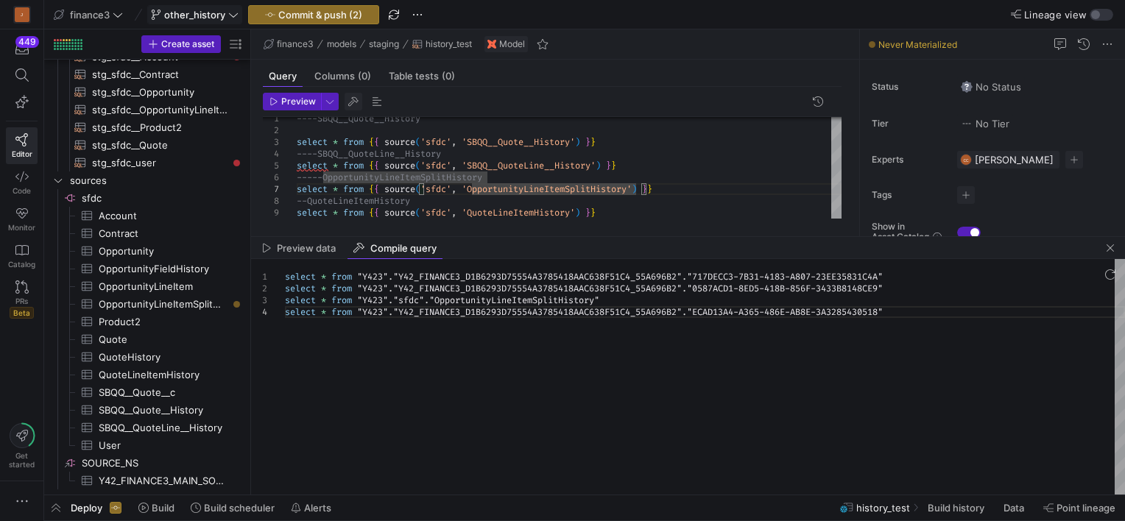
click at [350, 98] on span "button" at bounding box center [354, 102] width 18 height 18
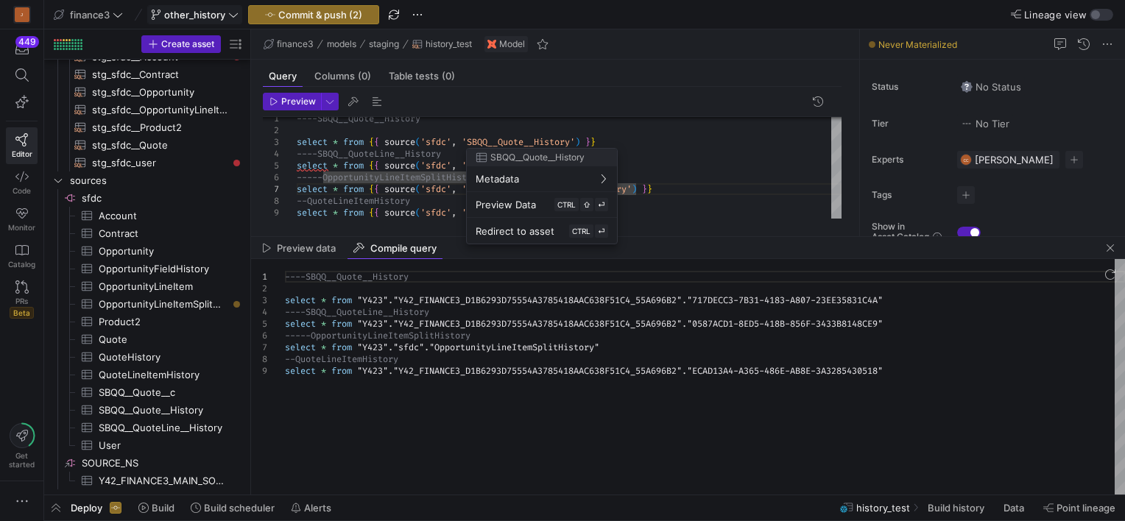
click at [925, 332] on div at bounding box center [562, 260] width 1125 height 521
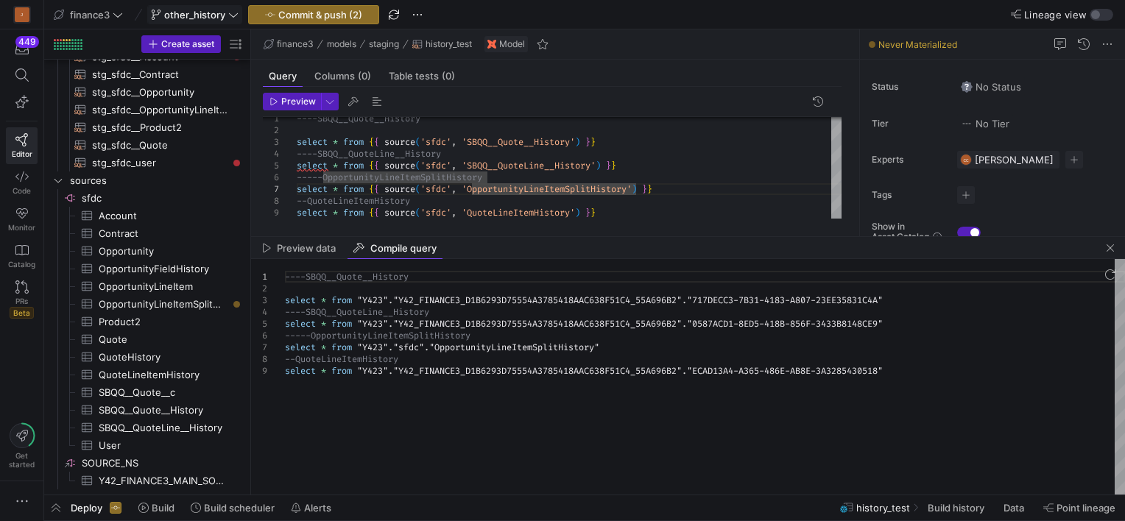
type textarea "----SBQQ__Quote__History select * from "Y423"."Y42_FINANCE3_D1B6293D75554A37854…"
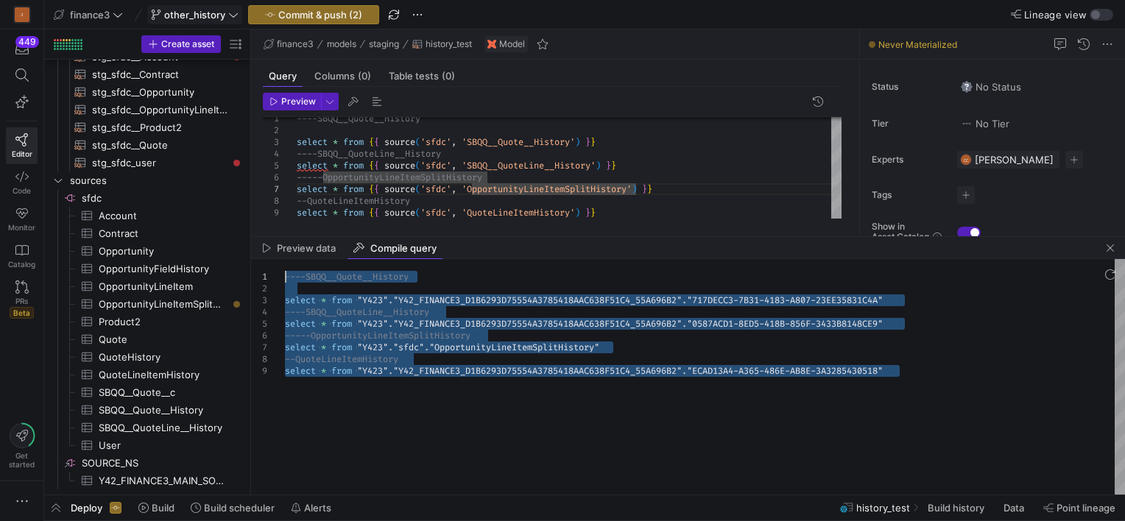
drag, startPoint x: 881, startPoint y: 359, endPoint x: 280, endPoint y: 275, distance: 606.7
click at [285, 275] on div "----SBQQ__Quote__History select * from "Y423" . "Y42_FINANCE3_D1B6293D75554A378…" at bounding box center [705, 377] width 840 height 236
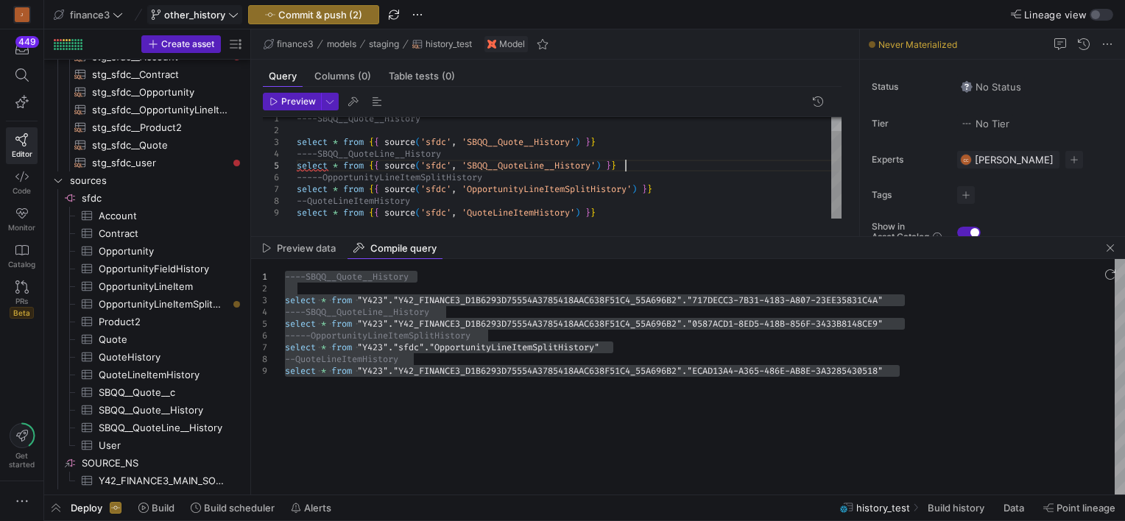
scroll to position [70, 296]
click at [681, 170] on div "select * from { { source ( 'sfdc' , 'SBQQ__QuoteLine__History' ) } } select * f…" at bounding box center [569, 160] width 545 height 118
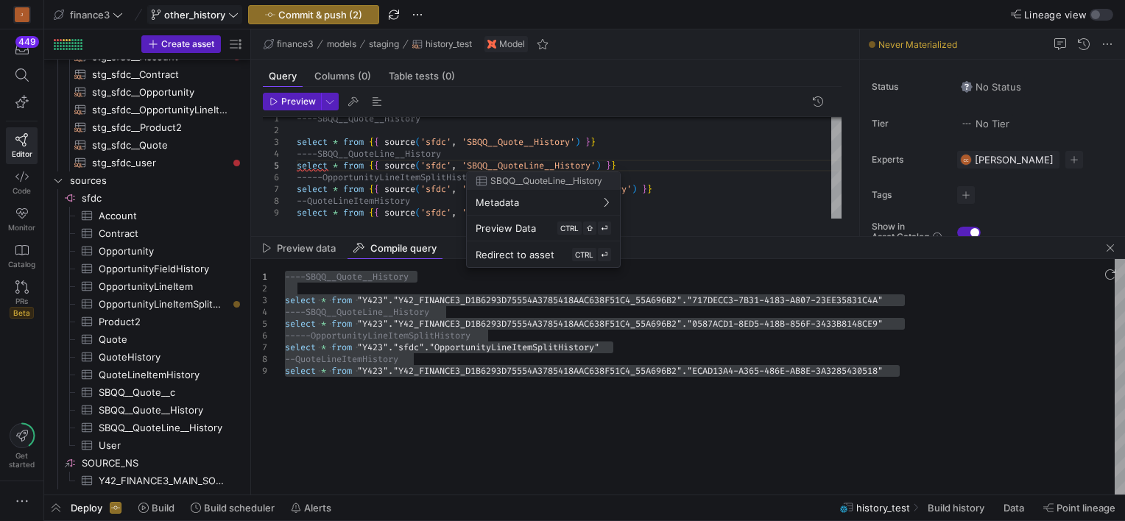
click at [728, 165] on div at bounding box center [562, 260] width 1125 height 521
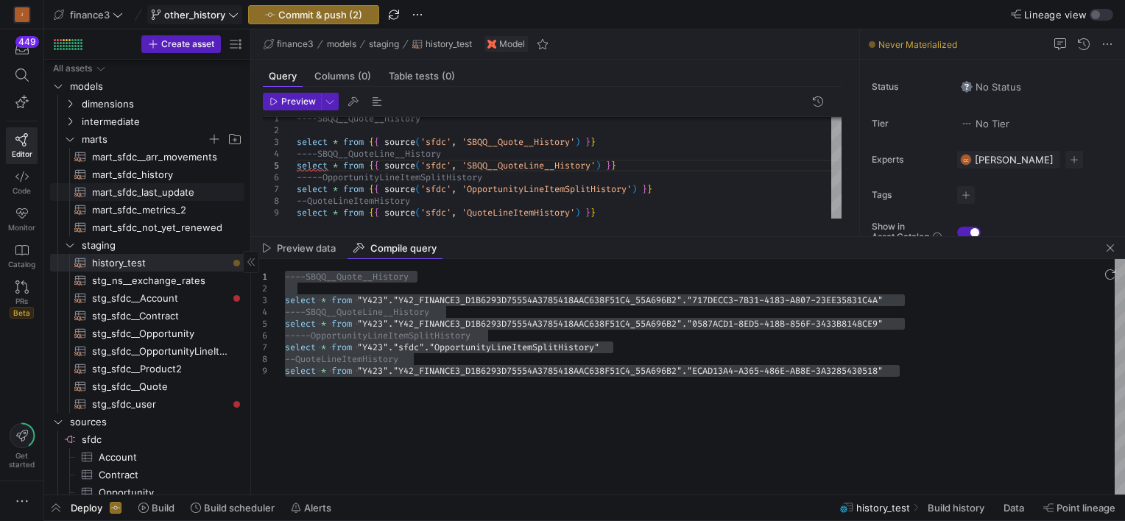
scroll to position [0, 0]
click at [153, 171] on span "mart_sfdc_history​​​​​​​​​​" at bounding box center [159, 174] width 135 height 17
type textarea "WITH attributes AS ( -- Your base model of opportunity line item attributes SEL…"
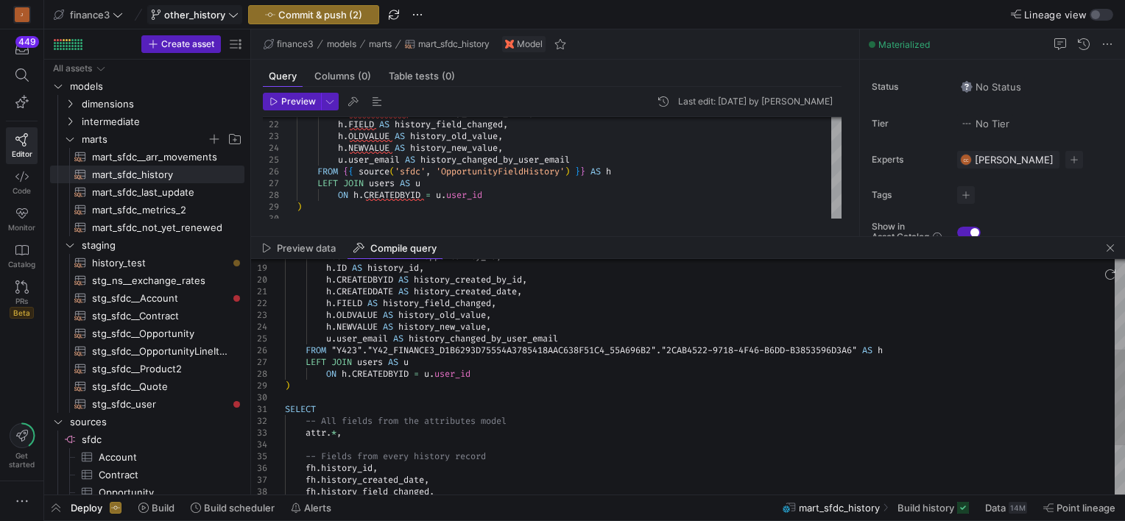
type textarea "h.CREATEDDATE AS history_created_date, h.FIELD AS history_field_changed, h.OLDV…"
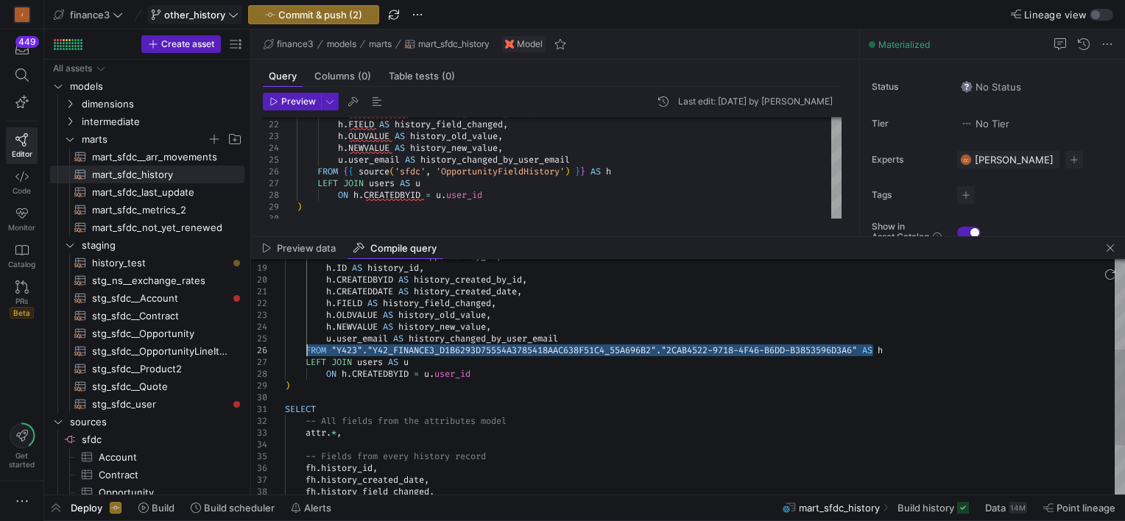
drag, startPoint x: 873, startPoint y: 351, endPoint x: 306, endPoint y: 348, distance: 567.0
click at [306, 348] on div "h . CREATEDDATE AS history_created_date , h . FIELD AS history_field_changed , …" at bounding box center [705, 326] width 840 height 577
click at [56, 507] on span "button" at bounding box center [56, 508] width 24 height 25
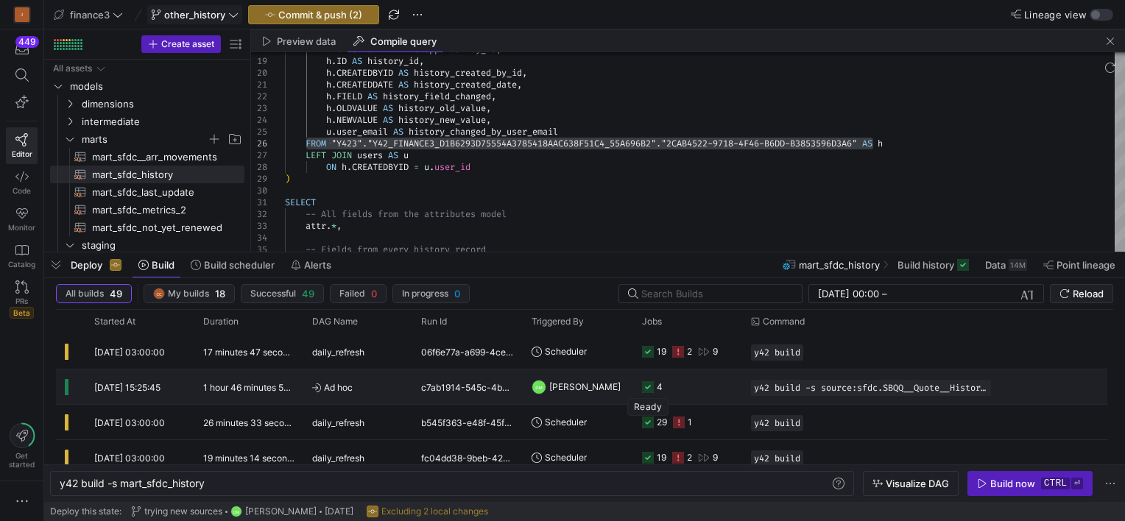
click at [647, 381] on icon at bounding box center [648, 387] width 12 height 12
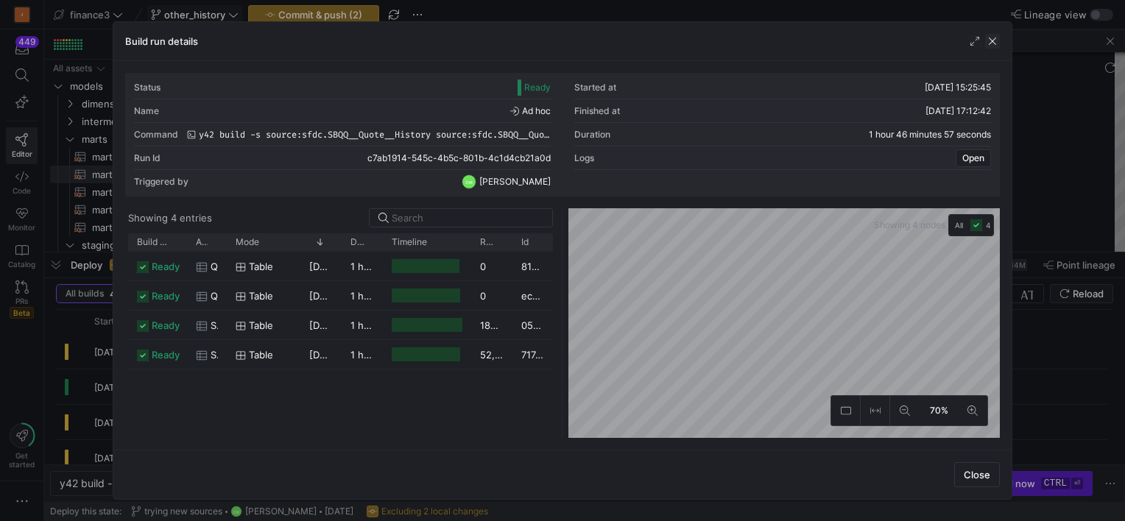
click at [991, 41] on span "button" at bounding box center [992, 41] width 15 height 15
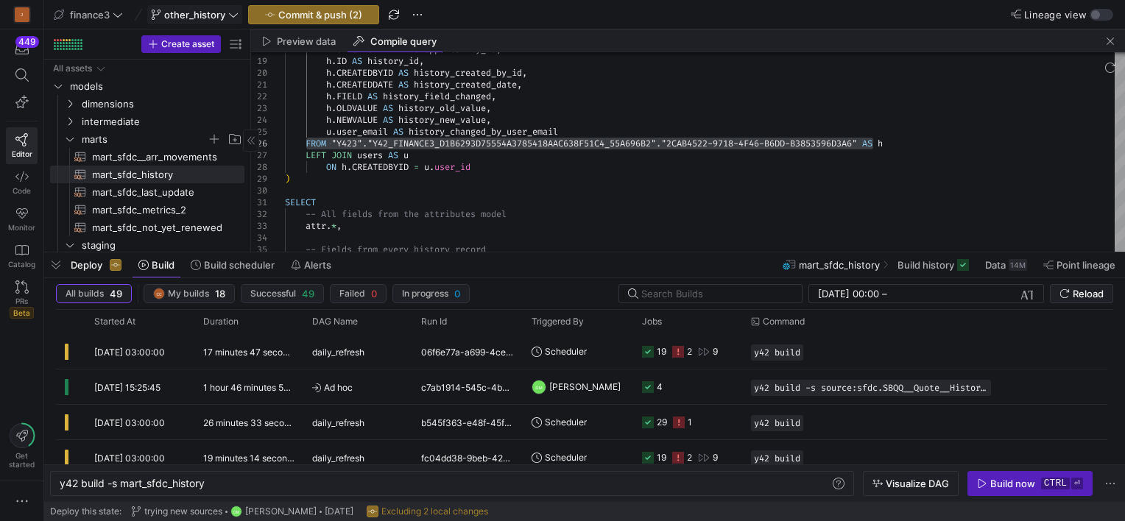
drag, startPoint x: 60, startPoint y: 258, endPoint x: 71, endPoint y: 256, distance: 11.4
click at [60, 258] on span "button" at bounding box center [56, 265] width 24 height 25
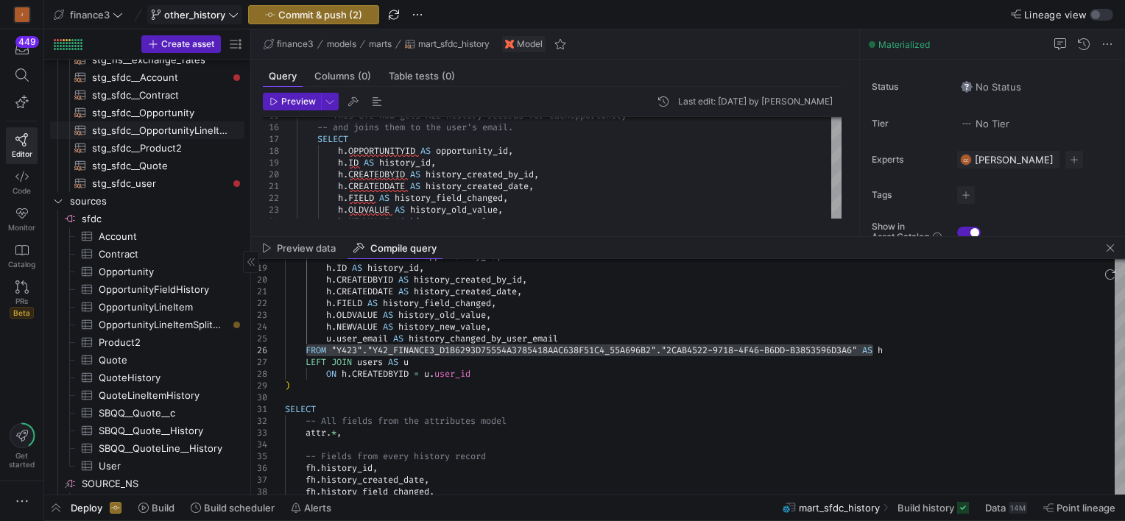
scroll to position [74, 0]
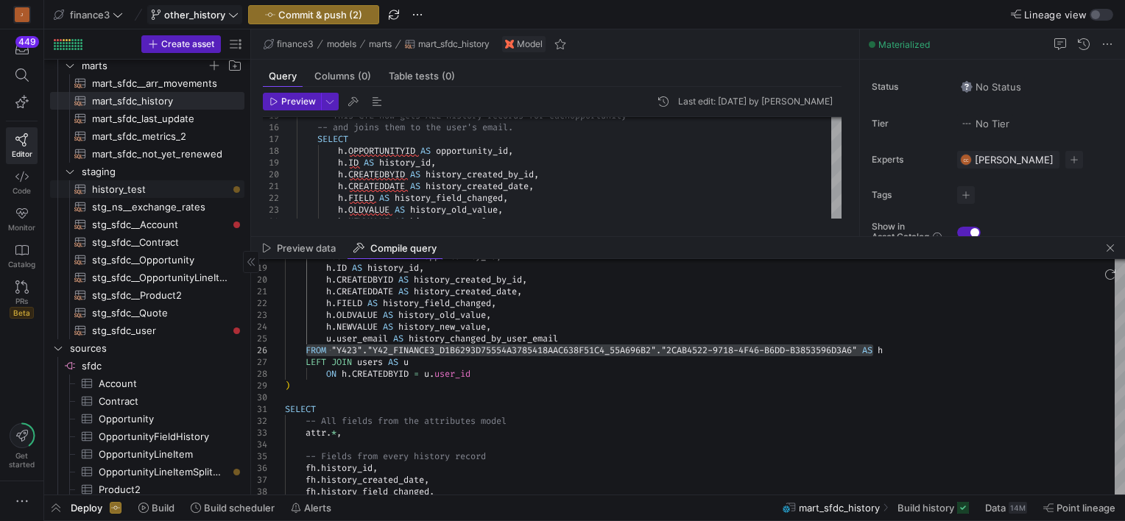
click at [147, 183] on span "history_test​​​​​​​​​​" at bounding box center [159, 189] width 135 height 17
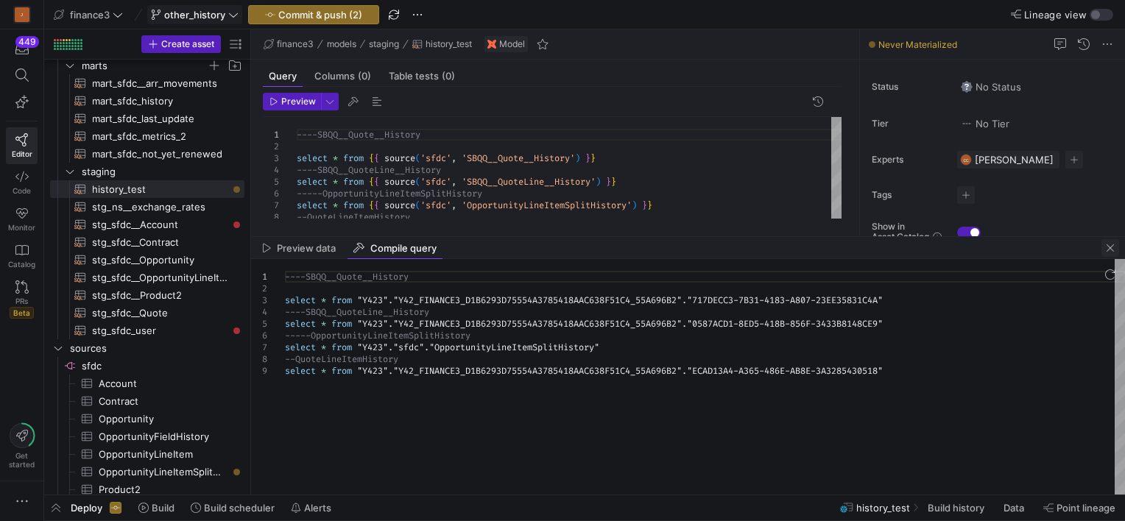
click at [1107, 252] on span "button" at bounding box center [1111, 248] width 18 height 18
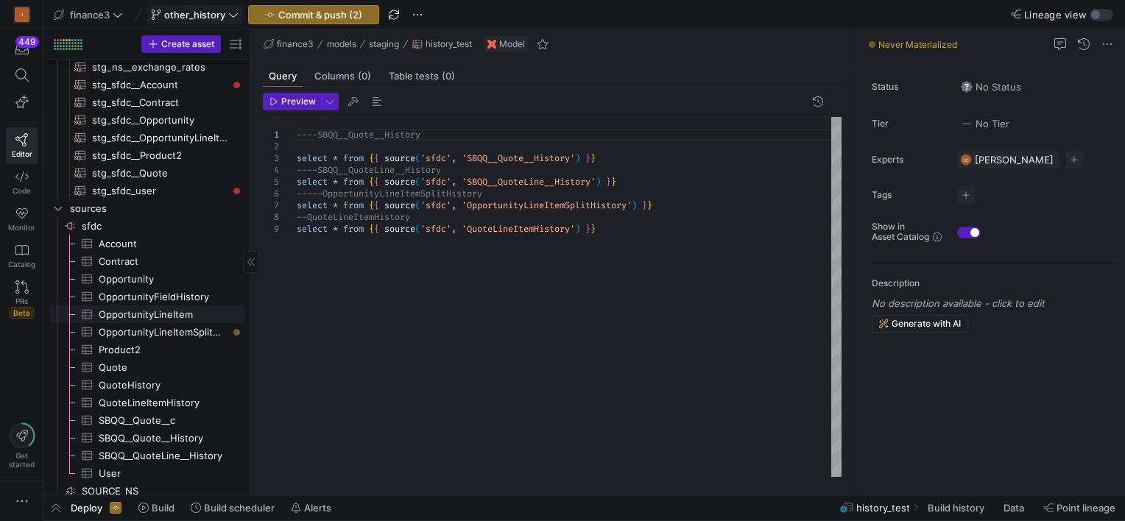
scroll to position [221, 0]
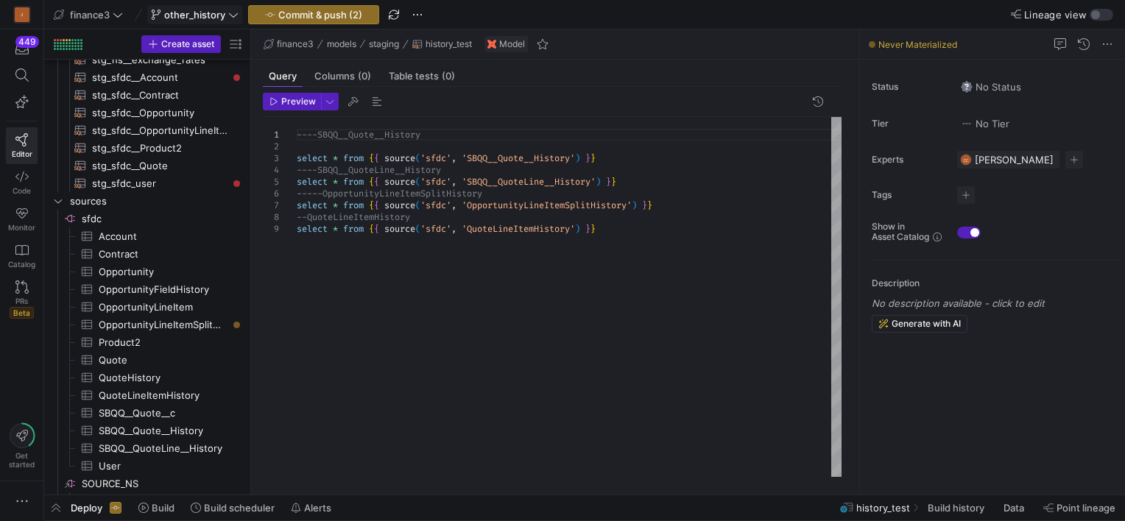
click at [644, 233] on div "----SBQQ__Quote__History select * from { { source ( 'sfdc' , 'SBQQ__Quote__Hist…" at bounding box center [569, 297] width 545 height 360
type textarea "----SBQQ__Quote__History select * from {{ source('sfdc', 'SBQQ__Quote__History'…"
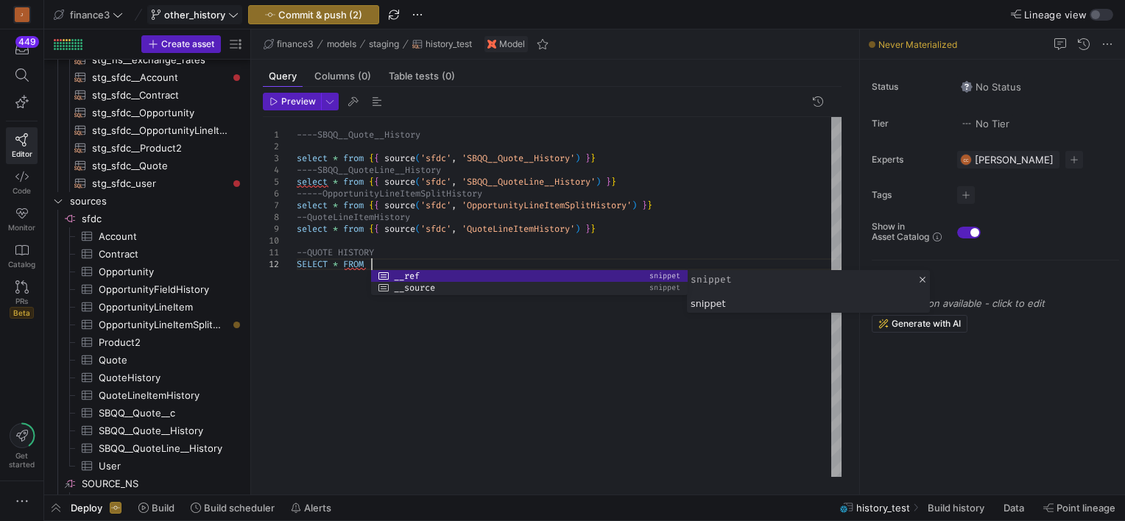
click at [346, 325] on div "----SBQQ__Quote__History select * from { { source ( 'sfdc' , 'SBQQ__Quote__Hist…" at bounding box center [569, 297] width 545 height 360
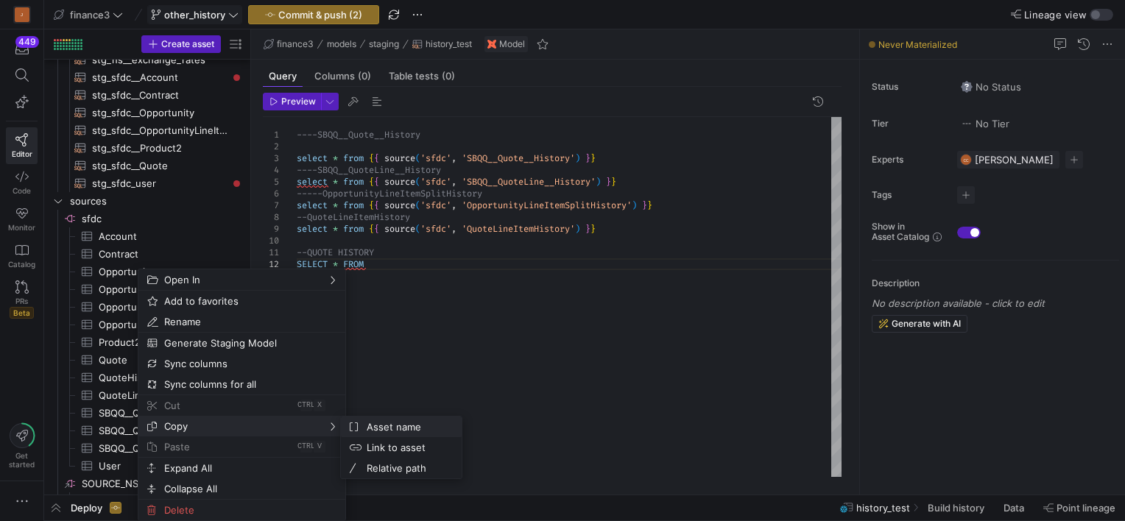
click at [401, 429] on span "Asset name" at bounding box center [405, 427] width 89 height 21
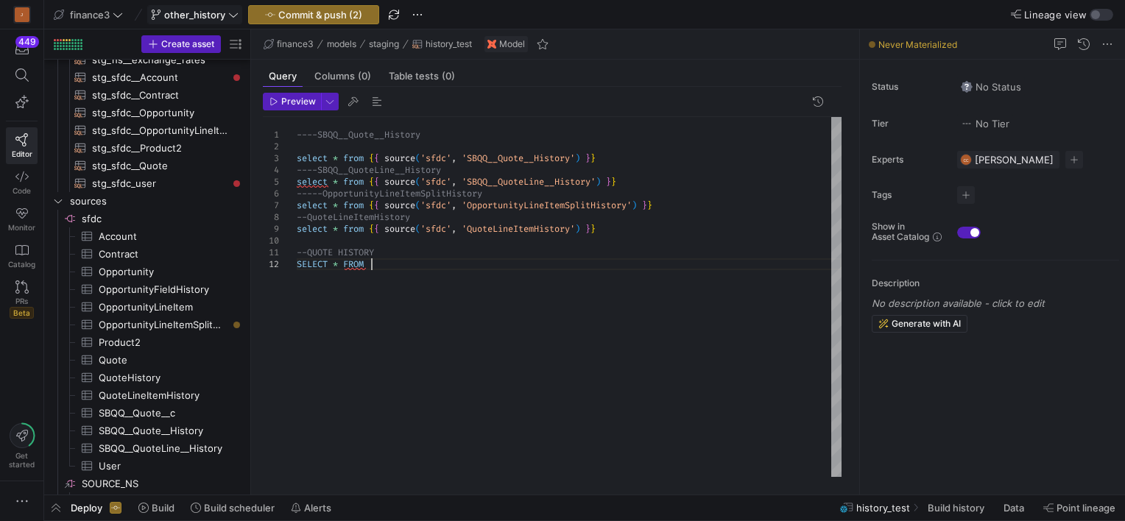
click at [383, 268] on div "----SBQQ__Quote__History select * from { { source ( 'sfdc' , 'SBQQ__Quote__Hist…" at bounding box center [569, 297] width 545 height 360
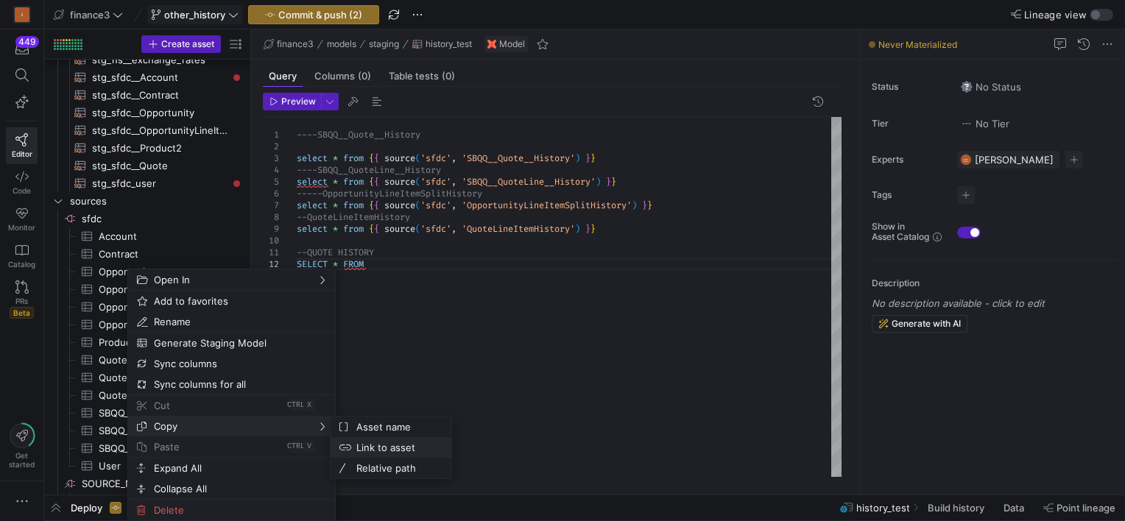
click at [405, 449] on span "Link to asset" at bounding box center [395, 447] width 89 height 21
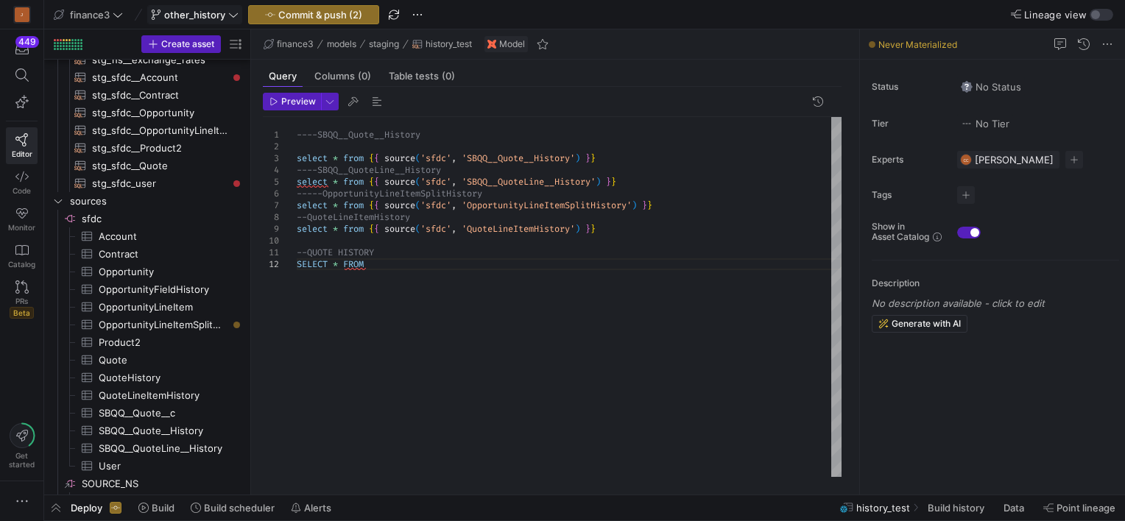
click at [381, 272] on div "----SBQQ__Quote__History select * from { { source ( 'sfdc' , 'SBQQ__Quote__Hist…" at bounding box center [569, 297] width 545 height 360
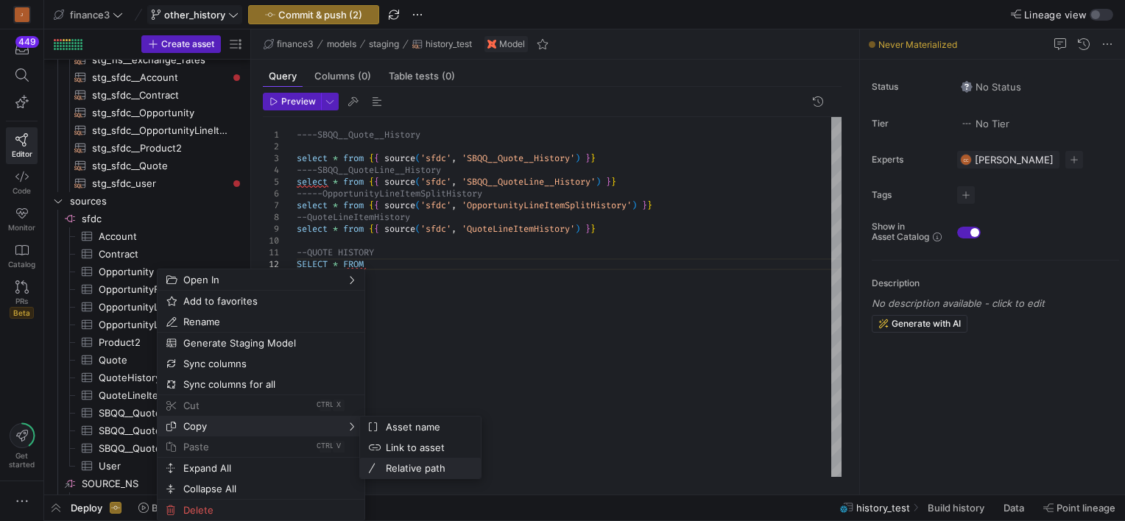
click at [402, 474] on span "Relative path" at bounding box center [424, 468] width 89 height 21
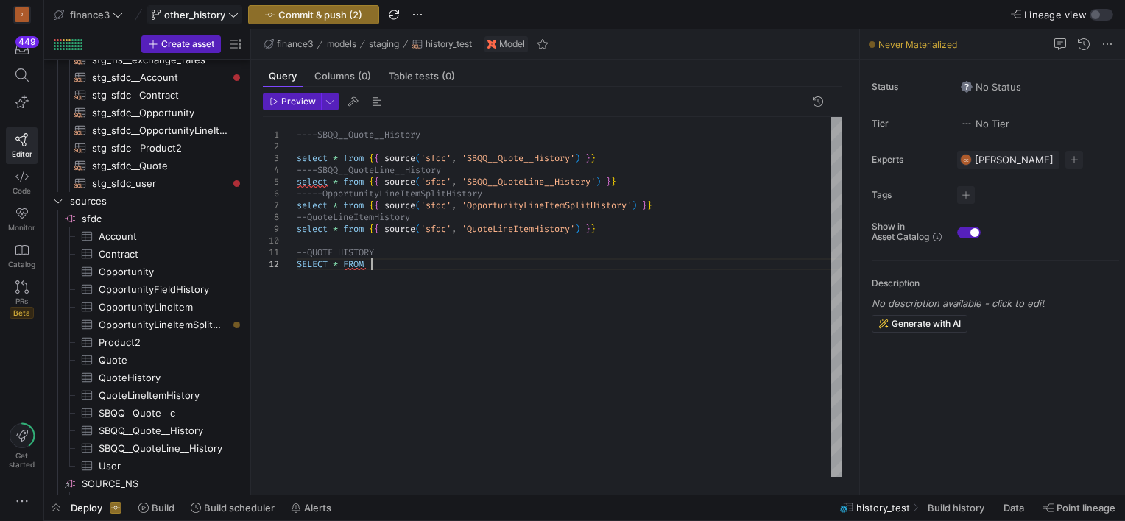
click at [389, 267] on div "----SBQQ__Quote__History select * from { { source ( 'sfdc' , 'SBQQ__Quote__Hist…" at bounding box center [569, 297] width 545 height 360
drag, startPoint x: 622, startPoint y: 228, endPoint x: 371, endPoint y: 230, distance: 251.1
click at [371, 230] on div "----SBQQ__Quote__History select * from { { source ( 'sfdc' , 'SBQQ__Quote__Hist…" at bounding box center [569, 297] width 545 height 360
click at [409, 268] on div "----SBQQ__Quote__History select * from { { source ( 'sfdc' , 'SBQQ__Quote__Hist…" at bounding box center [569, 297] width 545 height 360
type textarea "--QUOTE HISTORY SELECT * FROM {{ source('sfdc', 'QuoteLineItemHistory') }}"
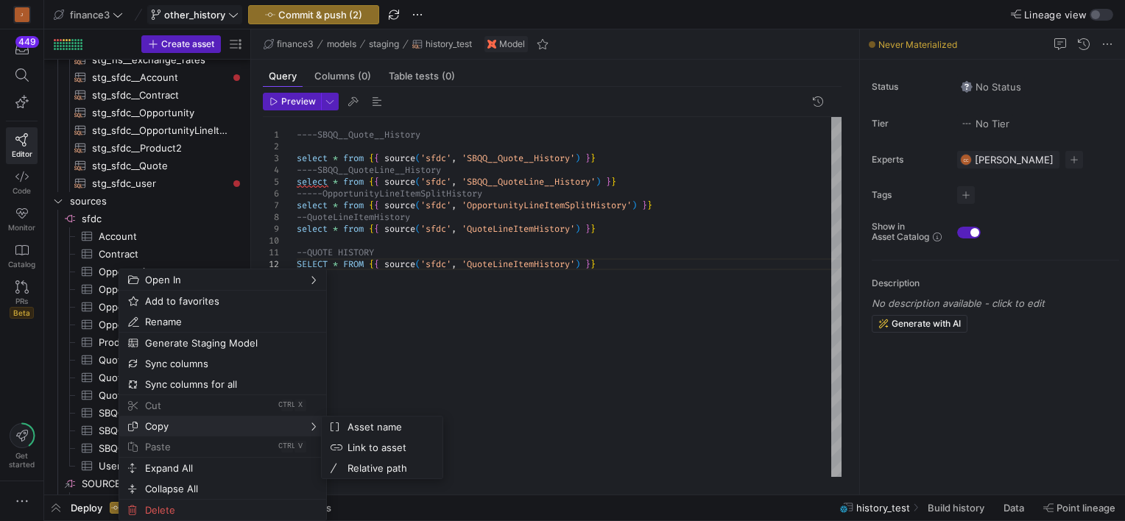
click at [185, 430] on span "Copy" at bounding box center [210, 426] width 142 height 21
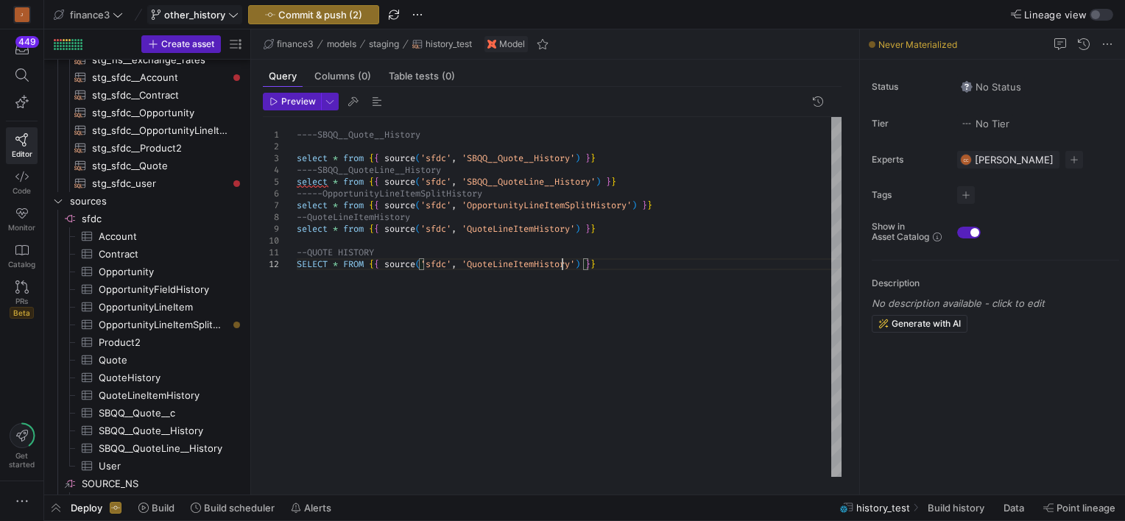
click at [560, 264] on div "----SBQQ__Quote__History select * from { { source ( 'sfdc' , 'SBQQ__Quote__Hist…" at bounding box center [569, 297] width 545 height 360
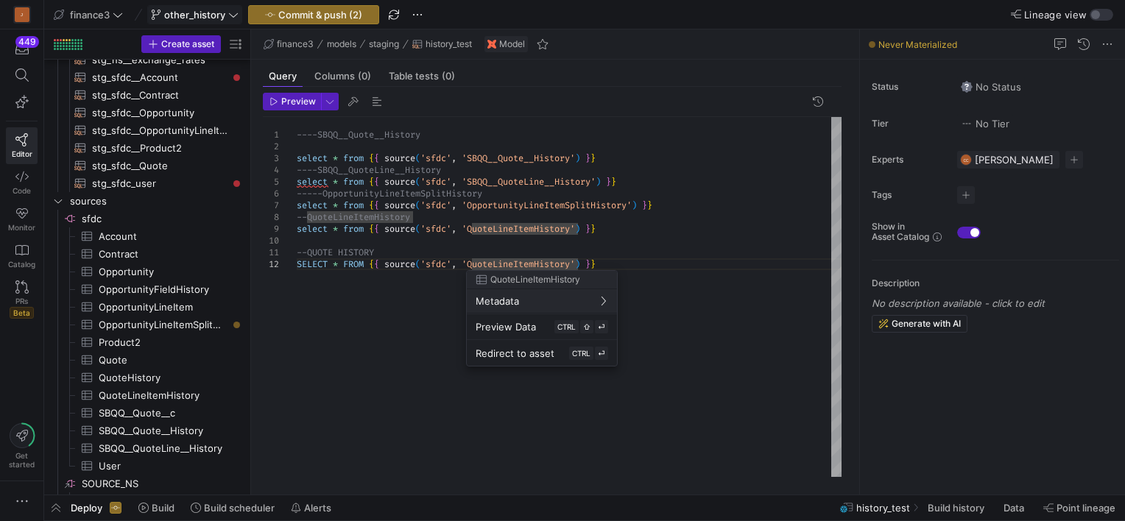
click at [570, 253] on div at bounding box center [562, 260] width 1125 height 521
click at [662, 251] on div at bounding box center [562, 260] width 1125 height 521
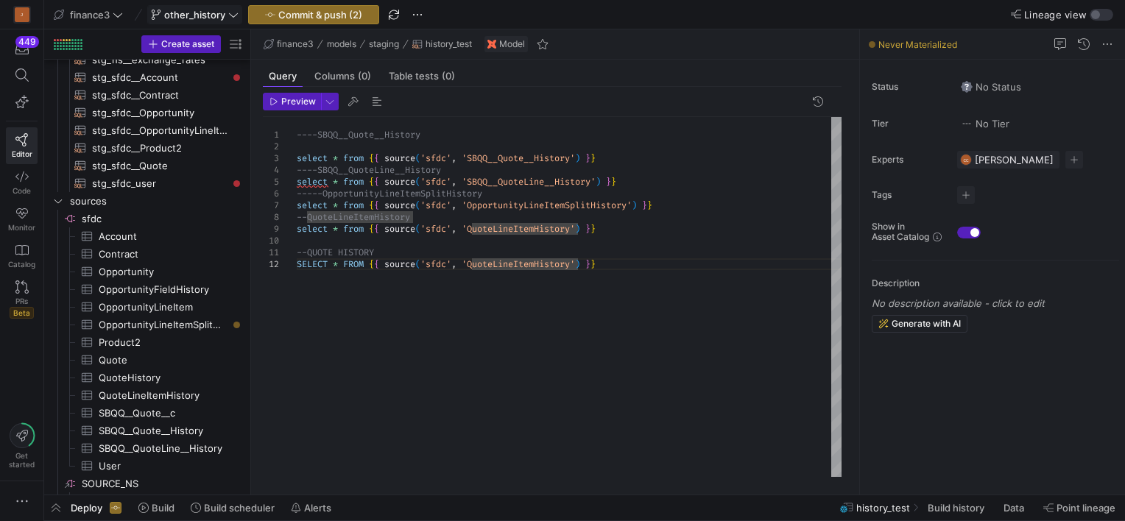
click at [467, 265] on div "----SBQQ__Quote__History select * from { { source ( 'sfdc' , 'SBQQ__Quote__Hist…" at bounding box center [569, 297] width 545 height 360
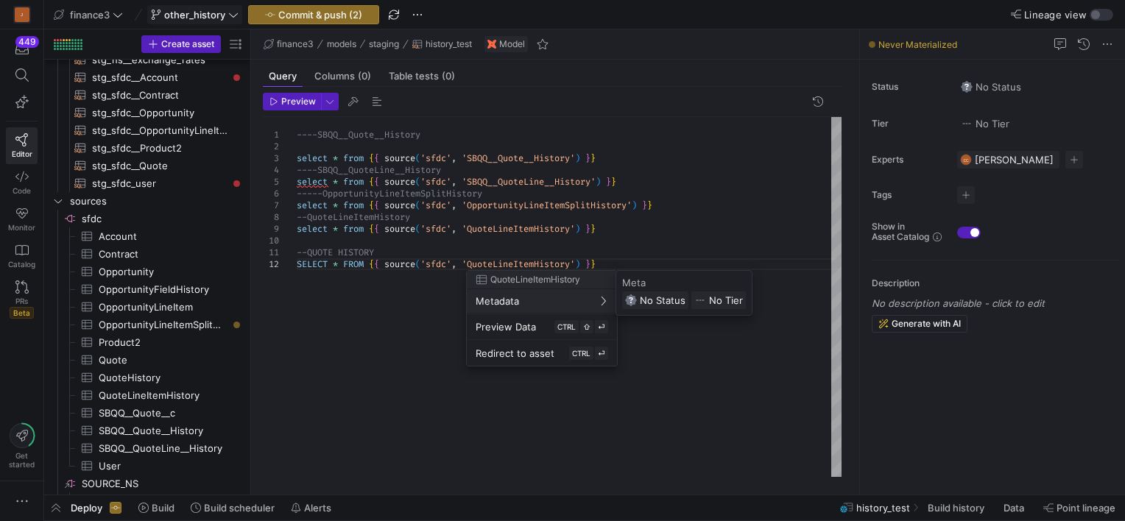
click at [620, 228] on div at bounding box center [562, 260] width 1125 height 521
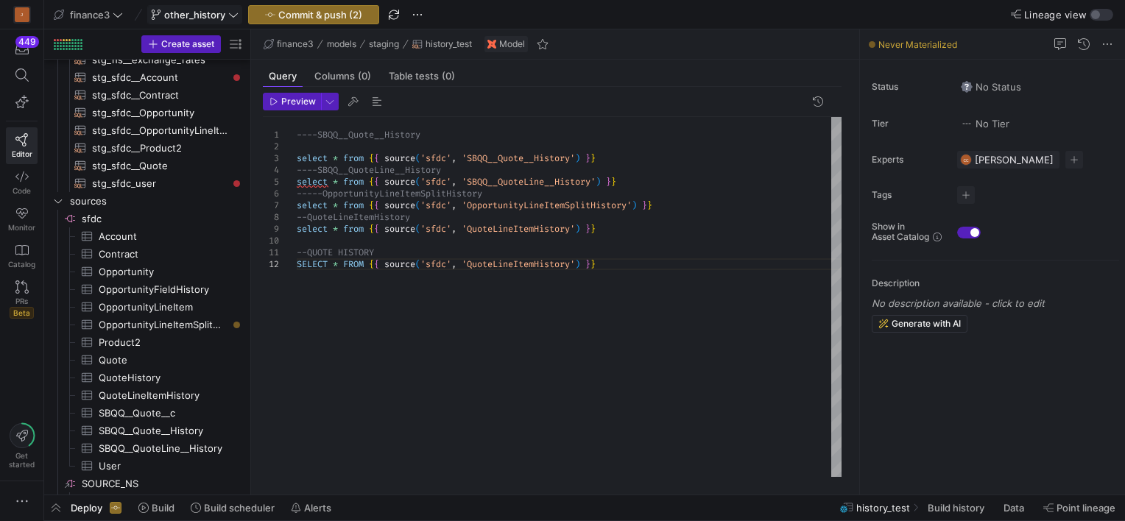
click at [593, 263] on div "----SBQQ__Quote__History select * from { { source ( 'sfdc' , 'SBQQ__Quote__Hist…" at bounding box center [569, 297] width 545 height 360
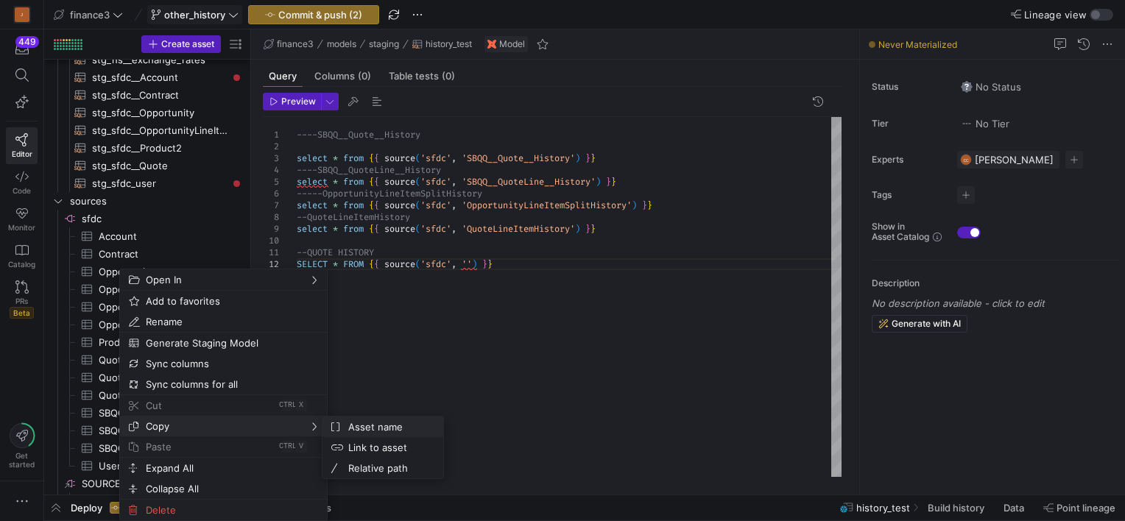
click at [383, 429] on span "Asset name" at bounding box center [386, 427] width 89 height 21
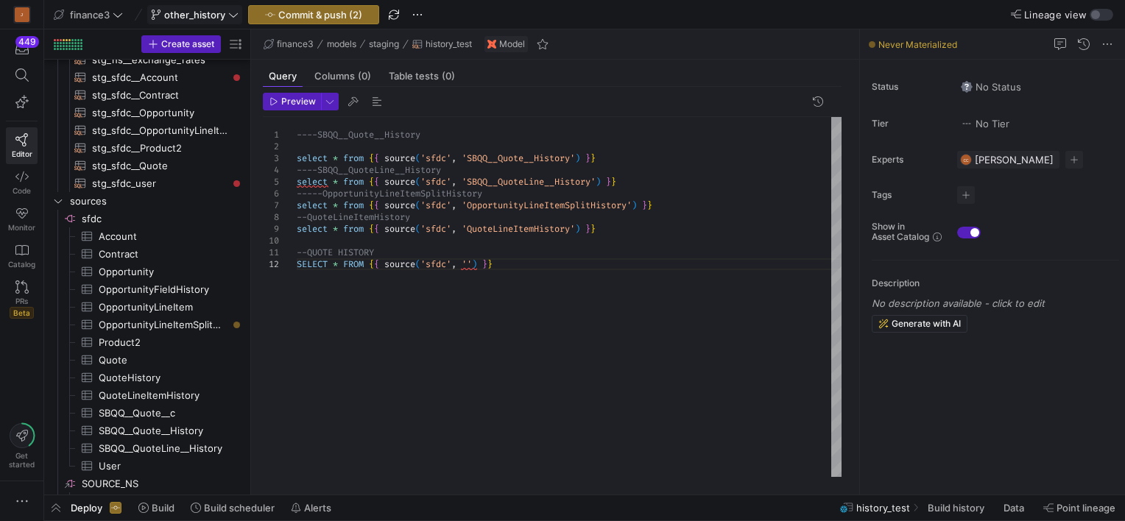
click at [471, 265] on div "----SBQQ__Quote__History select * from { { source ( 'sfdc' , 'SBQQ__Quote__Hist…" at bounding box center [569, 297] width 545 height 360
type textarea "--QUOTE HISTORY SELECT * FROM {{ source('sfdc', 'QuoteHistory') }}"
click at [634, 272] on div "----SBQQ__Quote__History select * from { { source ( 'sfdc' , 'SBQQ__Quote__Hist…" at bounding box center [569, 297] width 545 height 360
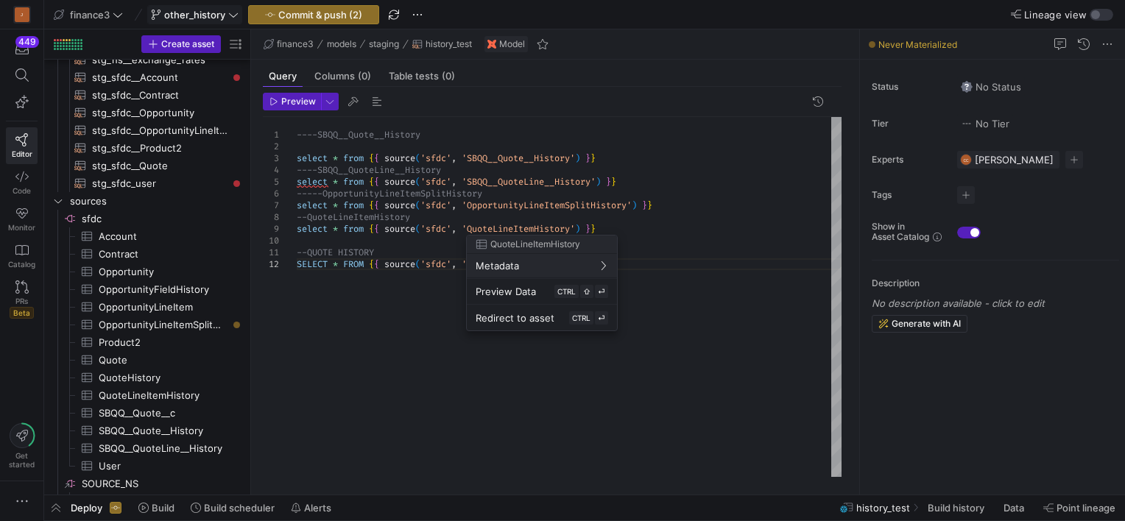
click at [362, 239] on div at bounding box center [562, 260] width 1125 height 521
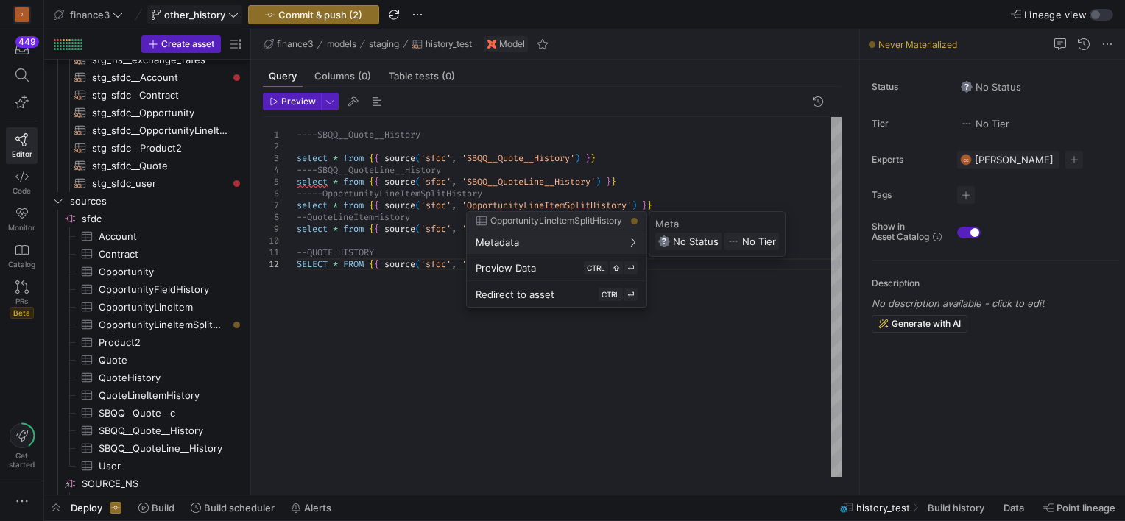
click at [359, 317] on div at bounding box center [562, 260] width 1125 height 521
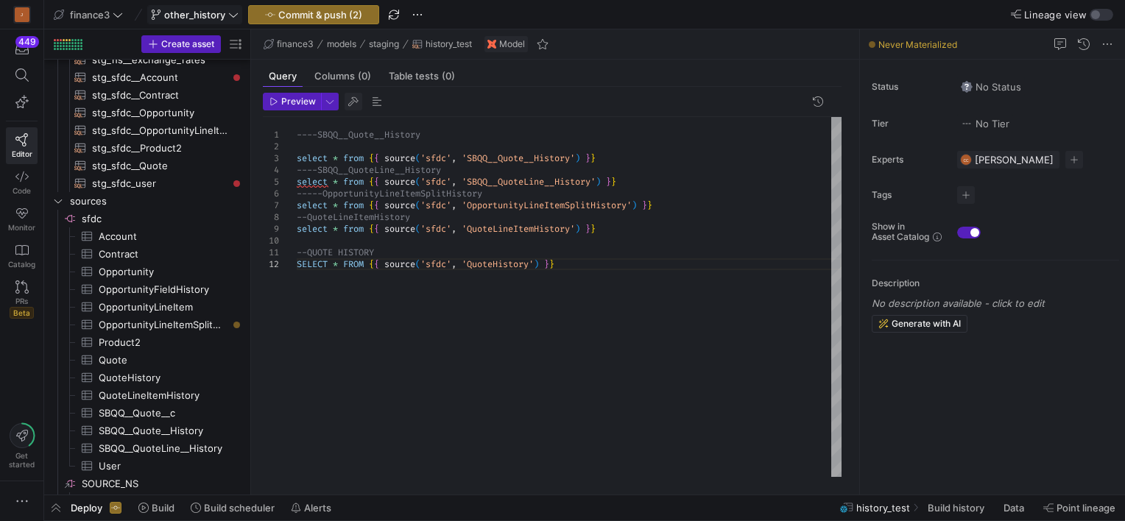
click at [352, 100] on span "button" at bounding box center [354, 102] width 18 height 18
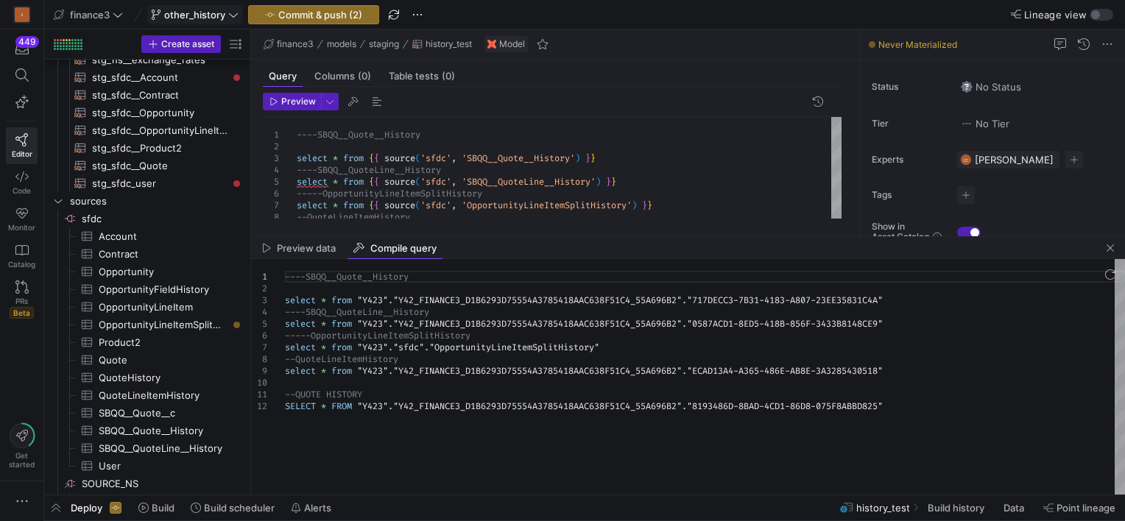
type textarea "--QUOTE HISTORY SELECT * FROM "Y423"."Y42_FINANCE3_D1B6293D75554A3785418AAC638F…"
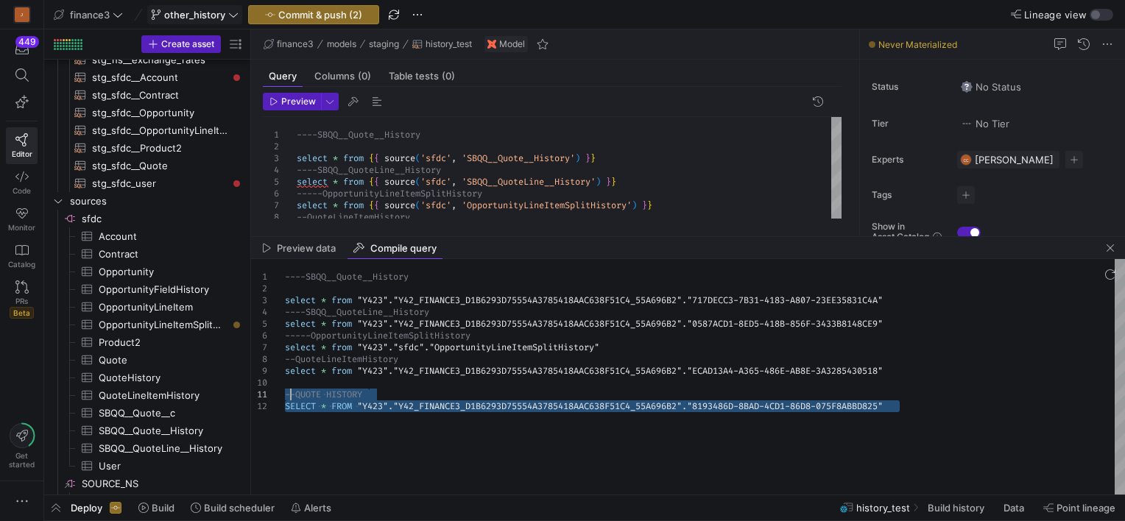
drag, startPoint x: 895, startPoint y: 407, endPoint x: 289, endPoint y: 395, distance: 606.9
click at [289, 395] on div "----SBQQ__Quote__History select * from "Y423" . "Y42_FINANCE3_D1B6293D75554A378…" at bounding box center [705, 377] width 840 height 236
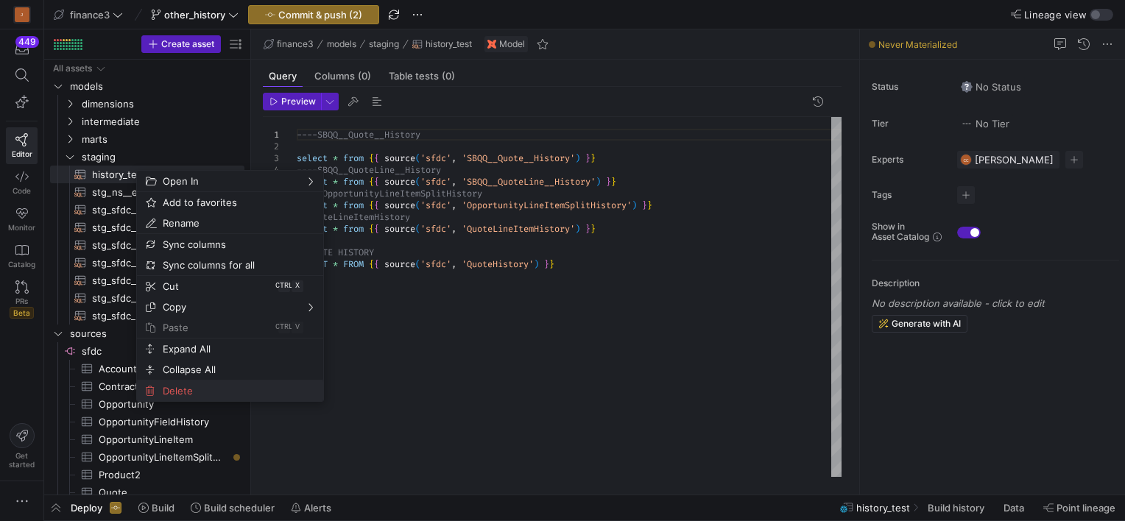
click at [183, 392] on span "Delete" at bounding box center [217, 391] width 121 height 21
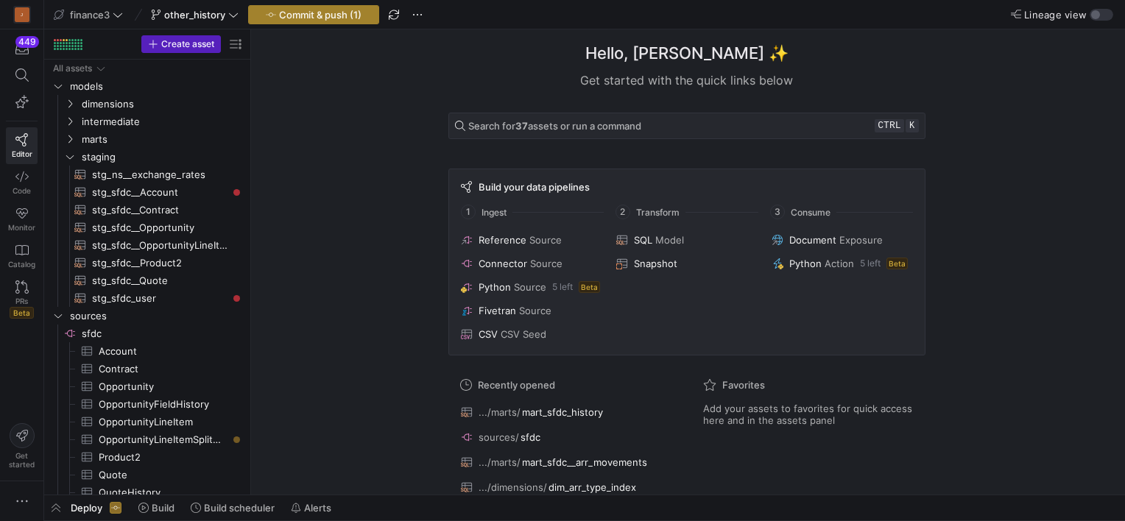
click at [297, 18] on span "Commit & push (1)" at bounding box center [320, 15] width 82 height 12
